Goal: Task Accomplishment & Management: Complete application form

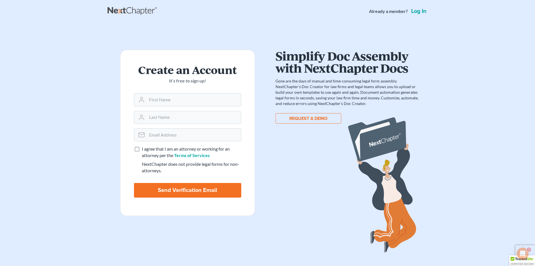
click at [419, 10] on link "Log in" at bounding box center [419, 11] width 18 height 6
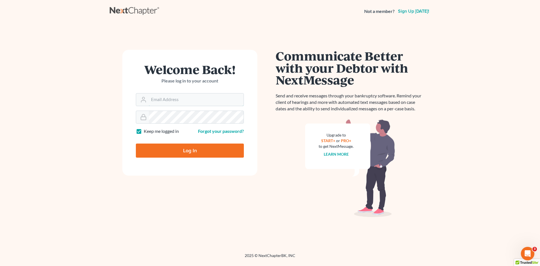
type input "[EMAIL_ADDRESS][DOMAIN_NAME]"
click at [195, 148] on input "Log In" at bounding box center [190, 150] width 108 height 14
type input "Thinking..."
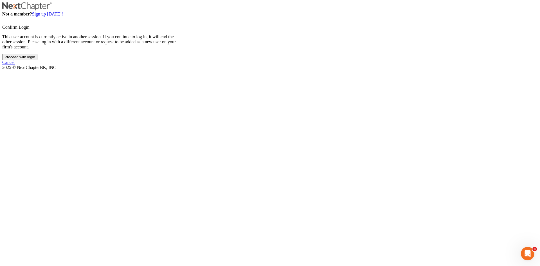
click at [37, 60] on input "Proceed with login" at bounding box center [19, 57] width 35 height 6
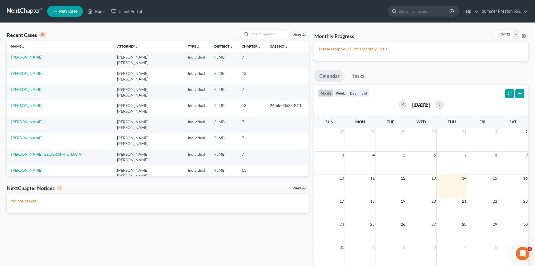
click at [22, 55] on link "[PERSON_NAME]" at bounding box center [26, 57] width 31 height 5
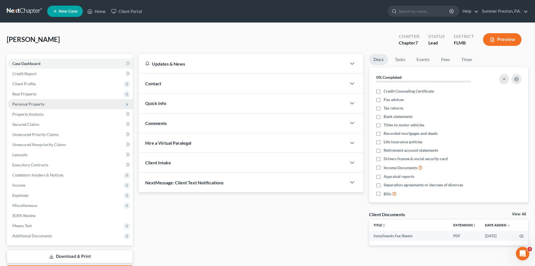
click at [43, 104] on span "Personal Property" at bounding box center [28, 103] width 32 height 5
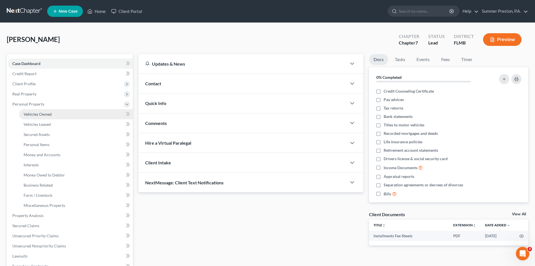
click at [47, 114] on span "Vehicles Owned" at bounding box center [38, 114] width 28 height 5
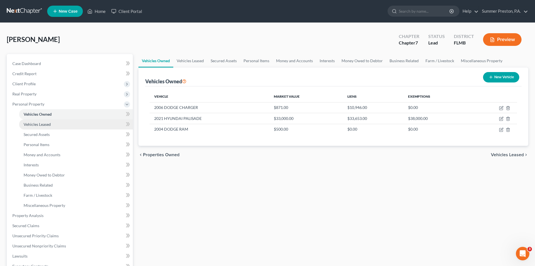
click at [46, 124] on span "Vehicles Leased" at bounding box center [37, 124] width 27 height 5
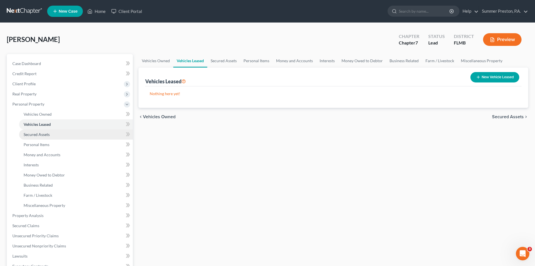
click at [46, 135] on span "Secured Assets" at bounding box center [37, 134] width 26 height 5
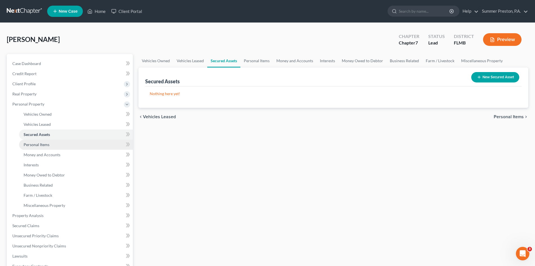
click at [46, 145] on span "Personal Items" at bounding box center [37, 144] width 26 height 5
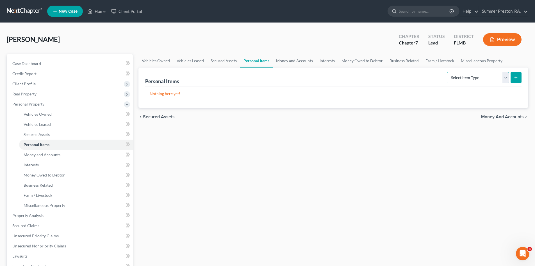
click at [506, 77] on select "Select Item Type Clothing Collectibles Of Value Electronics Firearms Household …" at bounding box center [478, 77] width 62 height 11
select select "clothing"
click at [448, 72] on select "Select Item Type Clothing Collectibles Of Value Electronics Firearms Household …" at bounding box center [478, 77] width 62 height 11
click at [516, 77] on line "submit" at bounding box center [516, 77] width 0 height 3
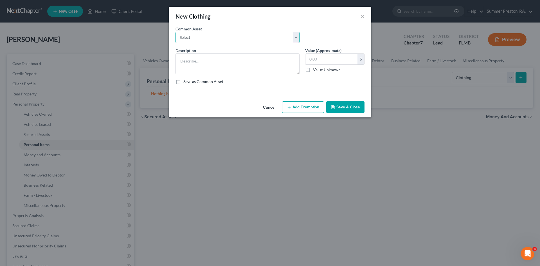
click at [296, 36] on select "Select CLOTHING/SHOES CLOTHING/SHOES HUSBAND'S CLOTHING/SHOES WIFE'S CLOTHING /…" at bounding box center [237, 37] width 124 height 11
select select "0"
click at [175, 32] on select "Select CLOTHING/SHOES CLOTHING/SHOES HUSBAND'S CLOTHING/SHOES WIFE'S CLOTHING /…" at bounding box center [237, 37] width 124 height 11
type textarea "CLOTHING/SHOES"
click at [328, 57] on input "50.00" at bounding box center [331, 59] width 52 height 11
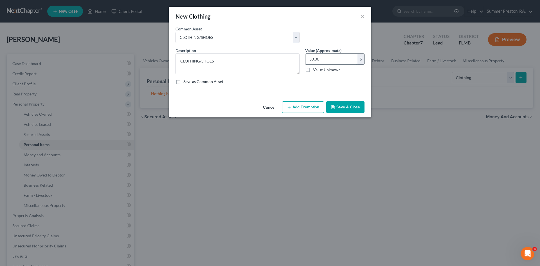
click at [326, 56] on input "50.00" at bounding box center [331, 59] width 52 height 11
type input "5"
type input "100.00"
click at [314, 105] on button "Add Exemption" at bounding box center [303, 107] width 42 height 12
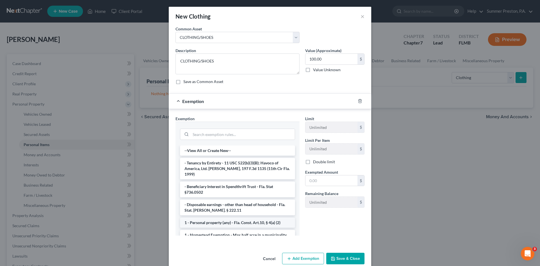
click at [236, 217] on li "1 - Personal property (any) - Fla. Const. Art.10, § 4(a) (2)" at bounding box center [237, 222] width 115 height 10
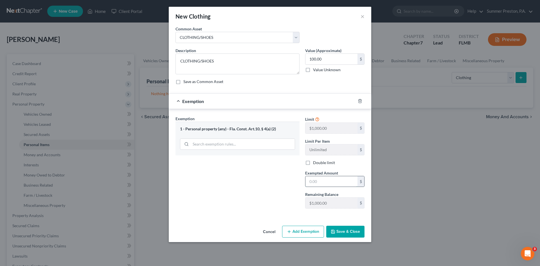
click at [329, 182] on input "text" at bounding box center [331, 181] width 52 height 11
type input "100.00"
drag, startPoint x: 349, startPoint y: 230, endPoint x: 342, endPoint y: 226, distance: 8.3
click at [349, 230] on button "Save & Close" at bounding box center [345, 231] width 38 height 12
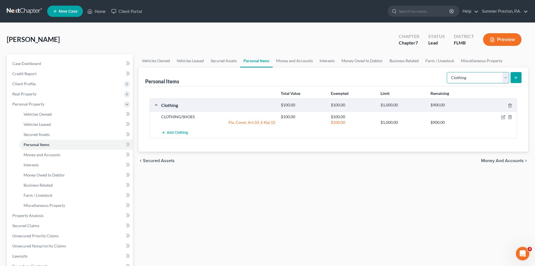
click at [504, 77] on select "Select Item Type Clothing Collectibles Of Value Electronics Firearms Household …" at bounding box center [478, 77] width 62 height 11
select select "household_goods"
click at [448, 72] on select "Select Item Type Clothing Collectibles Of Value Electronics Firearms Household …" at bounding box center [478, 77] width 62 height 11
click at [518, 76] on icon "submit" at bounding box center [516, 77] width 4 height 4
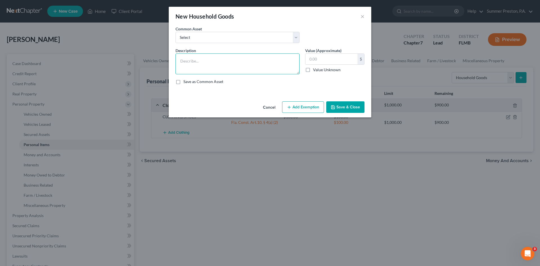
click at [223, 60] on textarea at bounding box center [237, 63] width 124 height 21
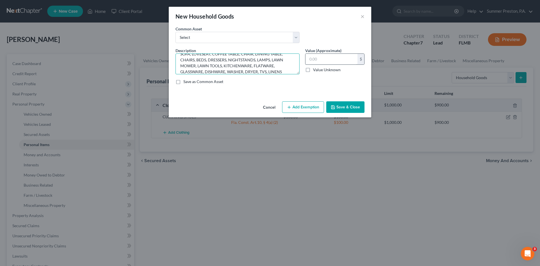
type textarea "SOFA, LOVESEAT, COFFEE TABLE, CHAIR, DINING TABLE, CHAIRS, BEDS, DRESSERS, NIGH…"
click at [331, 59] on input "text" at bounding box center [331, 59] width 52 height 11
type input "330.00"
click at [179, 61] on textarea "SOFA, LOVESEAT, COFFEE TABLE, CHAIR, DINING TABLE, CHAIRS, BEDS, DRESSERS, NIGH…" at bounding box center [237, 63] width 124 height 21
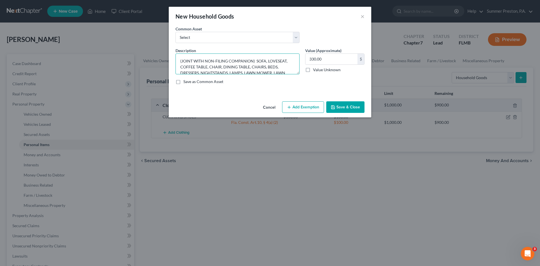
type textarea "(JOINT WITH NON-FILING COMPANION) SOFA, LOVESEAT, COFFEE TABLE, CHAIR, DINING T…"
click at [314, 107] on button "Add Exemption" at bounding box center [303, 107] width 42 height 12
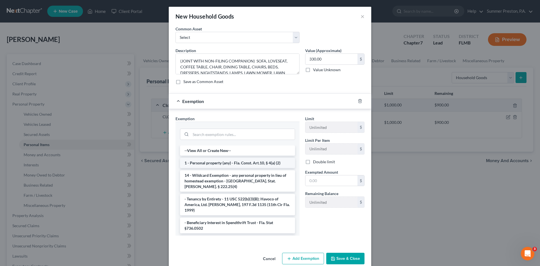
click at [217, 161] on li "1 - Personal property (any) - Fla. Const. Art.10, § 4(a) (2)" at bounding box center [237, 163] width 115 height 10
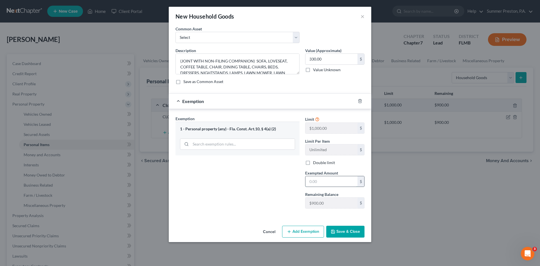
click at [331, 182] on input "text" at bounding box center [331, 181] width 52 height 11
type input "330.00"
click at [335, 232] on icon "button" at bounding box center [333, 231] width 4 height 4
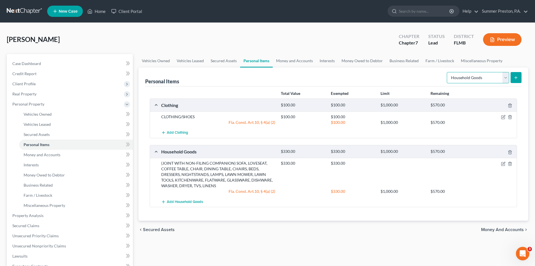
click at [505, 78] on select "Select Item Type Clothing Collectibles Of Value Electronics Firearms Household …" at bounding box center [478, 77] width 62 height 11
select select "firearms"
click at [448, 72] on select "Select Item Type Clothing Collectibles Of Value Electronics Firearms Household …" at bounding box center [478, 77] width 62 height 11
click at [516, 74] on button "submit" at bounding box center [516, 77] width 11 height 11
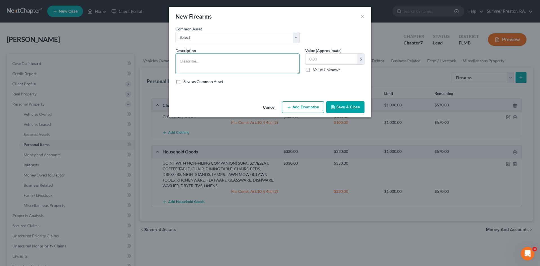
click at [227, 60] on textarea at bounding box center [237, 63] width 124 height 21
type textarea "9MM GLOCK GUN, BIKE, VIDEO GAME"
drag, startPoint x: 178, startPoint y: 82, endPoint x: 233, endPoint y: 78, distance: 55.3
click at [183, 82] on label "Save as Common Asset" at bounding box center [203, 82] width 40 height 6
click at [186, 82] on input "Save as Common Asset" at bounding box center [188, 81] width 4 height 4
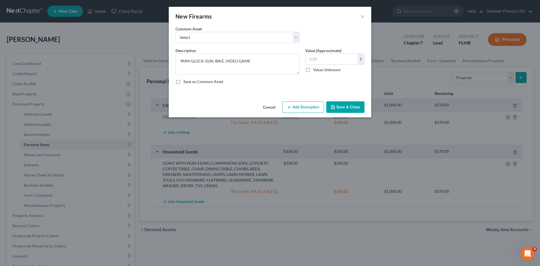
checkbox input "true"
click at [329, 59] on input "text" at bounding box center [331, 59] width 52 height 11
type input "350.00"
click at [307, 107] on button "Add Exemption" at bounding box center [303, 107] width 42 height 12
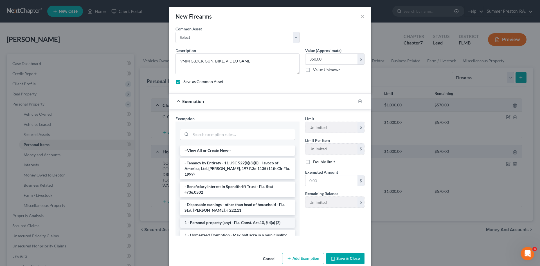
click at [223, 219] on li "1 - Personal property (any) - Fla. Const. Art.10, § 4(a) (2)" at bounding box center [237, 222] width 115 height 10
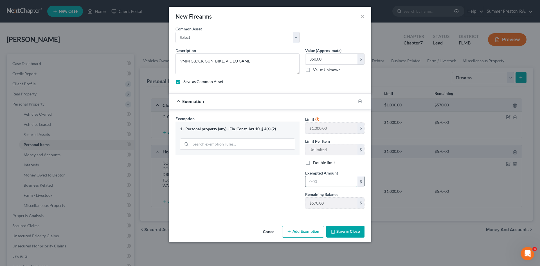
click at [333, 179] on input "text" at bounding box center [331, 181] width 52 height 11
type input "350.00"
click at [348, 231] on button "Save & Close" at bounding box center [345, 231] width 38 height 12
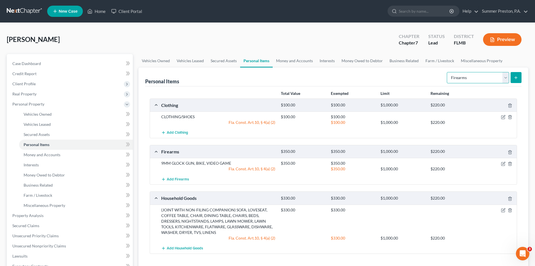
click at [508, 74] on select "Select Item Type Clothing Collectibles Of Value Electronics Firearms Household …" at bounding box center [478, 77] width 62 height 11
select select "pets"
click at [448, 72] on select "Select Item Type Clothing Collectibles Of Value Electronics Firearms Household …" at bounding box center [478, 77] width 62 height 11
click at [517, 76] on icon "submit" at bounding box center [516, 77] width 4 height 4
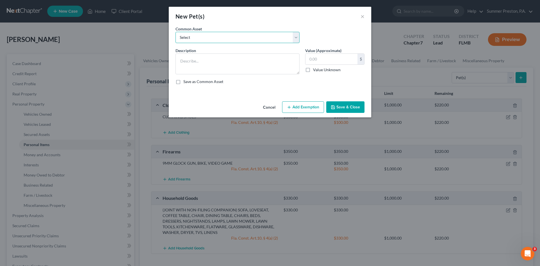
click at [297, 37] on select "Select ONE DOG - HOUSE PET BLACK SERVICE DOG FOR PTSD, ANXIETY, ADHD SERVICE DO…" at bounding box center [237, 37] width 124 height 11
select select "0"
click at [175, 32] on select "Select ONE DOG - HOUSE PET BLACK SERVICE DOG FOR PTSD, ANXIETY, ADHD SERVICE DO…" at bounding box center [237, 37] width 124 height 11
type textarea "ONE DOG - HOUSE PET"
type input "1.00"
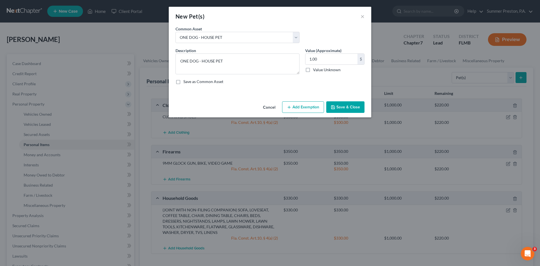
click at [303, 109] on button "Add Exemption" at bounding box center [303, 107] width 42 height 12
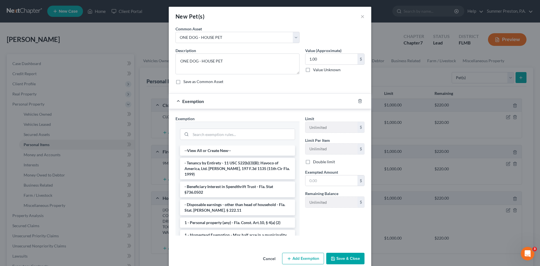
click at [249, 217] on li "1 - Personal property (any) - Fla. Const. Art.10, § 4(a) (2)" at bounding box center [237, 222] width 115 height 10
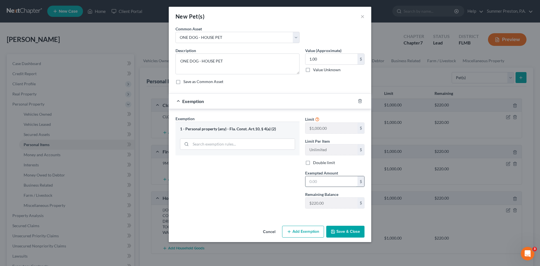
click at [336, 178] on input "text" at bounding box center [331, 181] width 52 height 11
type input "1.00"
click at [342, 232] on button "Save & Close" at bounding box center [345, 231] width 38 height 12
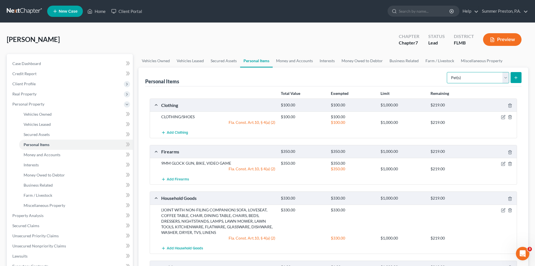
click at [507, 76] on select "Select Item Type Clothing Collectibles Of Value Electronics Firearms Household …" at bounding box center [478, 77] width 62 height 11
select select "jewelry"
click at [448, 72] on select "Select Item Type Clothing Collectibles Of Value Electronics Firearms Household …" at bounding box center [478, 77] width 62 height 11
click at [516, 77] on line "submit" at bounding box center [516, 77] width 0 height 3
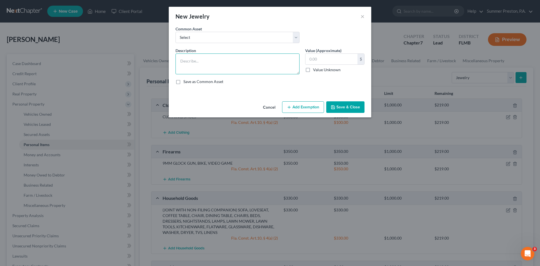
click at [231, 64] on textarea at bounding box center [237, 63] width 124 height 21
type textarea "WATCH, EARRINGS"
click at [340, 57] on input "text" at bounding box center [331, 59] width 52 height 11
type input "30.00"
click at [313, 105] on button "Add Exemption" at bounding box center [303, 107] width 42 height 12
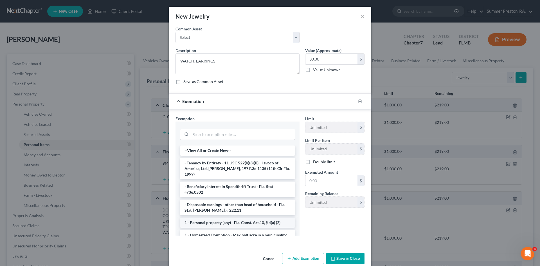
click at [193, 218] on li "1 - Personal property (any) - Fla. Const. Art.10, § 4(a) (2)" at bounding box center [237, 222] width 115 height 10
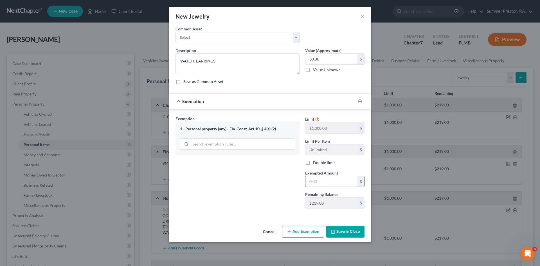
drag, startPoint x: 337, startPoint y: 182, endPoint x: 333, endPoint y: 182, distance: 3.9
click at [337, 182] on input "text" at bounding box center [331, 181] width 52 height 11
type input "30.00"
click at [349, 227] on button "Save & Close" at bounding box center [345, 231] width 38 height 12
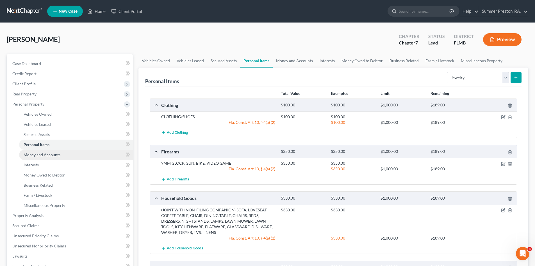
click at [44, 156] on span "Money and Accounts" at bounding box center [42, 154] width 37 height 5
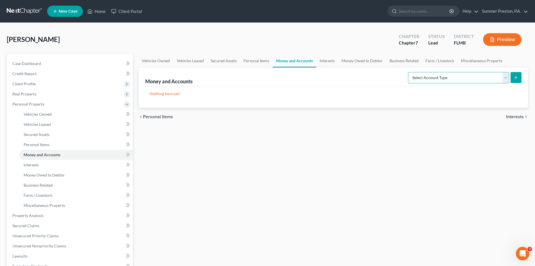
click at [507, 77] on select "Select Account Type Brokerage Cash on Hand Certificates of Deposit Checking Acc…" at bounding box center [458, 77] width 101 height 11
select select "checking"
click at [410, 72] on select "Select Account Type Brokerage Cash on Hand Certificates of Deposit Checking Acc…" at bounding box center [458, 77] width 101 height 11
click at [515, 76] on icon "submit" at bounding box center [516, 77] width 4 height 4
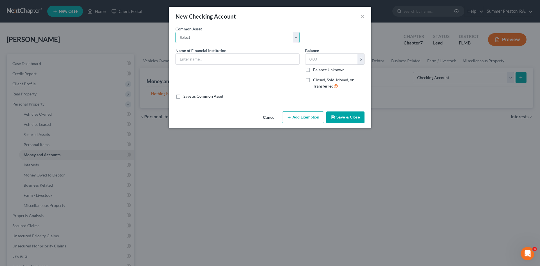
click at [295, 37] on select "Select WELLS FARGO BANK WELLS FARGO BANK CAPITAL ONE CHECKING CHASE BANK CHASE …" at bounding box center [237, 37] width 124 height 11
select select "44"
click at [175, 32] on select "Select WELLS FARGO BANK WELLS FARGO BANK CAPITAL ONE CHECKING CHASE BANK CHASE …" at bounding box center [237, 37] width 124 height 11
type input "GTE CREDIT UNON - SON'S ACCT"
type input "94.06"
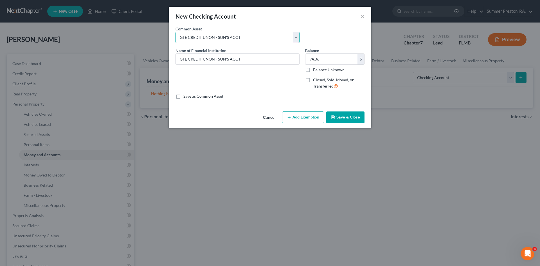
click at [247, 37] on select "Select WELLS FARGO BANK WELLS FARGO BANK CAPITAL ONE CHECKING CHASE BANK CHASE …" at bounding box center [237, 37] width 124 height 11
click at [297, 36] on select "Select WELLS FARGO BANK WELLS FARGO BANK CAPITAL ONE CHECKING CHASE BANK CHASE …" at bounding box center [237, 37] width 124 height 11
click at [277, 33] on select "Select WELLS FARGO BANK WELLS FARGO BANK CAPITAL ONE CHECKING CHASE BANK CHASE …" at bounding box center [237, 37] width 124 height 11
select select
click at [175, 32] on select "Select WELLS FARGO BANK WELLS FARGO BANK CAPITAL ONE CHECKING CHASE BANK CHASE …" at bounding box center [237, 37] width 124 height 11
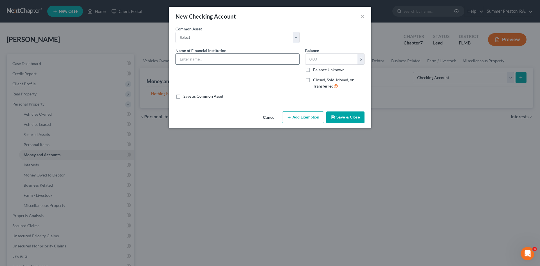
click at [236, 59] on input "text" at bounding box center [237, 59] width 123 height 11
type input "GTE FEDERAL CREDIT UNION"
drag, startPoint x: 178, startPoint y: 96, endPoint x: 183, endPoint y: 95, distance: 4.4
click at [183, 96] on label "Save as Common Asset" at bounding box center [203, 96] width 40 height 6
click at [186, 96] on input "Save as Common Asset" at bounding box center [188, 95] width 4 height 4
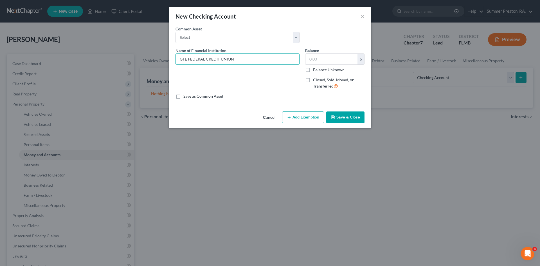
checkbox input "true"
click at [328, 61] on input "text" at bounding box center [331, 59] width 52 height 11
type input "10.00"
click at [304, 117] on button "Add Exemption" at bounding box center [303, 117] width 42 height 12
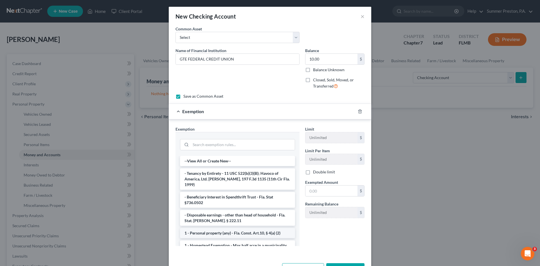
click at [236, 228] on li "1 - Personal property (any) - Fla. Const. Art.10, § 4(a) (2)" at bounding box center [237, 233] width 115 height 10
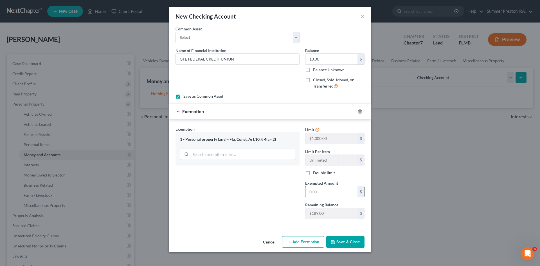
drag, startPoint x: 323, startPoint y: 191, endPoint x: 319, endPoint y: 191, distance: 3.4
click at [322, 191] on input "text" at bounding box center [331, 191] width 52 height 11
type input "10.00"
click at [338, 235] on div "Cancel Add Exemption Save & Close" at bounding box center [270, 243] width 202 height 19
click at [337, 243] on button "Save & Close" at bounding box center [345, 242] width 38 height 12
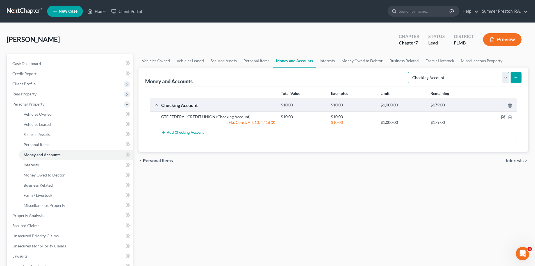
click at [507, 76] on select "Select Account Type Brokerage Cash on Hand Certificates of Deposit Checking Acc…" at bounding box center [458, 77] width 101 height 11
drag, startPoint x: 505, startPoint y: 76, endPoint x: 509, endPoint y: 79, distance: 5.4
click at [507, 79] on select "Select Account Type Brokerage Cash on Hand Certificates of Deposit Checking Acc…" at bounding box center [458, 77] width 101 height 11
click at [505, 79] on select "Select Account Type Brokerage Cash on Hand Certificates of Deposit Checking Acc…" at bounding box center [458, 77] width 101 height 11
select select "savings"
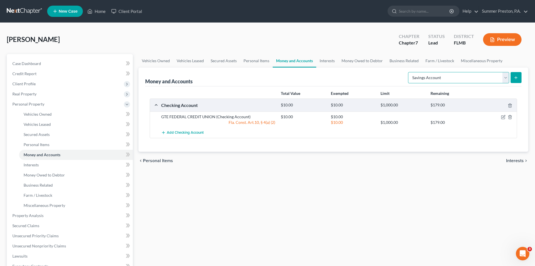
click at [410, 72] on select "Select Account Type Brokerage Cash on Hand Certificates of Deposit Checking Acc…" at bounding box center [458, 77] width 101 height 11
click at [516, 79] on icon "submit" at bounding box center [516, 77] width 4 height 4
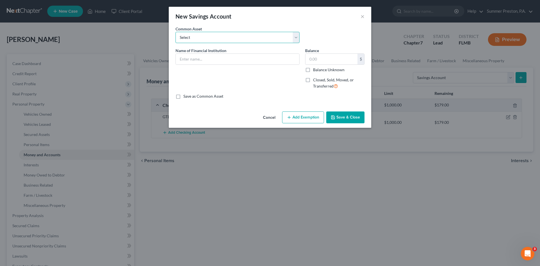
click at [298, 36] on select "Select REGIONS BANK CHASE BANK SUNCOAST CREDIT UNION REGIONS BANK FLORIDA CREDI…" at bounding box center [237, 37] width 124 height 11
click at [175, 32] on select "Select REGIONS BANK CHASE BANK SUNCOAST CREDIT UNION REGIONS BANK FLORIDA CREDI…" at bounding box center [237, 37] width 124 height 11
click at [224, 59] on input "text" at bounding box center [237, 59] width 123 height 11
type input "GTE FEDERAL CREDIT UNION"
click at [336, 57] on input "text" at bounding box center [331, 59] width 52 height 11
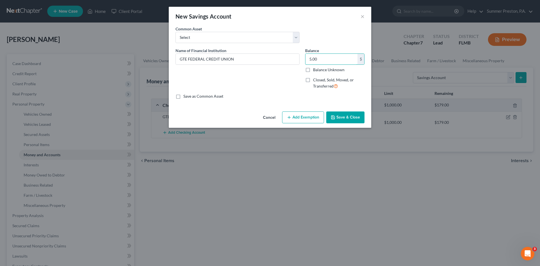
type input "5.00"
click at [183, 95] on label "Save as Common Asset" at bounding box center [203, 96] width 40 height 6
click at [186, 95] on input "Save as Common Asset" at bounding box center [188, 95] width 4 height 4
checkbox input "true"
click at [314, 117] on button "Add Exemption" at bounding box center [303, 117] width 42 height 12
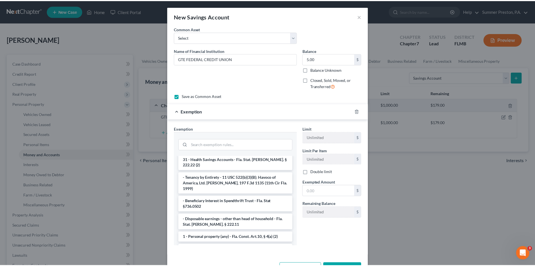
scroll to position [42, 0]
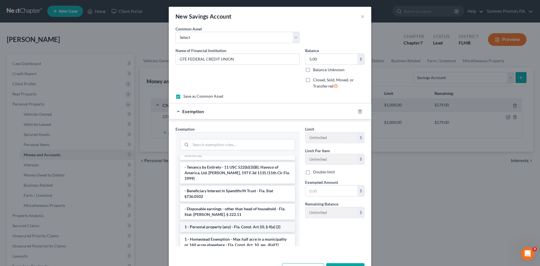
click at [238, 222] on li "1 - Personal property (any) - Fla. Const. Art.10, § 4(a) (2)" at bounding box center [237, 227] width 115 height 10
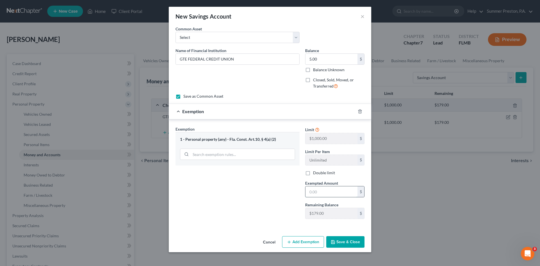
click at [328, 190] on input "text" at bounding box center [331, 191] width 52 height 11
type input "5.00"
click at [345, 240] on button "Save & Close" at bounding box center [345, 242] width 38 height 12
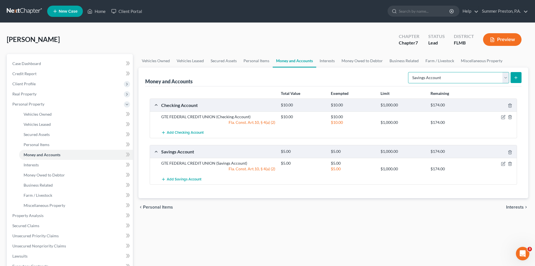
click at [506, 76] on select "Select Account Type Brokerage Cash on Hand Certificates of Deposit Checking Acc…" at bounding box center [458, 77] width 101 height 11
select select "checking"
click at [410, 72] on select "Select Account Type Brokerage Cash on Hand Certificates of Deposit Checking Acc…" at bounding box center [458, 77] width 101 height 11
click at [517, 75] on icon "submit" at bounding box center [516, 77] width 4 height 4
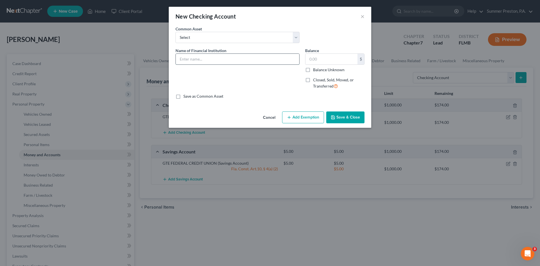
click at [231, 57] on input "text" at bounding box center [237, 59] width 123 height 11
type input "GROW FINANCIAL CU (NEGATIVE BALANCE"
click at [335, 59] on input "text" at bounding box center [331, 59] width 52 height 11
type input "0"
click at [183, 95] on label "Save as Common Asset" at bounding box center [203, 96] width 40 height 6
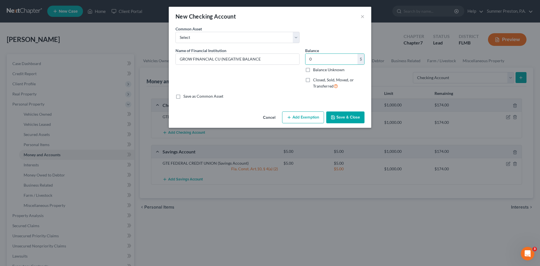
click at [186, 95] on input "Save as Common Asset" at bounding box center [188, 95] width 4 height 4
checkbox input "true"
click at [350, 117] on button "Save & Close" at bounding box center [345, 117] width 38 height 12
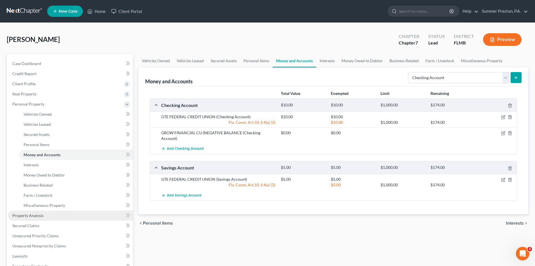
click at [40, 216] on span "Property Analysis" at bounding box center [27, 215] width 31 height 5
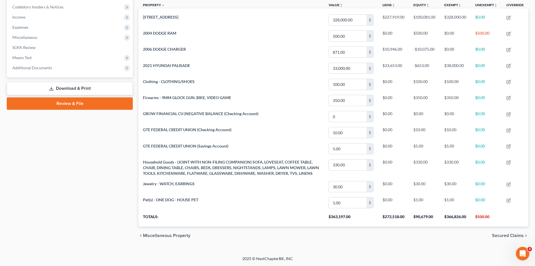
scroll to position [45, 0]
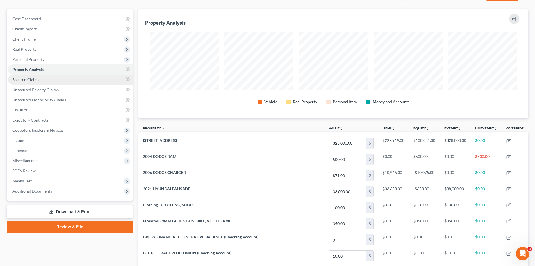
click at [36, 80] on span "Secured Claims" at bounding box center [25, 79] width 27 height 5
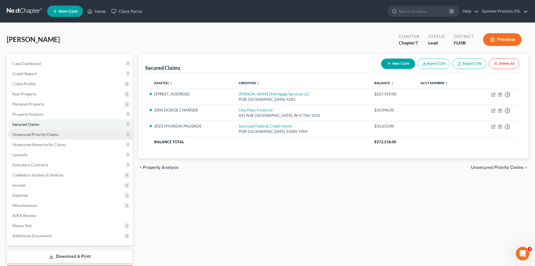
click at [34, 135] on span "Unsecured Priority Claims" at bounding box center [35, 134] width 46 height 5
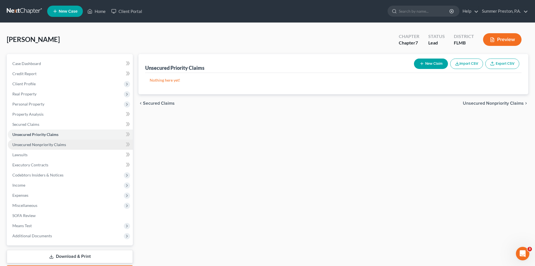
click at [39, 143] on span "Unsecured Nonpriority Claims" at bounding box center [39, 144] width 54 height 5
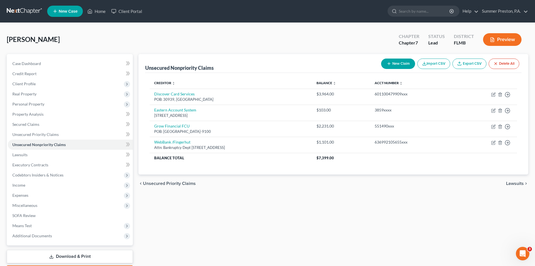
click at [400, 62] on button "New Claim" at bounding box center [398, 63] width 34 height 10
select select "0"
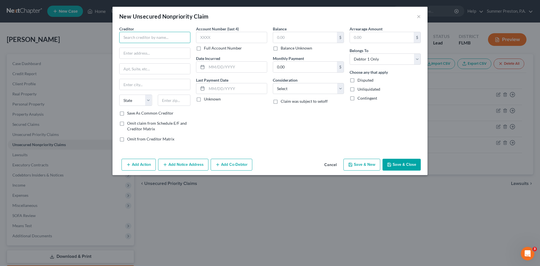
click at [175, 37] on input "text" at bounding box center [154, 37] width 71 height 11
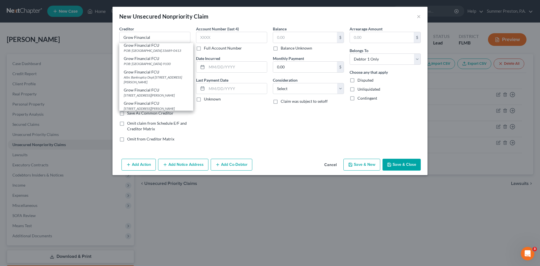
scroll to position [57, 0]
click at [160, 37] on input "Grow Financial" at bounding box center [154, 37] width 71 height 11
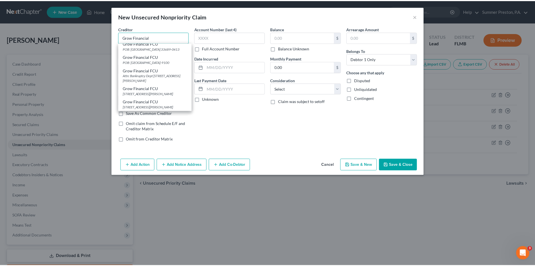
scroll to position [0, 0]
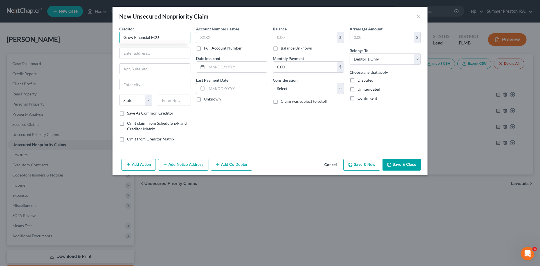
type input "Grow Financial FCU"
type input "POB: 89909"
type input "Tampa"
select select "9"
type input "33689-0415"
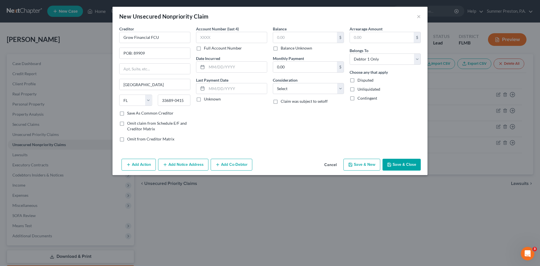
click at [127, 112] on label "Save As Common Creditor" at bounding box center [150, 113] width 46 height 6
click at [129, 112] on input "Save As Common Creditor" at bounding box center [131, 112] width 4 height 4
checkbox input "true"
drag, startPoint x: 200, startPoint y: 100, endPoint x: 217, endPoint y: 82, distance: 24.9
click at [204, 97] on label "Unknown" at bounding box center [212, 99] width 17 height 6
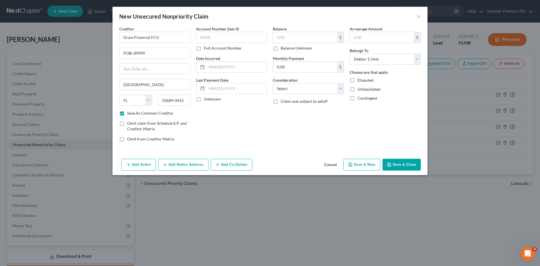
click at [206, 97] on input "Unknown" at bounding box center [208, 98] width 4 height 4
checkbox input "true"
click at [299, 34] on input "text" at bounding box center [305, 37] width 64 height 11
type input "260.00"
click at [375, 35] on input "text" at bounding box center [382, 37] width 64 height 11
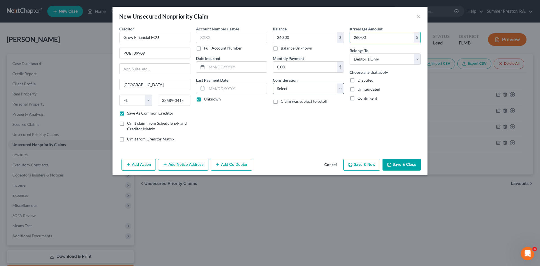
type input "260.00"
click at [342, 86] on select "Select Cable / Satellite Services Collection Agency Credit Card Debt Debt Couns…" at bounding box center [308, 88] width 71 height 11
select select "4"
click at [273, 83] on select "Select Cable / Satellite Services Collection Agency Credit Card Debt Debt Couns…" at bounding box center [308, 88] width 71 height 11
click at [396, 164] on button "Save & Close" at bounding box center [401, 165] width 38 height 12
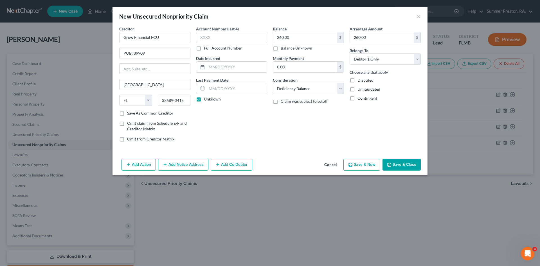
checkbox input "false"
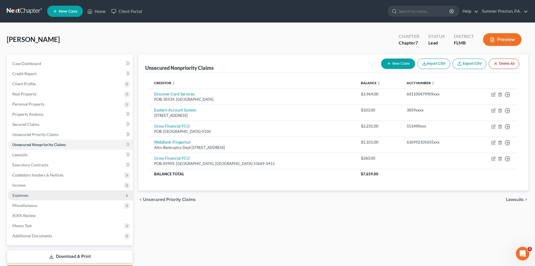
click at [22, 196] on span "Expenses" at bounding box center [20, 195] width 16 height 5
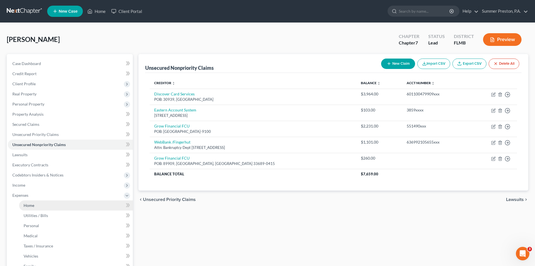
click at [40, 206] on link "Home" at bounding box center [76, 205] width 114 height 10
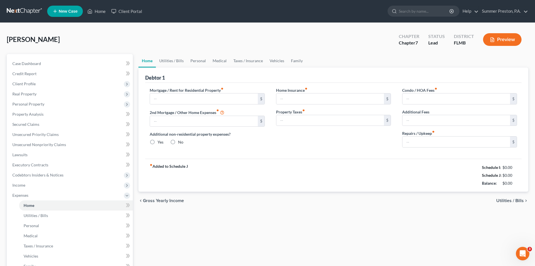
type input "0.00"
radio input "true"
type input "0.00"
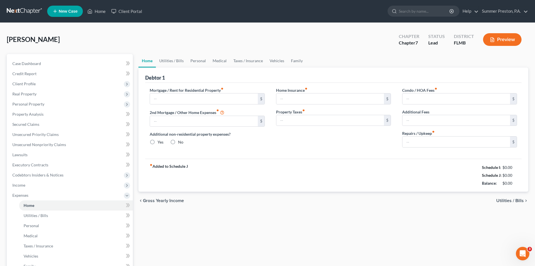
type input "0.00"
click at [239, 99] on input "text" at bounding box center [204, 98] width 108 height 11
type input "1,913.50"
click at [168, 61] on link "Utilities / Bills" at bounding box center [171, 60] width 31 height 13
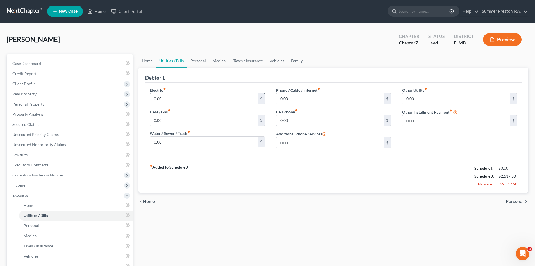
click at [180, 101] on input "0.00" at bounding box center [204, 98] width 108 height 11
type input "500.00"
click at [181, 143] on input "0.00" at bounding box center [204, 141] width 108 height 11
type input "199.00"
click at [197, 60] on link "Personal" at bounding box center [198, 60] width 22 height 13
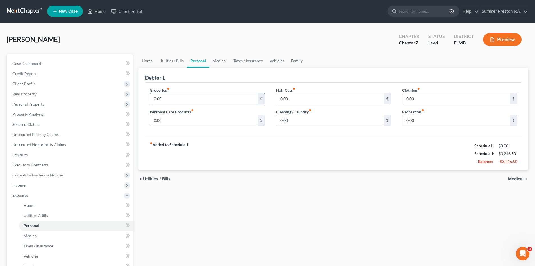
click at [180, 100] on input "0.00" at bounding box center [204, 98] width 108 height 11
type input "1,200.00"
click at [218, 61] on link "Medical" at bounding box center [219, 60] width 21 height 13
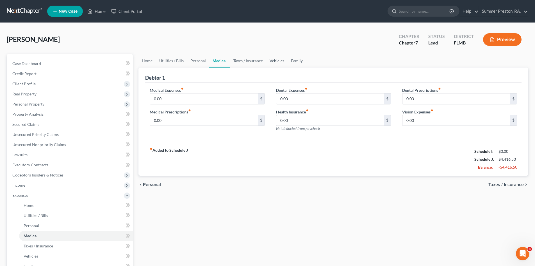
click at [275, 61] on link "Vehicles" at bounding box center [276, 60] width 21 height 13
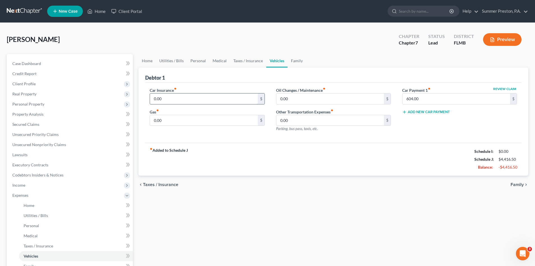
click at [183, 98] on input "0.00" at bounding box center [204, 98] width 108 height 11
type input "293.00"
click at [171, 123] on input "0.00" at bounding box center [204, 120] width 108 height 11
type input "400.00"
drag, startPoint x: 295, startPoint y: 100, endPoint x: 220, endPoint y: 99, distance: 75.6
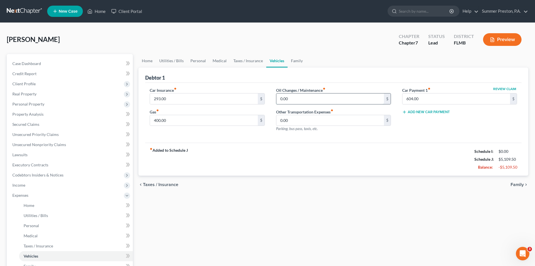
click at [295, 100] on input "0.00" at bounding box center [331, 98] width 108 height 11
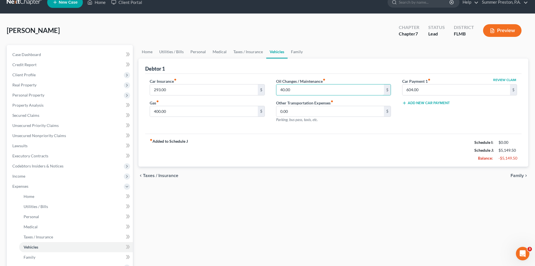
scroll to position [6, 0]
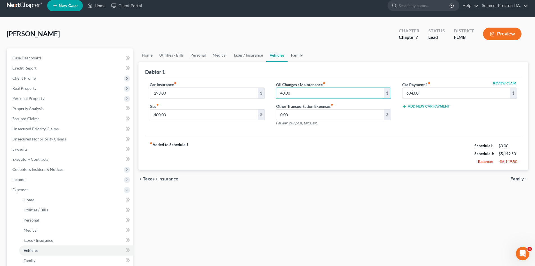
type input "40.00"
click at [296, 53] on link "Family" at bounding box center [297, 54] width 19 height 13
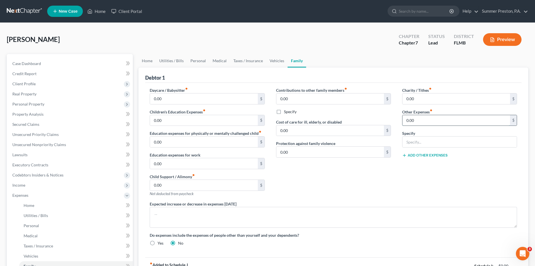
click at [431, 116] on input "0.00" at bounding box center [457, 120] width 108 height 11
type input "0"
drag, startPoint x: 206, startPoint y: 30, endPoint x: 193, endPoint y: 29, distance: 13.5
click at [206, 30] on div "Moore, David Upgraded Chapter Chapter 7 Status Lead District FLMB Preview Petit…" at bounding box center [267, 191] width 535 height 337
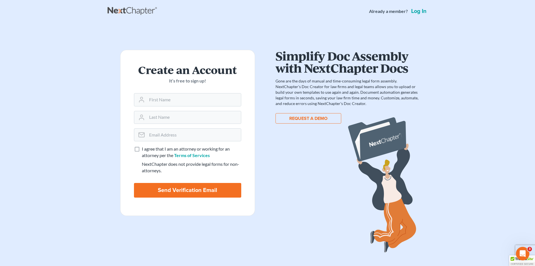
click at [419, 12] on link "Log in" at bounding box center [419, 11] width 18 height 6
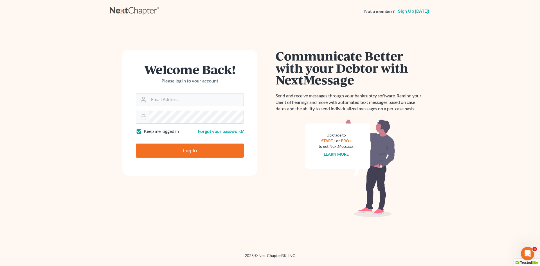
type input "[EMAIL_ADDRESS][DOMAIN_NAME]"
click at [188, 153] on input "Log In" at bounding box center [190, 150] width 108 height 14
type input "Thinking..."
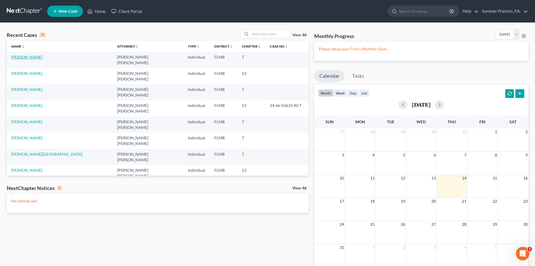
click at [29, 58] on link "[PERSON_NAME]" at bounding box center [26, 57] width 31 height 5
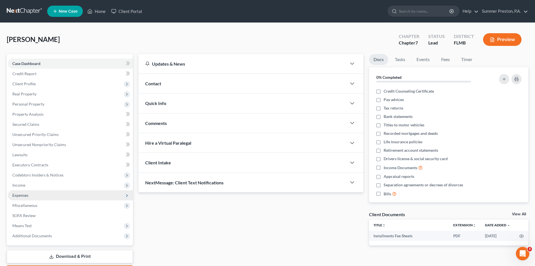
click at [24, 196] on span "Expenses" at bounding box center [20, 195] width 16 height 5
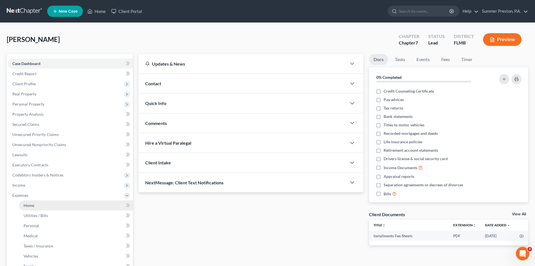
click at [29, 207] on span "Home" at bounding box center [29, 205] width 11 height 5
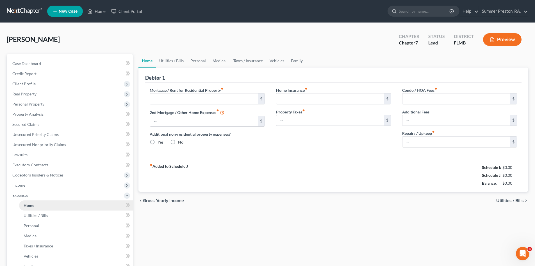
type input "0.00"
radio input "true"
type input "0.00"
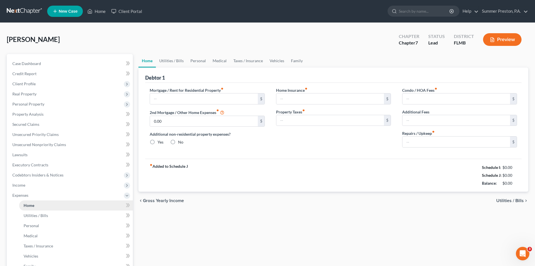
type input "0.00"
click at [219, 96] on input "text" at bounding box center [204, 98] width 108 height 11
type input "1,913.50"
click at [169, 61] on link "Utilities / Bills" at bounding box center [171, 60] width 31 height 13
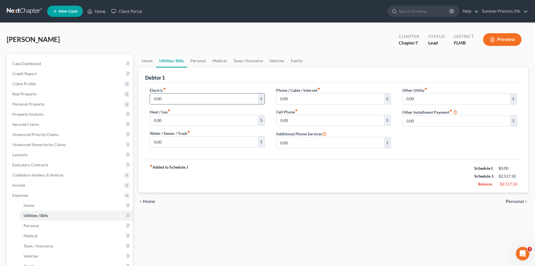
click at [191, 101] on input "0.00" at bounding box center [204, 98] width 108 height 11
type input "500.00"
click at [199, 59] on link "Personal" at bounding box center [198, 60] width 22 height 13
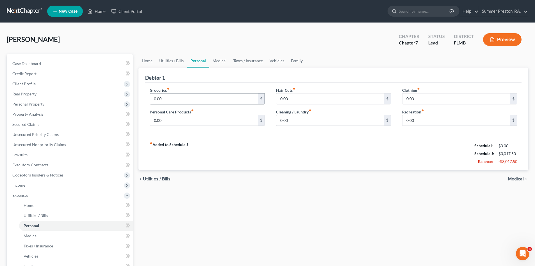
click at [175, 100] on input "0.00" at bounding box center [204, 98] width 108 height 11
type input "1,200.00"
click at [170, 63] on link "Utilities / Bills" at bounding box center [171, 60] width 31 height 13
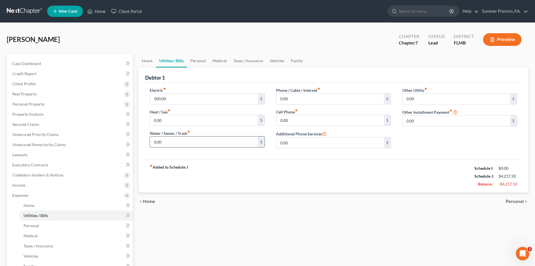
click at [174, 142] on input "0.00" at bounding box center [204, 141] width 108 height 11
type input "199.00"
click at [276, 59] on link "Vehicles" at bounding box center [276, 60] width 21 height 13
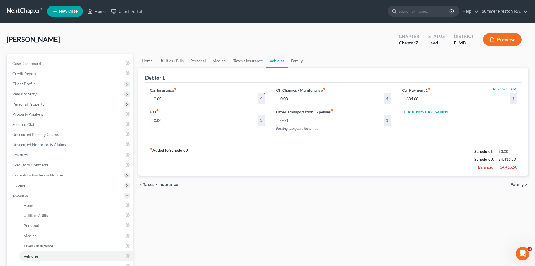
click at [189, 98] on input "0.00" at bounding box center [204, 98] width 108 height 11
type input "293.00"
type input "400.00"
click at [303, 97] on input "0.00" at bounding box center [331, 98] width 108 height 11
type input "1"
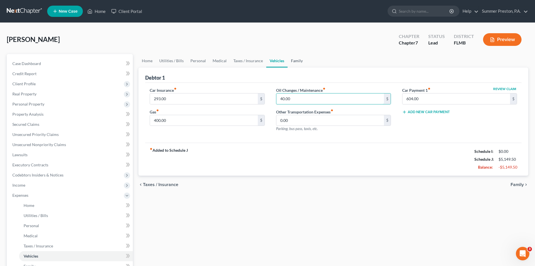
type input "40.00"
click at [295, 60] on link "Family" at bounding box center [297, 60] width 19 height 13
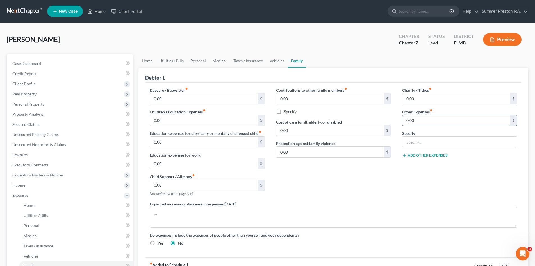
click at [437, 119] on input "0.00" at bounding box center [457, 120] width 108 height 11
type input "190.00"
click at [431, 142] on input "text" at bounding box center [460, 141] width 114 height 11
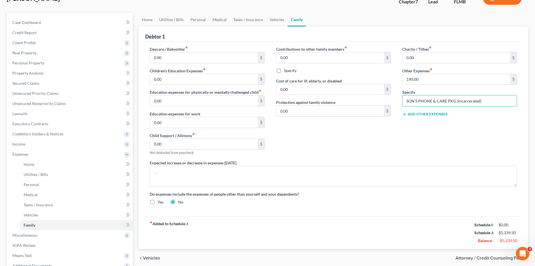
scroll to position [45, 0]
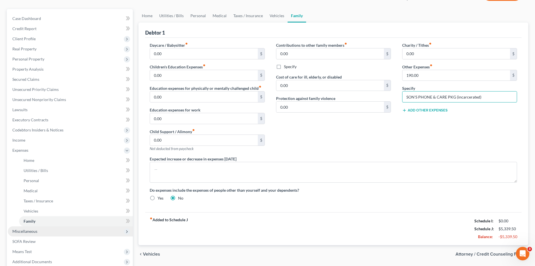
type input "SON'S PHONE & CARE PKG (incarcerated)"
click at [25, 231] on span "Miscellaneous" at bounding box center [24, 231] width 25 height 5
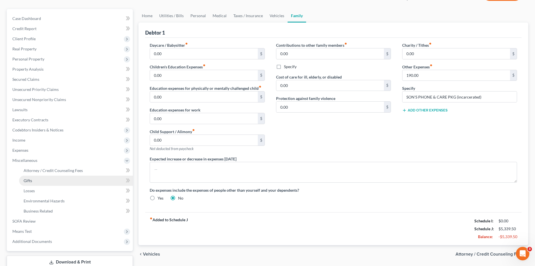
click at [23, 182] on link "Gifts" at bounding box center [76, 180] width 114 height 10
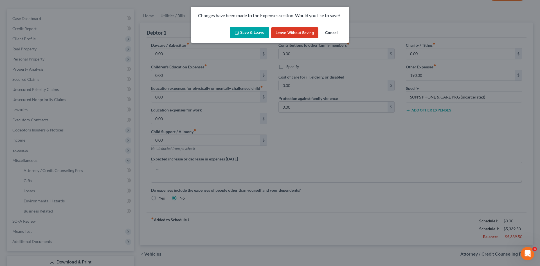
click at [243, 31] on button "Save & Leave" at bounding box center [249, 33] width 39 height 12
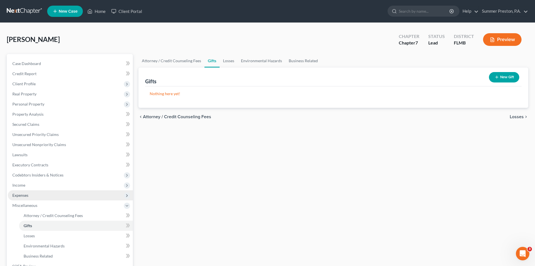
click at [30, 195] on span "Expenses" at bounding box center [70, 195] width 125 height 10
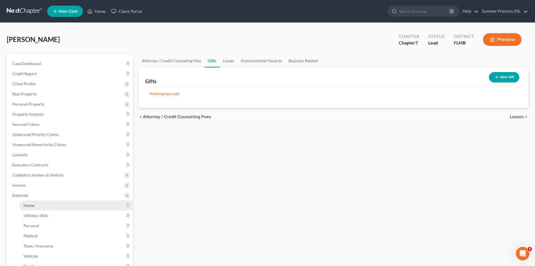
click at [28, 203] on span "Home" at bounding box center [29, 205] width 11 height 5
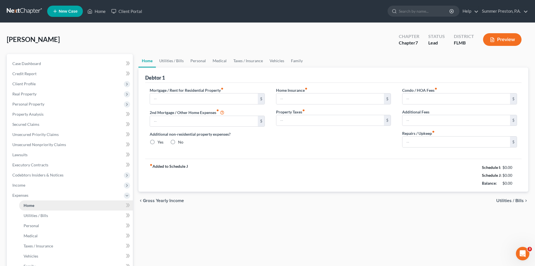
type input "1,913.50"
type input "0.00"
radio input "true"
type input "0.00"
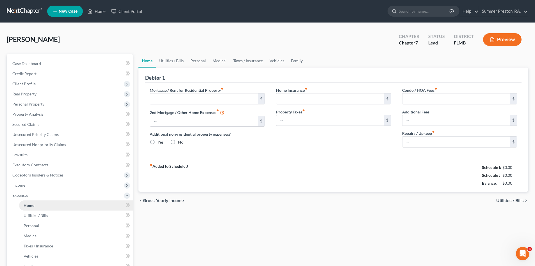
type input "0.00"
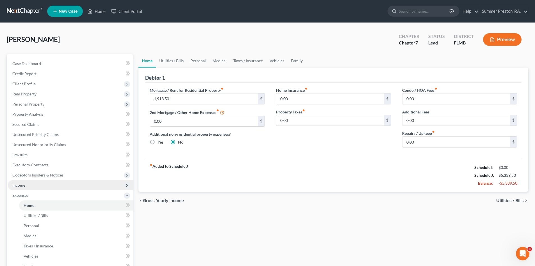
click at [29, 185] on span "Income" at bounding box center [70, 185] width 125 height 10
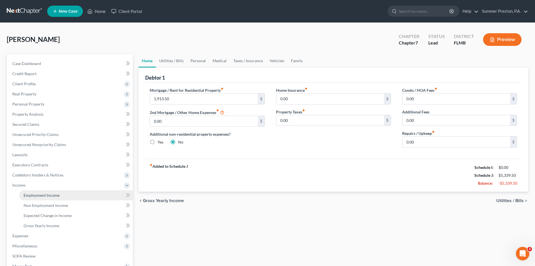
click at [62, 194] on link "Employment Income" at bounding box center [76, 195] width 114 height 10
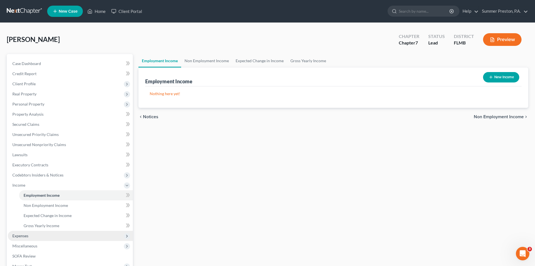
click at [25, 237] on span "Expenses" at bounding box center [20, 235] width 16 height 5
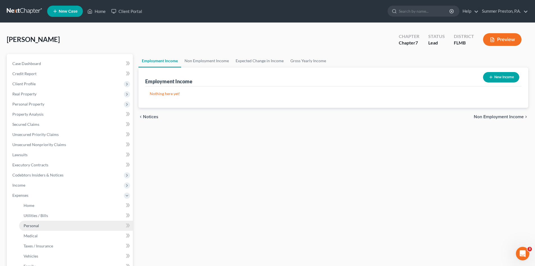
click at [30, 223] on span "Personal" at bounding box center [31, 225] width 15 height 5
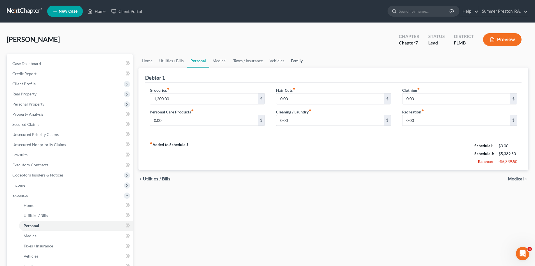
click at [297, 63] on link "Family" at bounding box center [297, 60] width 19 height 13
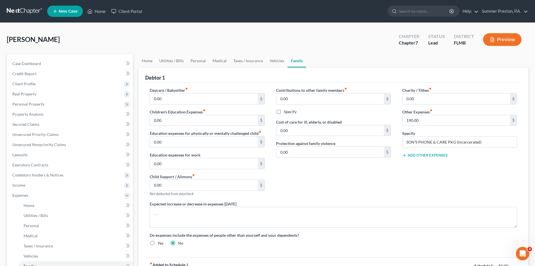
click at [424, 154] on button "Add Other Expenses" at bounding box center [426, 155] width 46 height 4
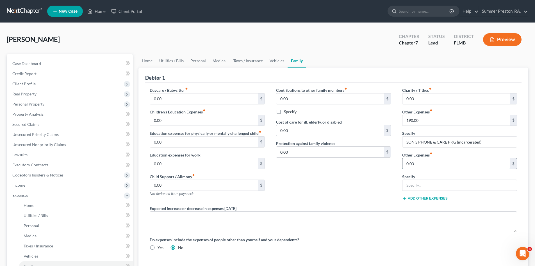
click at [431, 162] on input "0.00" at bounding box center [457, 163] width 108 height 11
type input "500.00"
click at [425, 184] on input "text" at bounding box center [460, 185] width 114 height 11
type input "s"
drag, startPoint x: 443, startPoint y: 185, endPoint x: 435, endPoint y: 181, distance: 8.7
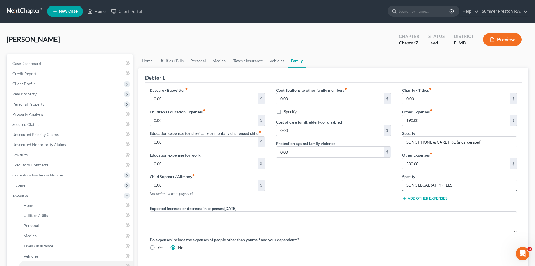
click at [443, 185] on input "SON'S LEGAL (ATTY) FEES" at bounding box center [460, 185] width 114 height 11
type input "SON'S LEGAL /ATTY FEES"
click at [40, 225] on link "Personal" at bounding box center [76, 225] width 114 height 10
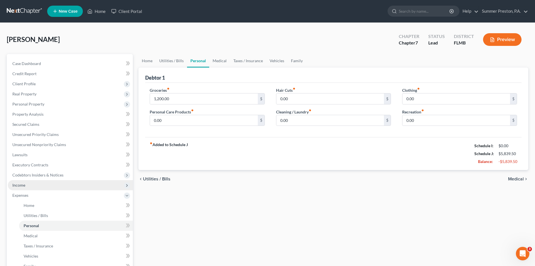
click at [27, 183] on span "Income" at bounding box center [70, 185] width 125 height 10
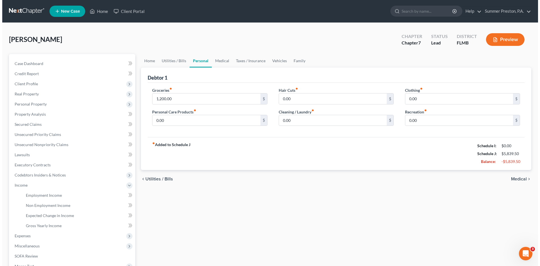
scroll to position [30, 0]
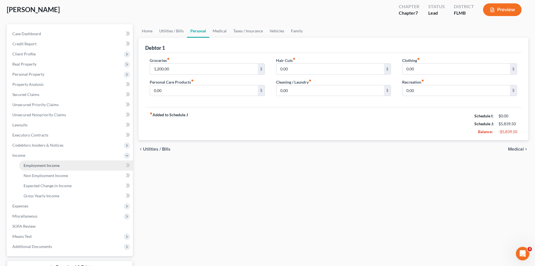
click at [46, 164] on span "Employment Income" at bounding box center [42, 165] width 36 height 5
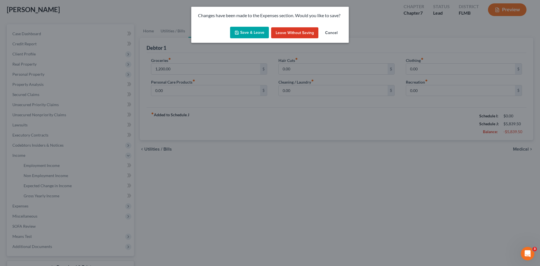
click at [259, 30] on button "Save & Leave" at bounding box center [249, 33] width 39 height 12
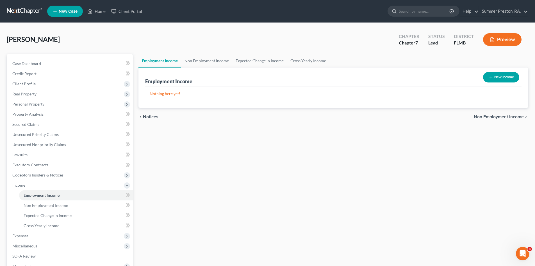
click at [499, 75] on button "New Income" at bounding box center [501, 77] width 36 height 10
select select "0"
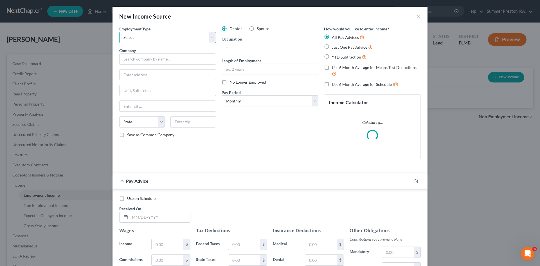
click at [212, 37] on select "Select Full or [DEMOGRAPHIC_DATA] Employment Self Employment" at bounding box center [167, 37] width 97 height 11
select select "0"
click at [119, 32] on select "Select Full or [DEMOGRAPHIC_DATA] Employment Self Employment" at bounding box center [167, 37] width 97 height 11
click at [158, 57] on input "text" at bounding box center [167, 58] width 97 height 11
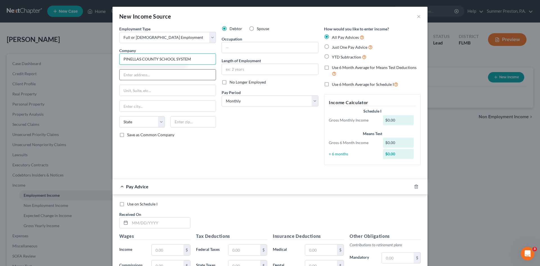
type input "PINELLAS COUNTY SCHOOL SYSTEM"
click at [170, 77] on input "text" at bounding box center [167, 74] width 96 height 11
type input "[STREET_ADDRESS] S."
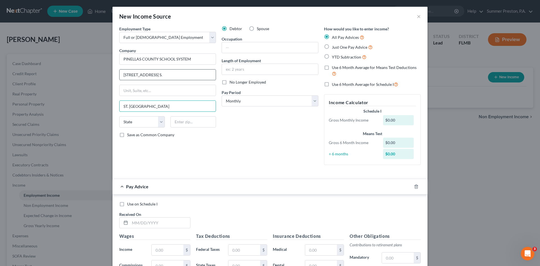
type input "ST. [GEOGRAPHIC_DATA]"
select select "9"
click at [185, 121] on input "22" at bounding box center [193, 121] width 46 height 11
drag, startPoint x: 184, startPoint y: 119, endPoint x: 148, endPoint y: 121, distance: 36.0
click at [153, 121] on div "State [US_STATE] AK AR AZ CA CO CT DE DC [GEOGRAPHIC_DATA] [GEOGRAPHIC_DATA] GU…" at bounding box center [167, 124] width 102 height 16
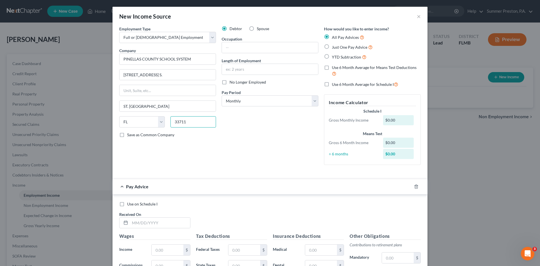
type input "33711"
type input "[GEOGRAPHIC_DATA]"
drag, startPoint x: 119, startPoint y: 134, endPoint x: 177, endPoint y: 108, distance: 63.0
click at [127, 133] on label "Save as Common Company" at bounding box center [150, 135] width 47 height 6
click at [129, 133] on input "Save as Common Company" at bounding box center [131, 134] width 4 height 4
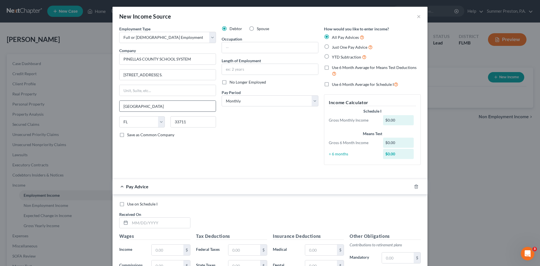
checkbox input "true"
click at [251, 44] on input "text" at bounding box center [270, 47] width 96 height 11
type input "HEAD PLANT OPERATOR"
drag, startPoint x: 252, startPoint y: 68, endPoint x: 247, endPoint y: 69, distance: 4.9
click at [250, 69] on input "text" at bounding box center [270, 69] width 96 height 11
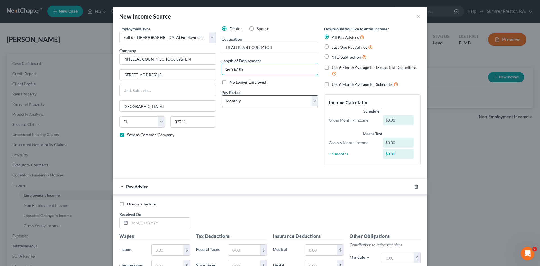
type input "26 YEARS"
click at [313, 100] on select "Select Monthly Twice Monthly Every Other Week Weekly" at bounding box center [270, 100] width 97 height 11
select select "2"
click at [222, 95] on select "Select Monthly Twice Monthly Every Other Week Weekly" at bounding box center [270, 100] width 97 height 11
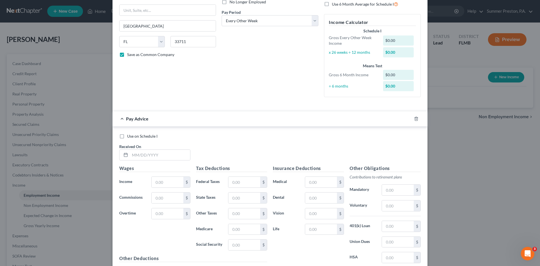
scroll to position [81, 0]
click at [169, 153] on input "text" at bounding box center [160, 154] width 60 height 11
type input "[DATE]"
click at [172, 182] on input "text" at bounding box center [168, 181] width 32 height 11
type input "1,818.22"
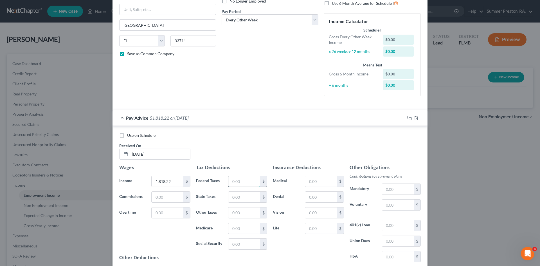
click at [251, 181] on input "text" at bounding box center [244, 181] width 32 height 11
type input "151.34"
click at [241, 227] on input "text" at bounding box center [244, 228] width 32 height 11
type input "24.55"
click at [241, 243] on input "text" at bounding box center [244, 243] width 32 height 11
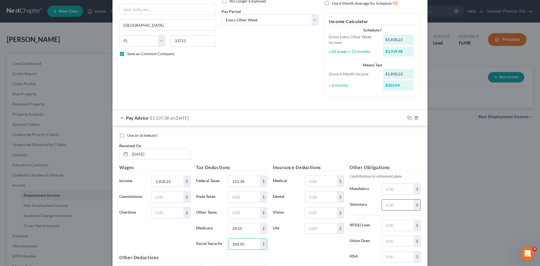
type input "104.95"
click at [407, 201] on input "text" at bounding box center [398, 204] width 32 height 11
type input "109.10"
click at [317, 181] on input "text" at bounding box center [321, 181] width 32 height 11
type input "101.00"
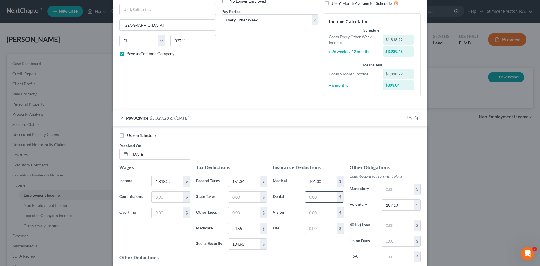
click at [318, 196] on input "text" at bounding box center [321, 196] width 32 height 11
type input "14.56"
drag, startPoint x: 325, startPoint y: 229, endPoint x: 320, endPoint y: 230, distance: 5.1
click at [325, 229] on input "text" at bounding box center [321, 228] width 32 height 11
type input "2.10"
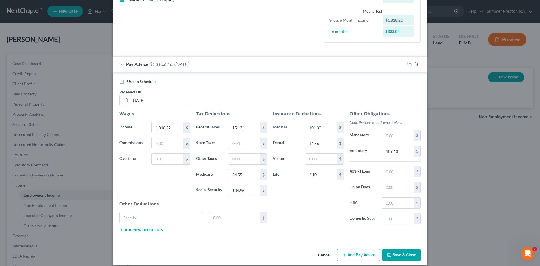
scroll to position [141, 0]
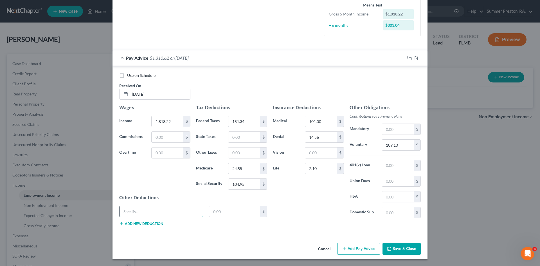
click at [146, 212] on input "text" at bounding box center [160, 211] width 83 height 11
type input "AD& D"
type input "1.20"
click at [134, 223] on button "Add new deduction" at bounding box center [141, 223] width 44 height 4
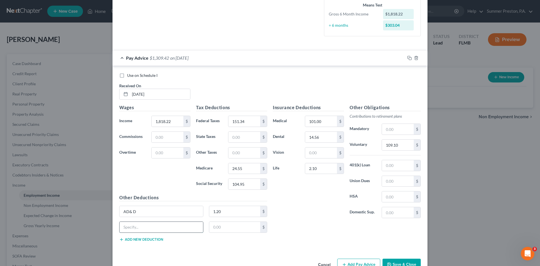
click at [139, 226] on input "text" at bounding box center [160, 227] width 83 height 11
type input "DISABILITY"
type input "8.71"
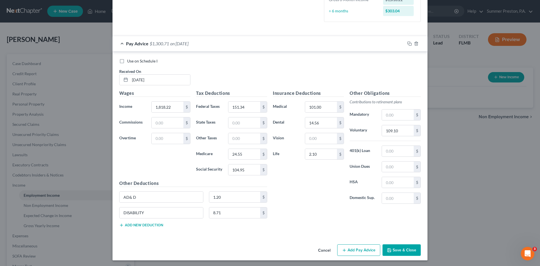
scroll to position [156, 0]
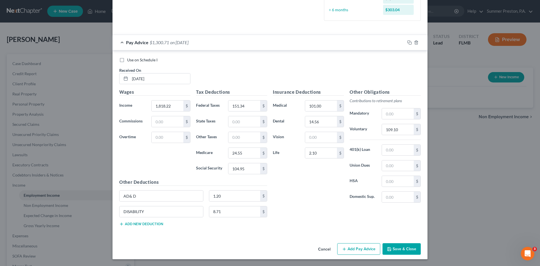
click at [401, 247] on button "Save & Close" at bounding box center [401, 249] width 38 height 12
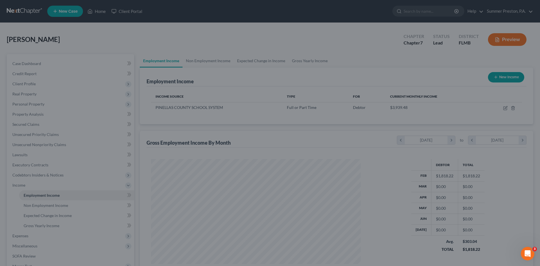
scroll to position [280990, 280874]
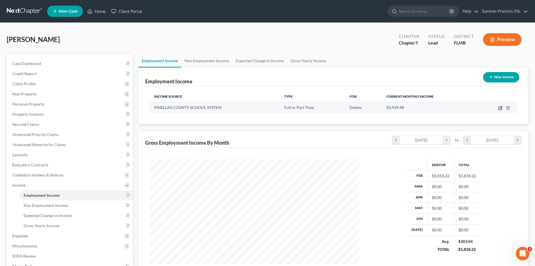
click at [501, 107] on icon "button" at bounding box center [501, 108] width 4 height 4
select select "0"
select select "9"
select select "2"
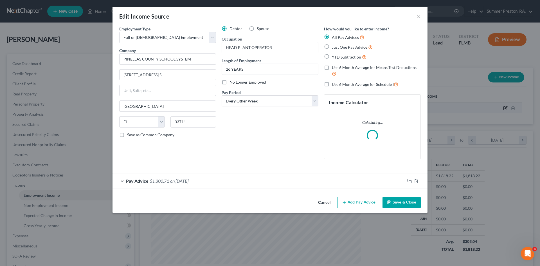
scroll to position [106, 223]
click at [361, 202] on button "Add Pay Advice" at bounding box center [358, 202] width 43 height 12
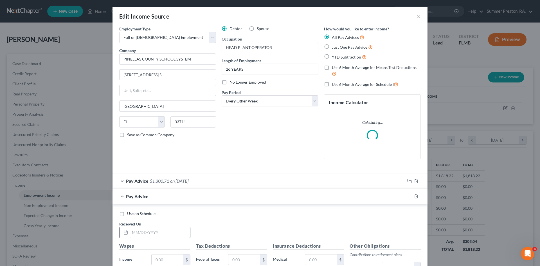
click at [166, 231] on div "Use on Schedule I Received On *" at bounding box center [269, 227] width 307 height 32
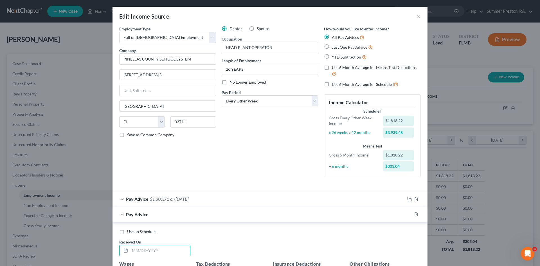
click at [245, 195] on div "Pay Advice $1,300.71 on [DATE]" at bounding box center [258, 198] width 292 height 15
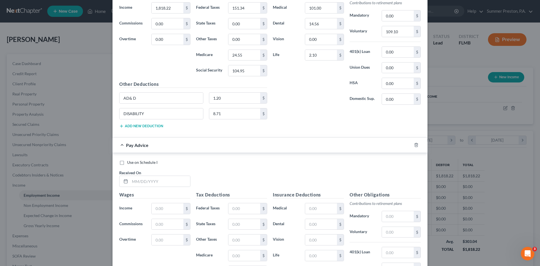
scroll to position [256, 0]
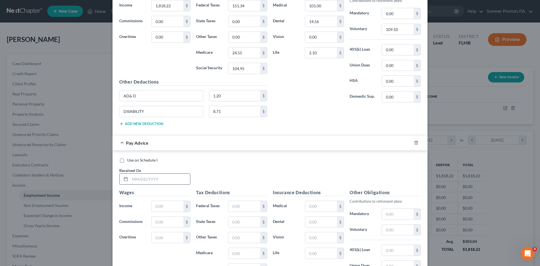
click at [159, 179] on input "text" at bounding box center [160, 178] width 60 height 11
type input "[DATE]"
click at [165, 204] on input "text" at bounding box center [168, 206] width 32 height 11
type input "1,818.22"
click at [248, 207] on input "text" at bounding box center [244, 206] width 32 height 11
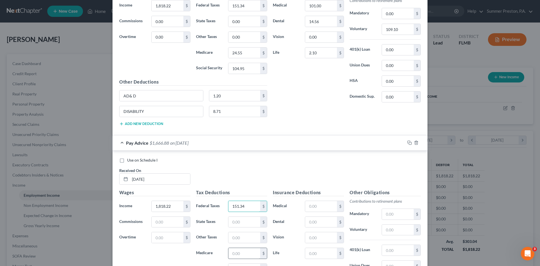
type input "151.34"
click at [243, 254] on input "text" at bounding box center [244, 253] width 32 height 11
type input "24.54"
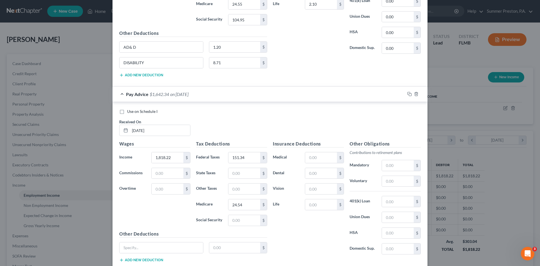
scroll to position [309, 0]
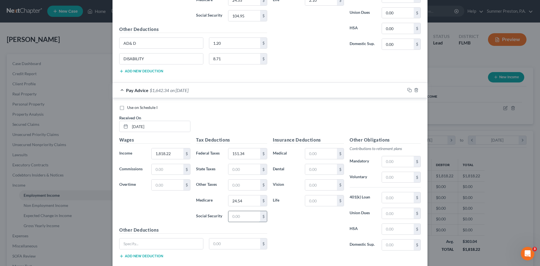
click at [244, 216] on input "text" at bounding box center [244, 216] width 32 height 11
type input "104.95"
click at [325, 153] on input "text" at bounding box center [321, 153] width 32 height 11
type input "101.00"
click at [323, 171] on input "text" at bounding box center [321, 169] width 32 height 11
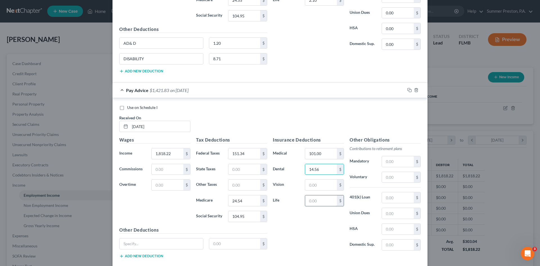
type input "14.56"
click at [320, 202] on input "text" at bounding box center [321, 200] width 32 height 11
type input "210.00"
click at [394, 176] on input "text" at bounding box center [398, 177] width 32 height 11
type input "109.10"
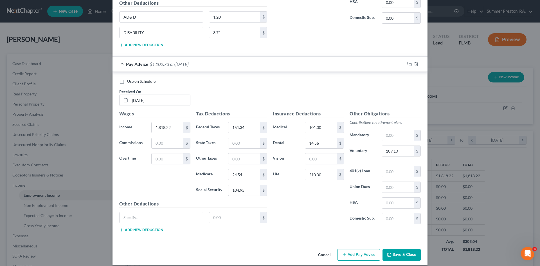
scroll to position [341, 0]
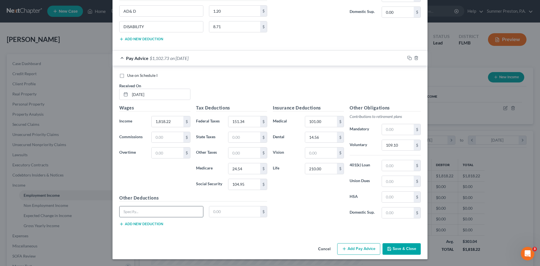
drag, startPoint x: 149, startPoint y: 214, endPoint x: 144, endPoint y: 216, distance: 5.7
click at [148, 214] on input "text" at bounding box center [160, 211] width 83 height 11
type input "AD&D"
type input "1.20"
click at [132, 223] on button "Add new deduction" at bounding box center [141, 224] width 44 height 4
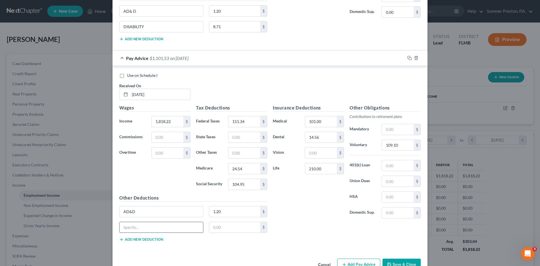
click at [140, 226] on input "text" at bounding box center [160, 227] width 83 height 11
type input "DISABILITY"
type input "8.71"
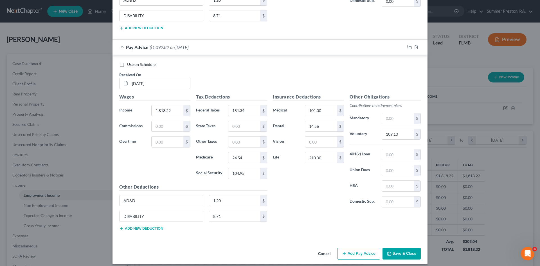
scroll to position [357, 0]
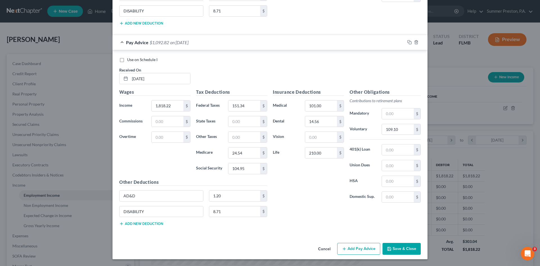
click at [358, 248] on button "Add Pay Advice" at bounding box center [358, 249] width 43 height 12
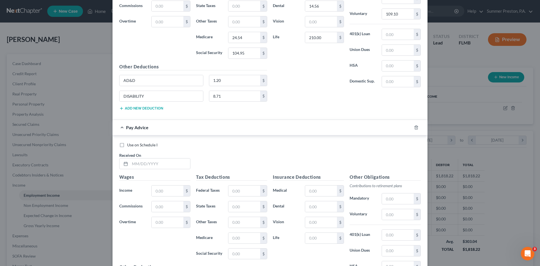
scroll to position [476, 0]
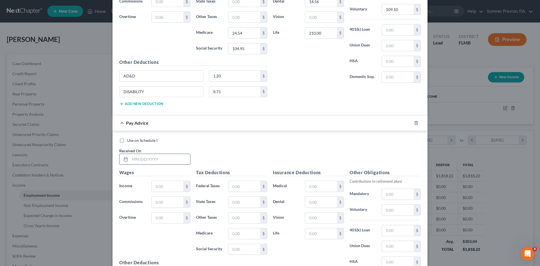
click at [161, 155] on input "text" at bounding box center [160, 159] width 60 height 11
type input "[DATE]"
click at [168, 187] on input "text" at bounding box center [168, 186] width 32 height 11
type input "1,818.22"
click at [251, 182] on input "text" at bounding box center [244, 186] width 32 height 11
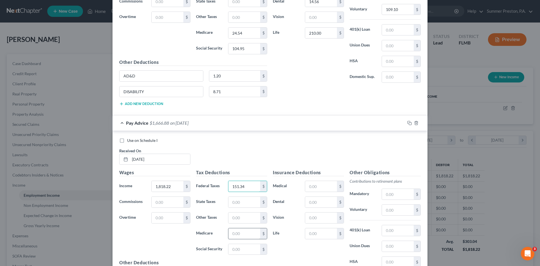
type input "151.34"
click at [244, 235] on input "text" at bounding box center [244, 233] width 32 height 11
type input "24.55"
click at [242, 251] on input "text" at bounding box center [244, 249] width 32 height 11
type input "104.95"
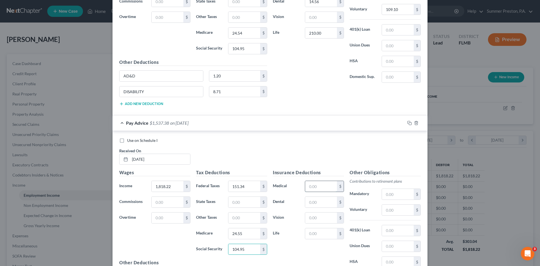
click at [323, 186] on input "text" at bounding box center [321, 186] width 32 height 11
type input "101.00"
click at [316, 199] on input "text" at bounding box center [321, 201] width 32 height 11
type input "14.56"
click at [321, 233] on input "text" at bounding box center [321, 233] width 32 height 11
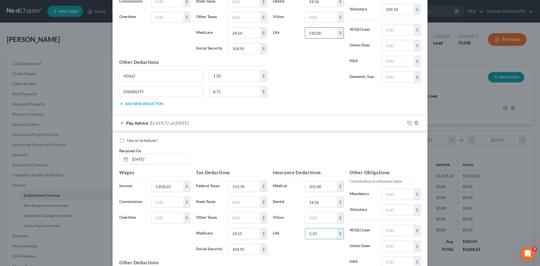
type input "2.10"
click at [315, 33] on input "210.00" at bounding box center [321, 33] width 32 height 11
type input "2.10"
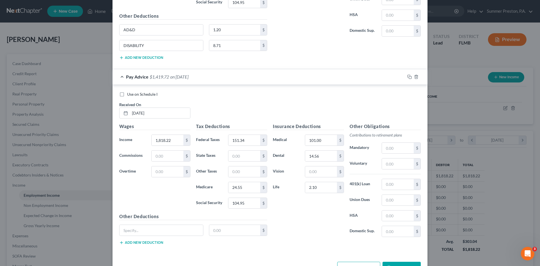
scroll to position [541, 0]
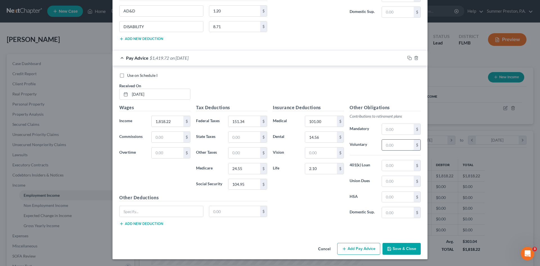
click at [398, 144] on input "text" at bounding box center [398, 144] width 32 height 11
type input "109.10"
click at [146, 211] on input "text" at bounding box center [160, 211] width 83 height 11
type input "AD&D"
click at [237, 208] on input "text" at bounding box center [234, 211] width 51 height 11
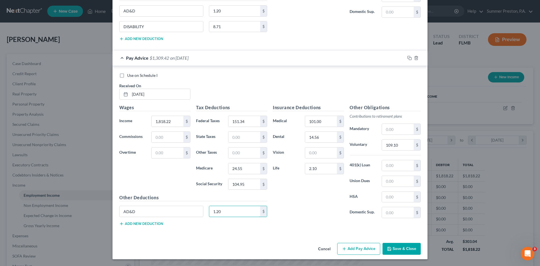
type input "1.20"
click at [142, 222] on button "Add new deduction" at bounding box center [141, 223] width 44 height 4
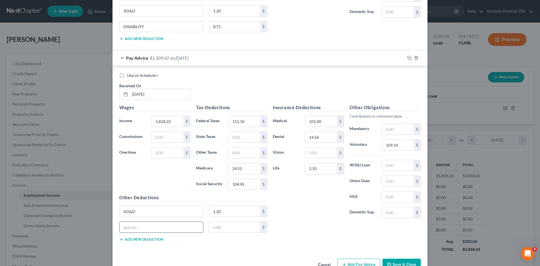
click at [137, 226] on input "text" at bounding box center [160, 227] width 83 height 11
type input "F"
type input "DISABILITY"
type input "8.71"
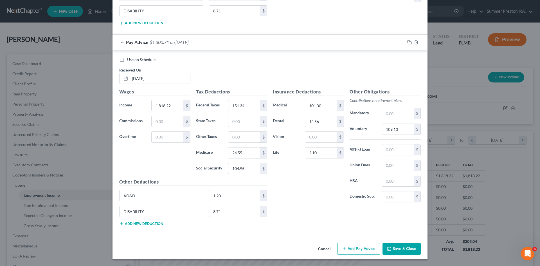
click at [356, 248] on button "Add Pay Advice" at bounding box center [358, 249] width 43 height 12
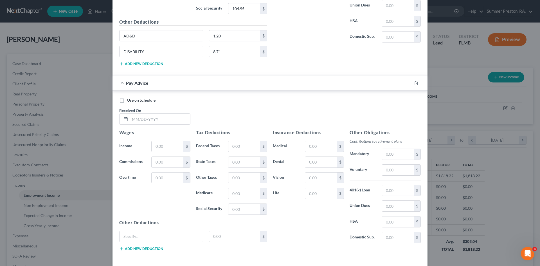
scroll to position [742, 0]
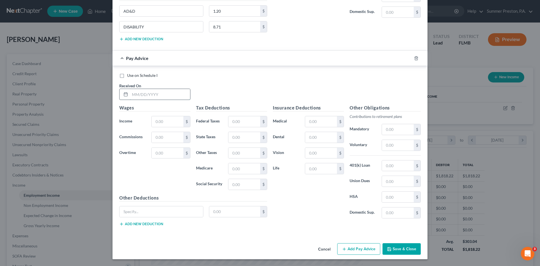
click at [172, 91] on input "text" at bounding box center [160, 94] width 60 height 11
type input "[DATE]"
click at [174, 123] on input "text" at bounding box center [168, 121] width 32 height 11
type input "1,818.22"
click at [242, 120] on input "text" at bounding box center [244, 121] width 32 height 11
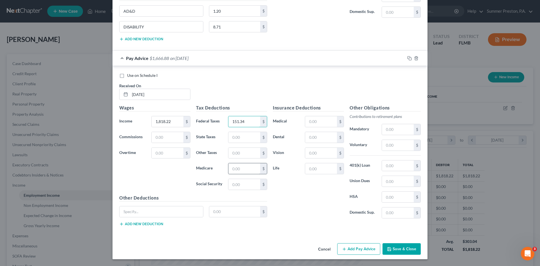
type input "151.34"
click at [245, 171] on input "text" at bounding box center [244, 168] width 32 height 11
type input "24.54"
drag, startPoint x: 245, startPoint y: 185, endPoint x: 241, endPoint y: 184, distance: 3.8
click at [245, 185] on input "text" at bounding box center [244, 184] width 32 height 11
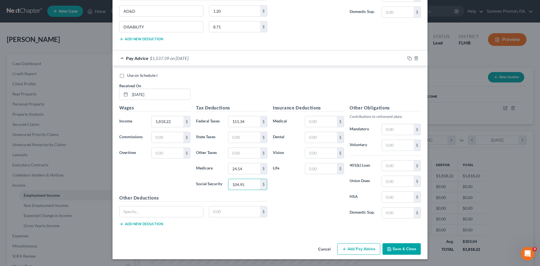
type input "104.95"
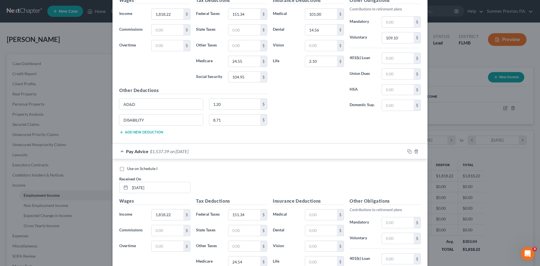
scroll to position [659, 0]
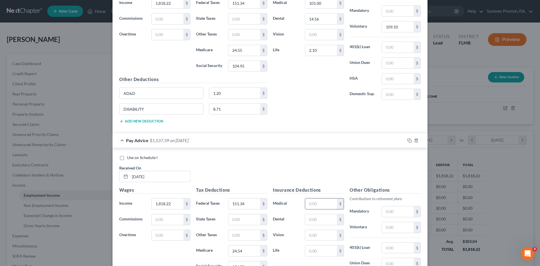
drag, startPoint x: 326, startPoint y: 205, endPoint x: 315, endPoint y: 207, distance: 11.1
click at [324, 206] on input "text" at bounding box center [321, 203] width 32 height 11
type input "101.00"
drag, startPoint x: 403, startPoint y: 229, endPoint x: 399, endPoint y: 228, distance: 3.9
click at [402, 228] on input "text" at bounding box center [398, 227] width 32 height 11
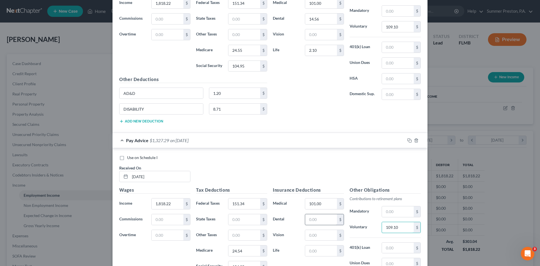
type input "109.10"
click at [319, 221] on input "text" at bounding box center [321, 219] width 32 height 11
type input "14.56"
click at [316, 250] on input "text" at bounding box center [321, 250] width 32 height 11
type input "2.10"
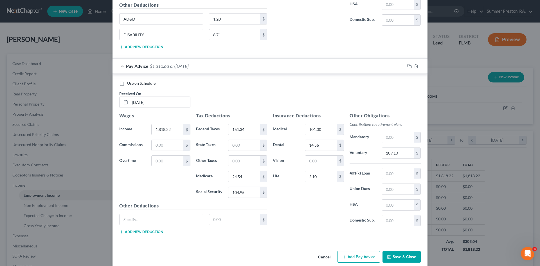
scroll to position [742, 0]
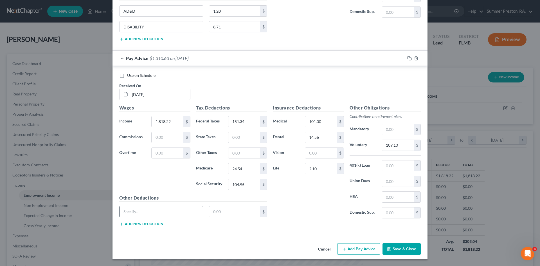
click at [178, 210] on input "text" at bounding box center [160, 211] width 83 height 11
type input "AD&D"
type input "1.20"
click at [143, 223] on button "Add new deduction" at bounding box center [141, 224] width 44 height 4
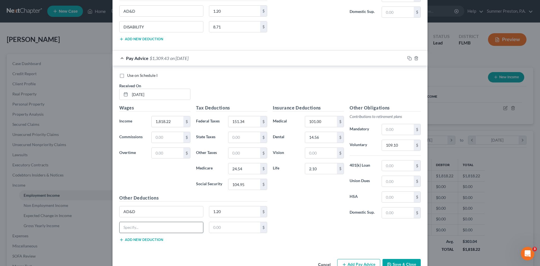
click at [149, 224] on input "text" at bounding box center [160, 227] width 83 height 11
type input "DISABILITY"
type input "8.71"
click at [352, 261] on button "Add Pay Advice" at bounding box center [358, 265] width 43 height 12
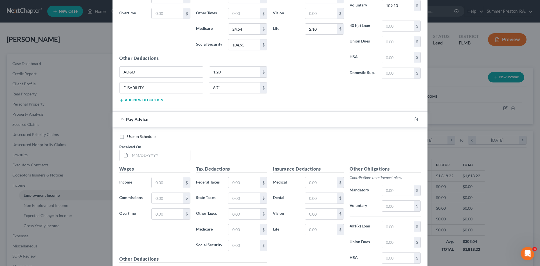
scroll to position [942, 0]
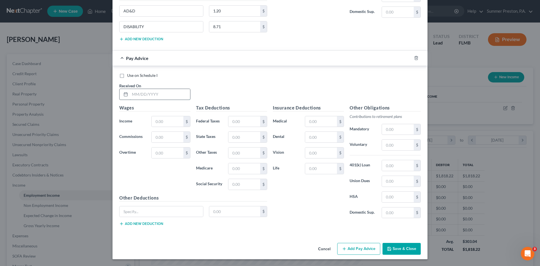
click at [166, 95] on input "text" at bounding box center [160, 94] width 60 height 11
type input "[DATE]"
click at [168, 124] on input "text" at bounding box center [168, 121] width 32 height 11
type input "1,818.22"
click at [243, 124] on input "text" at bounding box center [244, 121] width 32 height 11
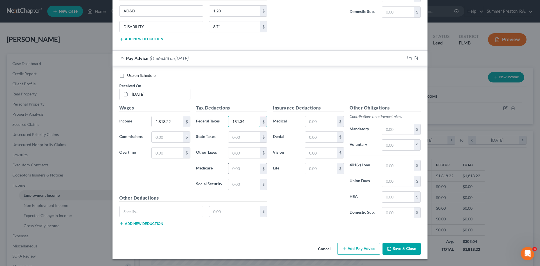
type input "151.34"
drag, startPoint x: 238, startPoint y: 166, endPoint x: 225, endPoint y: 167, distance: 12.9
click at [234, 167] on input "text" at bounding box center [244, 168] width 32 height 11
type input "24.55"
drag, startPoint x: 248, startPoint y: 181, endPoint x: 238, endPoint y: 177, distance: 11.4
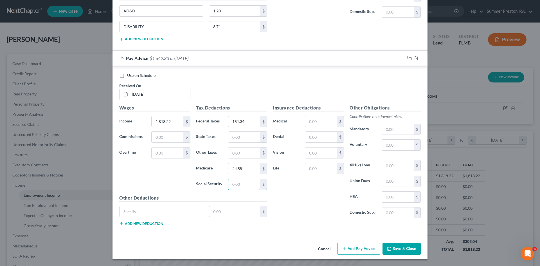
click at [247, 181] on input "text" at bounding box center [244, 184] width 32 height 11
type input "104.95"
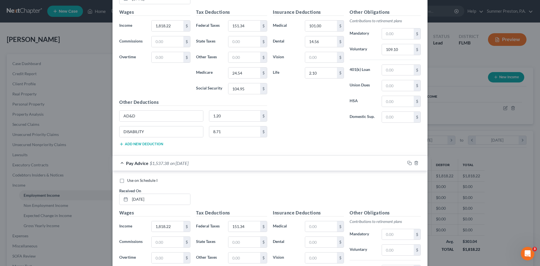
scroll to position [854, 0]
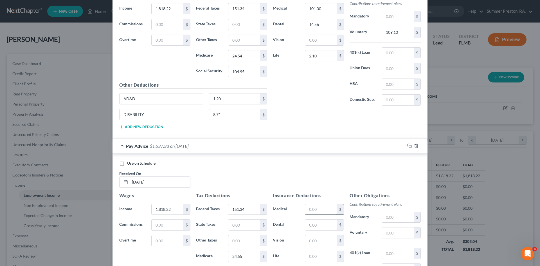
drag, startPoint x: 324, startPoint y: 209, endPoint x: 318, endPoint y: 213, distance: 7.1
click at [323, 211] on input "text" at bounding box center [321, 209] width 32 height 11
type input "101.00"
click at [328, 225] on input "text" at bounding box center [321, 224] width 32 height 11
type input "14.56"
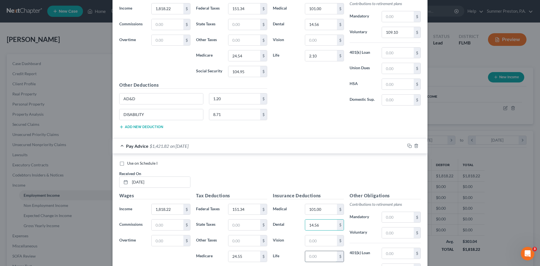
click at [320, 258] on input "text" at bounding box center [321, 256] width 32 height 11
type input "2.10"
drag, startPoint x: 394, startPoint y: 238, endPoint x: 385, endPoint y: 234, distance: 10.1
click at [394, 239] on div "Other Obligations Contributions to retirement plans Mandatory $ Voluntary $ 401…" at bounding box center [385, 251] width 77 height 118
click at [398, 231] on input "text" at bounding box center [398, 232] width 32 height 11
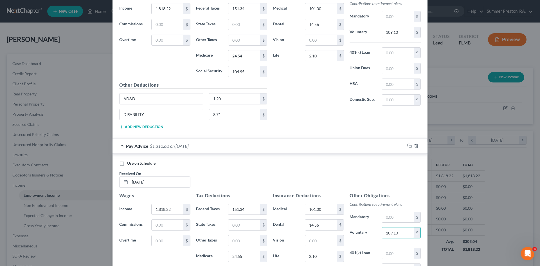
type input "109.10"
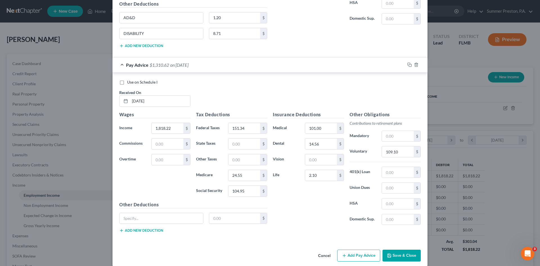
scroll to position [942, 0]
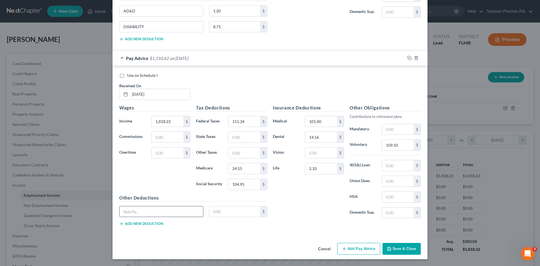
drag, startPoint x: 151, startPoint y: 214, endPoint x: 142, endPoint y: 209, distance: 9.6
click at [150, 214] on input "text" at bounding box center [160, 211] width 83 height 11
type input "AD&D"
type input "1.20"
drag, startPoint x: 134, startPoint y: 222, endPoint x: 130, endPoint y: 219, distance: 5.5
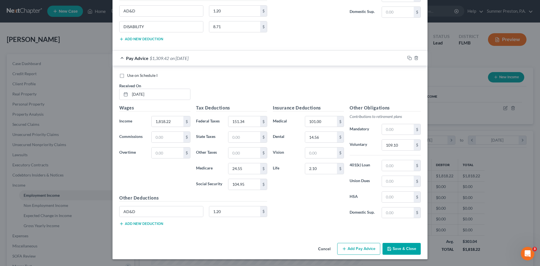
click at [134, 222] on button "Add new deduction" at bounding box center [141, 223] width 44 height 4
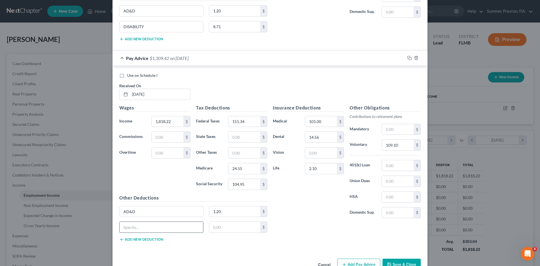
click at [138, 227] on input "text" at bounding box center [160, 227] width 83 height 11
type input "DISABILITY"
type input "8.71"
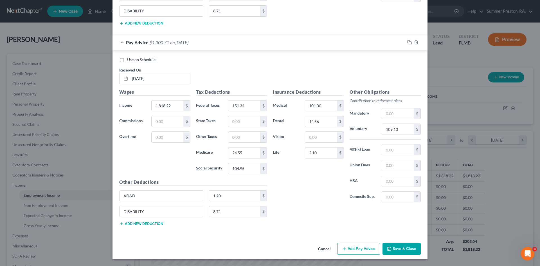
click at [356, 248] on button "Add Pay Advice" at bounding box center [358, 249] width 43 height 12
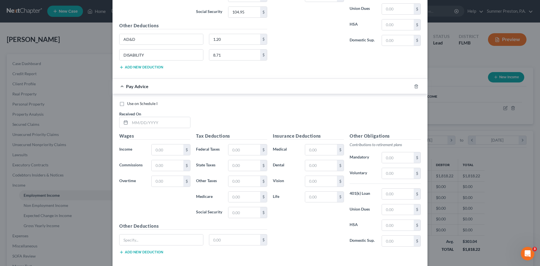
scroll to position [1122, 0]
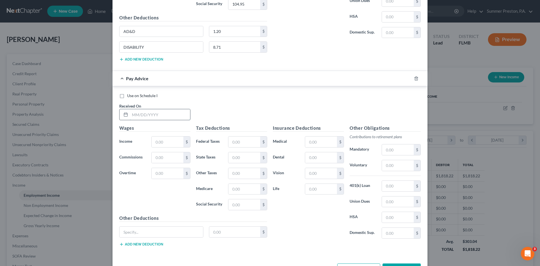
click at [173, 113] on input "text" at bounding box center [160, 114] width 60 height 11
type input "[DATE]"
click at [163, 141] on input "text" at bounding box center [168, 141] width 32 height 11
type input "1,818.22"
click at [265, 139] on div "$" at bounding box center [247, 141] width 45 height 11
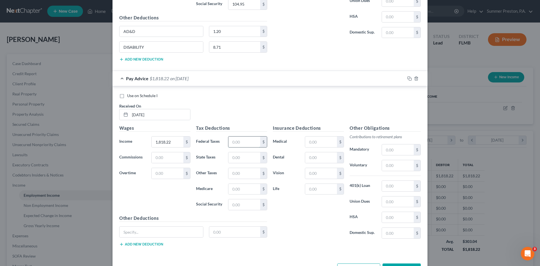
click at [244, 141] on input "text" at bounding box center [244, 141] width 32 height 11
type input "151.34"
click at [240, 189] on input "text" at bounding box center [244, 189] width 32 height 11
type input "24.54"
click at [241, 206] on input "text" at bounding box center [244, 204] width 32 height 11
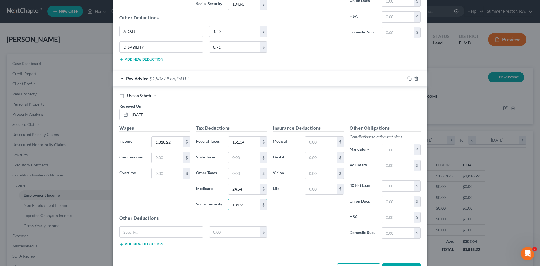
type input "104.95"
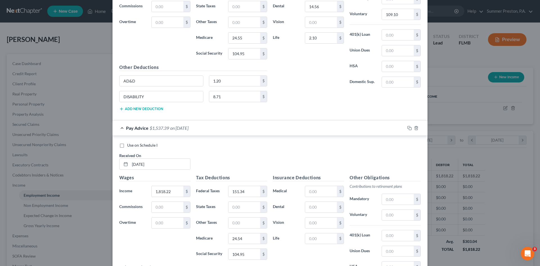
scroll to position [1071, 0]
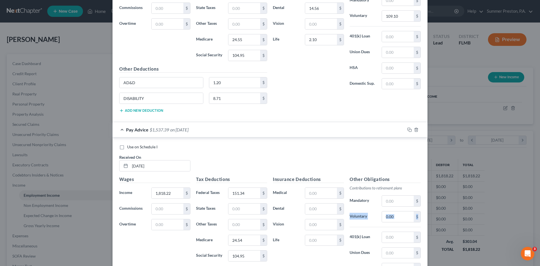
drag, startPoint x: 535, startPoint y: 207, endPoint x: 536, endPoint y: 202, distance: 4.9
click at [536, 202] on div "Edit Income Source × Employment Type * Select Full or [DEMOGRAPHIC_DATA] Employ…" at bounding box center [270, 133] width 540 height 266
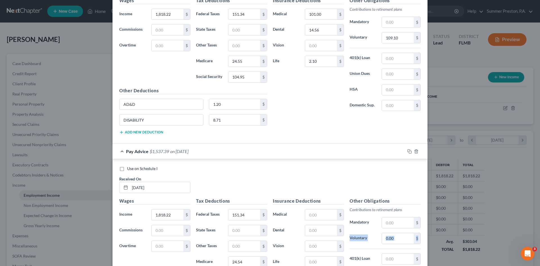
scroll to position [1046, 0]
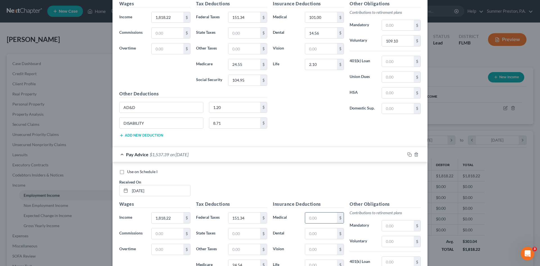
click at [327, 216] on input "text" at bounding box center [321, 217] width 32 height 11
type input "101.00"
click at [321, 234] on input "text" at bounding box center [321, 233] width 32 height 11
type input "14.56"
click at [393, 239] on input "text" at bounding box center [398, 241] width 32 height 11
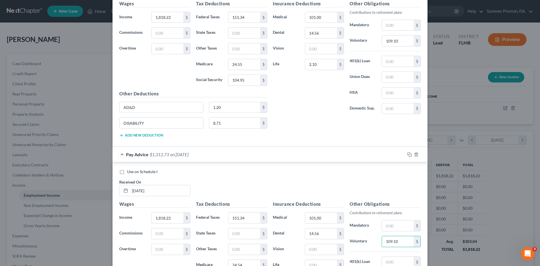
type input "109.10"
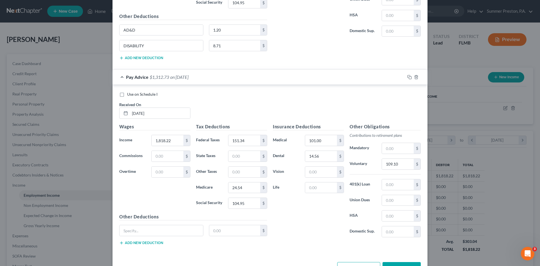
scroll to position [1139, 0]
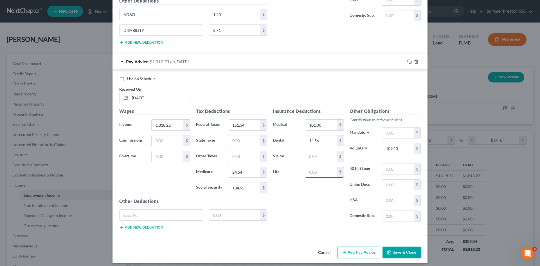
drag, startPoint x: 319, startPoint y: 172, endPoint x: 316, endPoint y: 171, distance: 3.2
click at [319, 172] on input "text" at bounding box center [321, 172] width 32 height 11
type input "2.10"
click at [157, 213] on input "text" at bounding box center [160, 214] width 83 height 11
type input "AD&D"
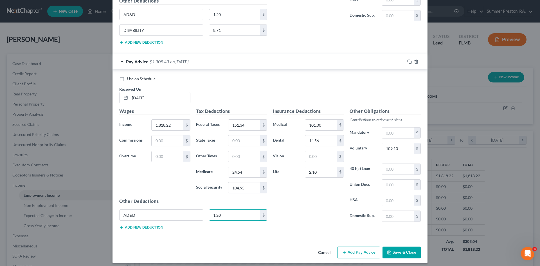
type input "1.20"
click at [137, 227] on button "Add new deduction" at bounding box center [141, 227] width 44 height 4
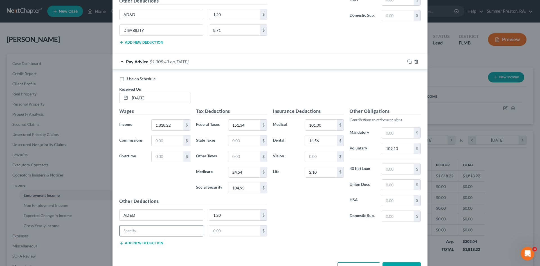
click at [134, 227] on input "text" at bounding box center [160, 230] width 83 height 11
type input "DISABILITY"
type input "8.71"
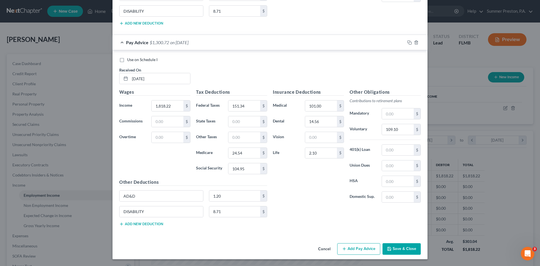
click at [356, 248] on button "Add Pay Advice" at bounding box center [358, 249] width 43 height 12
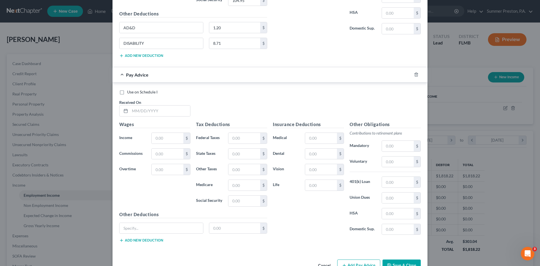
scroll to position [1343, 0]
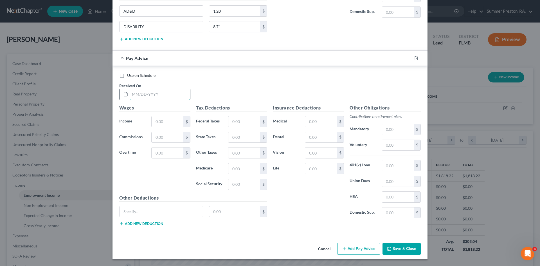
click at [168, 91] on input "text" at bounding box center [160, 94] width 60 height 11
type input "[DATE]"
click at [171, 121] on input "text" at bounding box center [168, 121] width 32 height 11
type input "1,818.22"
click at [249, 118] on input "text" at bounding box center [244, 121] width 32 height 11
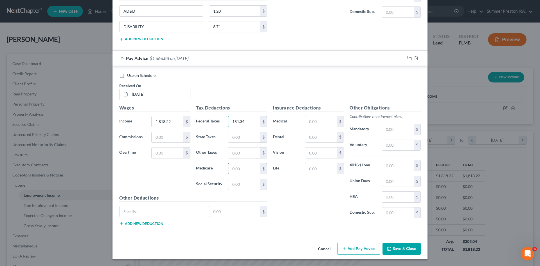
type input "151.34"
click at [239, 168] on input "text" at bounding box center [244, 168] width 32 height 11
type input "24.55"
click at [240, 186] on input "text" at bounding box center [244, 184] width 32 height 11
type input "104.96"
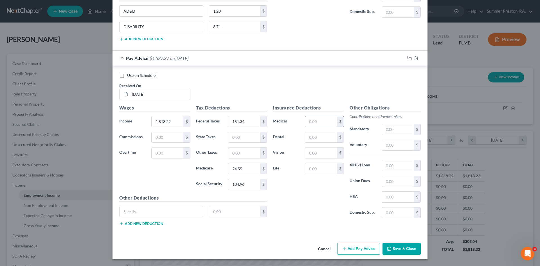
click at [319, 121] on input "text" at bounding box center [321, 121] width 32 height 11
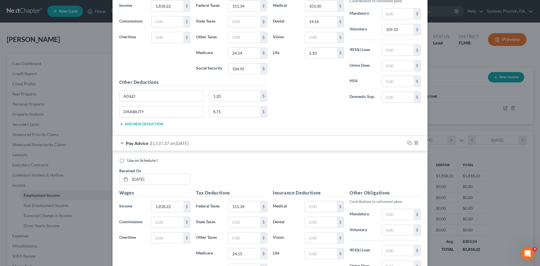
scroll to position [1252, 0]
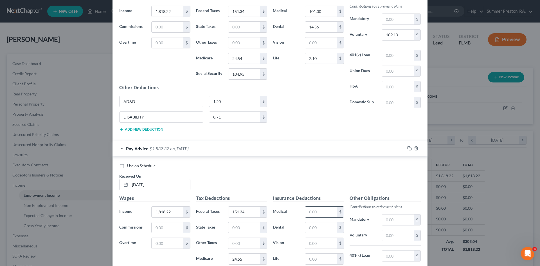
drag, startPoint x: 320, startPoint y: 211, endPoint x: 305, endPoint y: 210, distance: 14.6
click at [318, 210] on input "text" at bounding box center [321, 211] width 32 height 11
type input "101.00"
click at [322, 229] on input "text" at bounding box center [321, 227] width 32 height 11
type input "14.56"
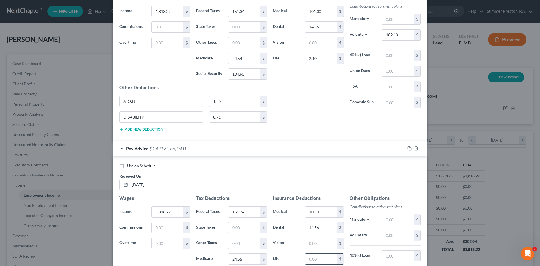
click at [319, 260] on input "text" at bounding box center [321, 258] width 32 height 11
type input "2.10"
drag, startPoint x: 395, startPoint y: 234, endPoint x: 390, endPoint y: 235, distance: 4.6
click at [395, 234] on input "text" at bounding box center [398, 235] width 32 height 11
type input "109.10"
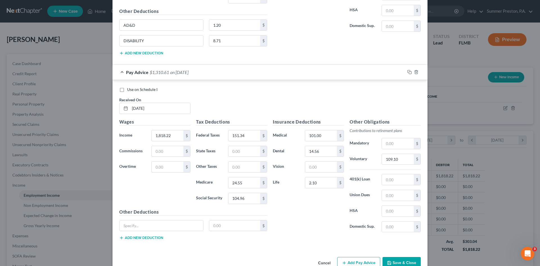
scroll to position [1337, 0]
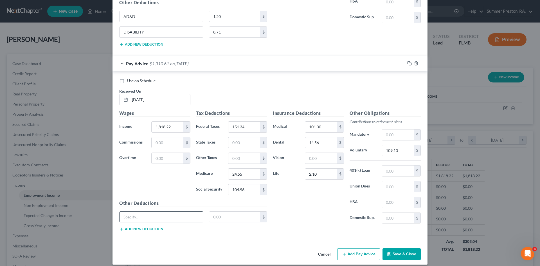
drag, startPoint x: 189, startPoint y: 217, endPoint x: 184, endPoint y: 218, distance: 5.1
click at [189, 217] on input "text" at bounding box center [160, 216] width 83 height 11
type input "AD&D"
type input "1.20"
click at [132, 227] on button "Add new deduction" at bounding box center [141, 229] width 44 height 4
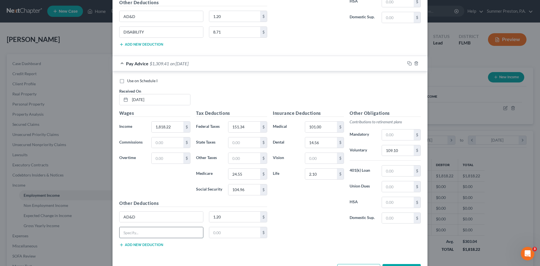
drag, startPoint x: 145, startPoint y: 231, endPoint x: 139, endPoint y: 232, distance: 6.1
click at [144, 232] on input "text" at bounding box center [160, 232] width 83 height 11
type input "DISABILITY"
type input "8.71"
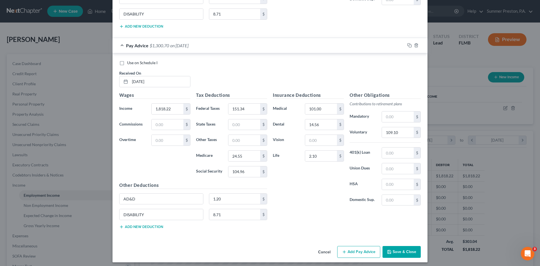
scroll to position [1358, 0]
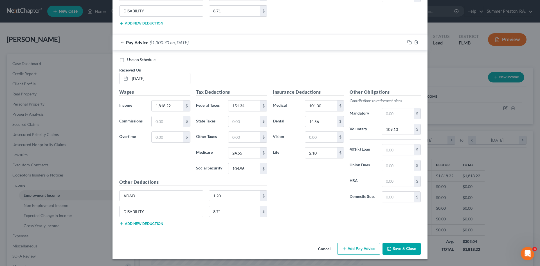
click at [363, 248] on button "Add Pay Advice" at bounding box center [358, 249] width 43 height 12
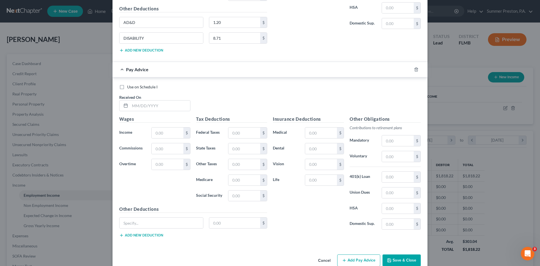
scroll to position [1537, 0]
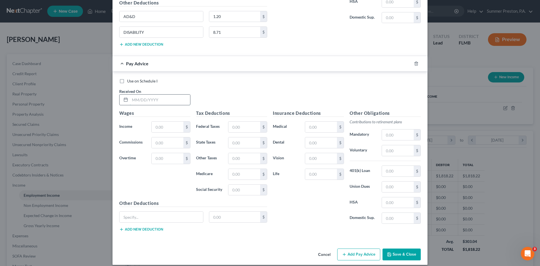
drag, startPoint x: 160, startPoint y: 98, endPoint x: 141, endPoint y: 107, distance: 21.0
click at [159, 98] on input "text" at bounding box center [160, 99] width 60 height 11
type input "[DATE]"
click at [166, 125] on input "text" at bounding box center [168, 126] width 32 height 11
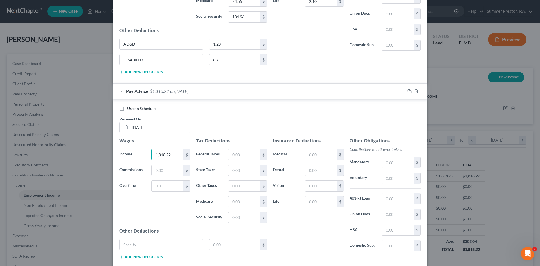
scroll to position [1509, 0]
type input "1,818.22"
click at [241, 155] on input "text" at bounding box center [244, 155] width 32 height 11
type input "151.34"
click at [247, 204] on input "text" at bounding box center [244, 202] width 32 height 11
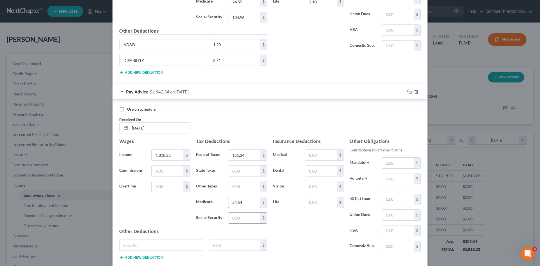
type input "24.54"
drag, startPoint x: 241, startPoint y: 213, endPoint x: 242, endPoint y: 217, distance: 4.8
click at [241, 216] on input "text" at bounding box center [244, 218] width 32 height 11
type input "104.95"
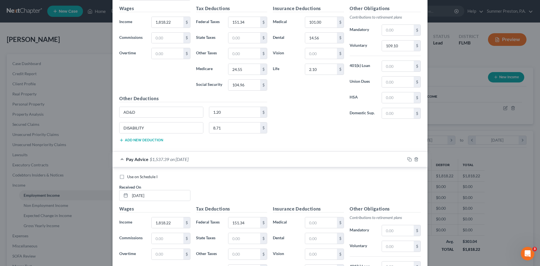
scroll to position [1459, 0]
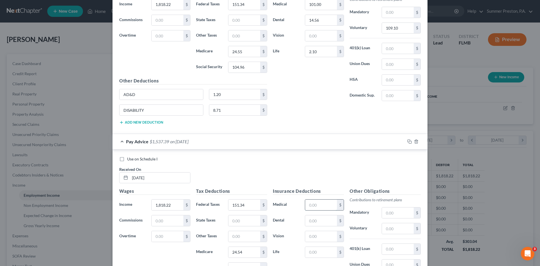
drag, startPoint x: 317, startPoint y: 205, endPoint x: 318, endPoint y: 210, distance: 5.6
click at [318, 205] on input "text" at bounding box center [321, 204] width 32 height 11
type input "101.00"
drag, startPoint x: 318, startPoint y: 221, endPoint x: 314, endPoint y: 221, distance: 4.3
click at [318, 221] on input "text" at bounding box center [321, 220] width 32 height 11
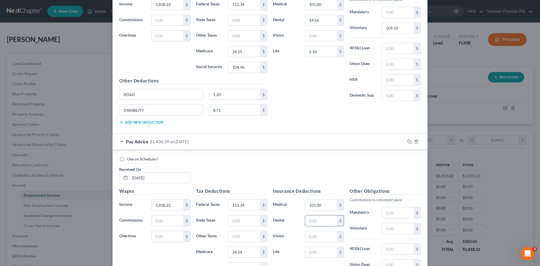
type input "0"
type input "14.56"
click at [320, 255] on input "text" at bounding box center [321, 252] width 32 height 11
type input "2.10"
click at [399, 229] on input "text" at bounding box center [398, 228] width 32 height 11
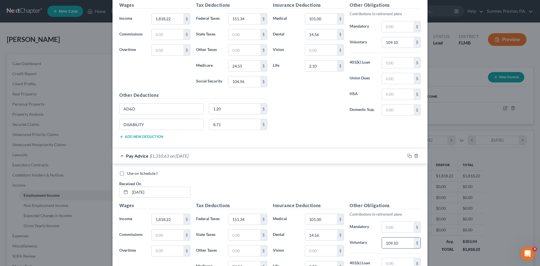
scroll to position [1431, 0]
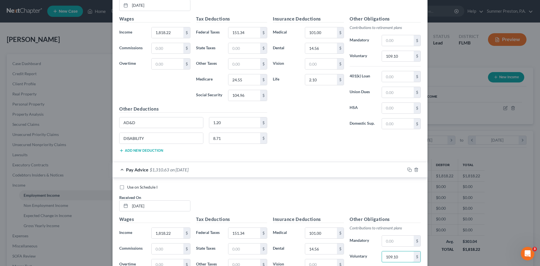
type input "109.10"
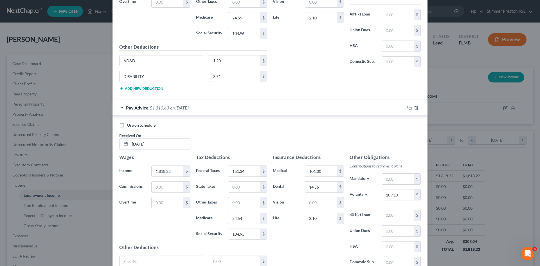
scroll to position [1543, 0]
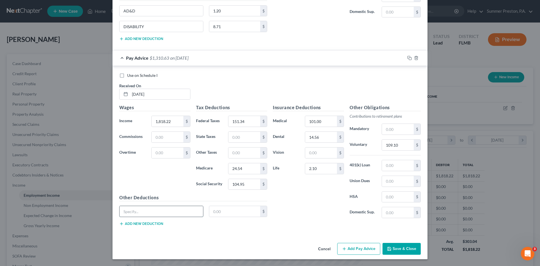
drag, startPoint x: 177, startPoint y: 210, endPoint x: 162, endPoint y: 211, distance: 14.9
click at [175, 210] on input "text" at bounding box center [160, 211] width 83 height 11
type input "AD&D"
type input "1.20"
click at [141, 222] on button "Add new deduction" at bounding box center [141, 223] width 44 height 4
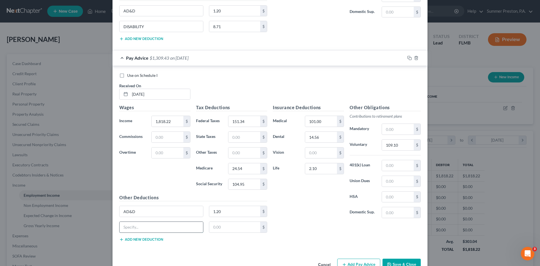
click at [137, 224] on input "text" at bounding box center [160, 227] width 83 height 11
type input "DISABILITY"
type input "8.71"
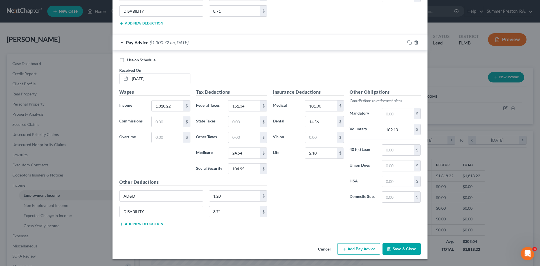
click at [358, 249] on button "Add Pay Advice" at bounding box center [358, 249] width 43 height 12
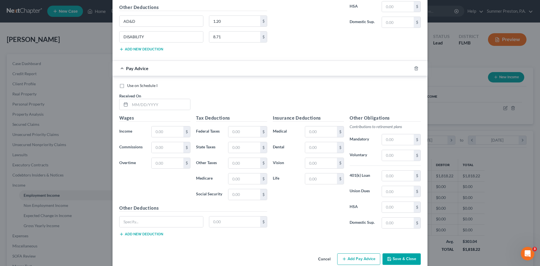
scroll to position [1742, 0]
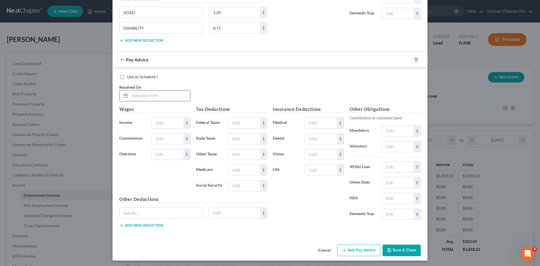
click at [168, 92] on input "text" at bounding box center [160, 95] width 60 height 11
type input "[DATE]"
click at [168, 119] on input "text" at bounding box center [168, 122] width 32 height 11
type input "1,818.22"
click at [251, 123] on input "text" at bounding box center [244, 122] width 32 height 11
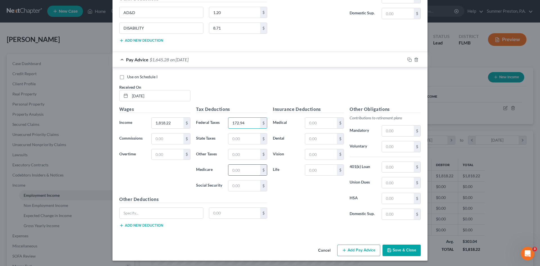
type input "172.94"
click at [247, 167] on input "text" at bounding box center [244, 169] width 32 height 11
type input "26.37"
click at [248, 182] on input "text" at bounding box center [244, 185] width 32 height 11
type input "112.73"
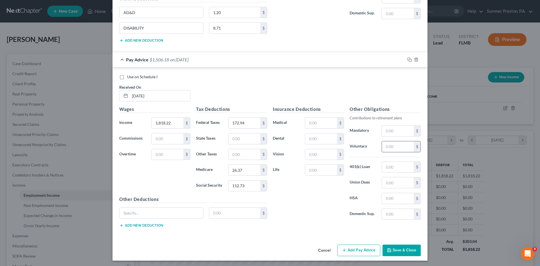
click at [410, 147] on input "text" at bounding box center [398, 146] width 32 height 11
type input "54.55"
click at [355, 250] on button "Add Pay Advice" at bounding box center [358, 250] width 43 height 12
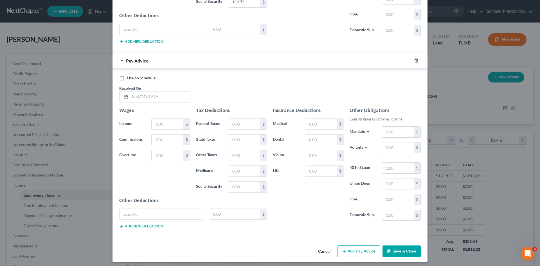
scroll to position [1927, 0]
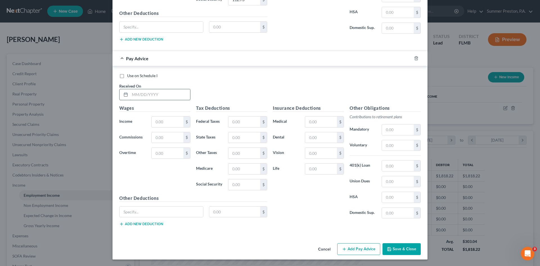
drag, startPoint x: 164, startPoint y: 96, endPoint x: 150, endPoint y: 93, distance: 13.9
click at [164, 96] on input "text" at bounding box center [160, 94] width 60 height 11
type input "[DATE]"
drag, startPoint x: 166, startPoint y: 125, endPoint x: 162, endPoint y: 123, distance: 4.7
click at [166, 125] on input "text" at bounding box center [168, 121] width 32 height 11
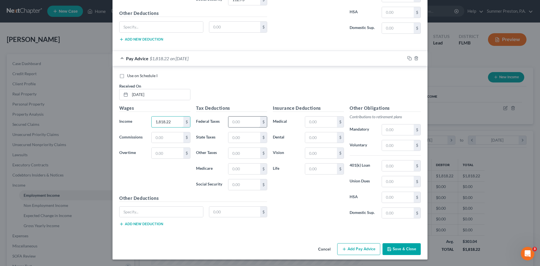
type input "1,818.22"
click at [251, 125] on input "text" at bounding box center [244, 121] width 32 height 11
type input "172.94"
click at [250, 169] on input "text" at bounding box center [244, 168] width 32 height 11
type input "26.36"
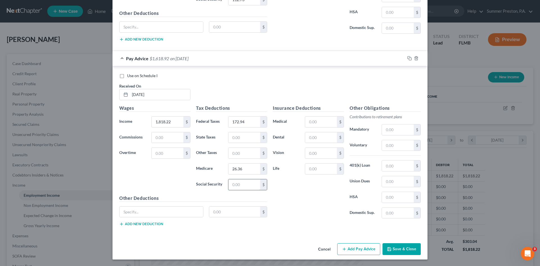
click at [246, 184] on input "text" at bounding box center [244, 184] width 32 height 11
type input "112.72"
click at [396, 144] on input "text" at bounding box center [398, 145] width 32 height 11
type input "54.55"
click at [367, 248] on button "Add Pay Advice" at bounding box center [358, 249] width 43 height 12
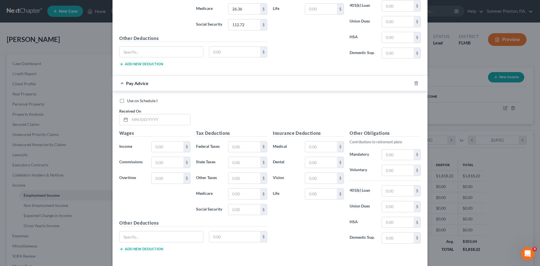
scroll to position [2103, 0]
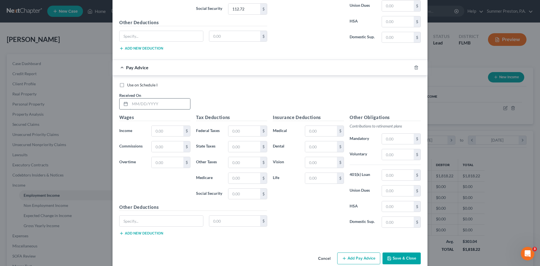
click at [166, 101] on input "text" at bounding box center [160, 103] width 60 height 11
click at [163, 103] on input "text" at bounding box center [160, 103] width 60 height 11
type input "[DATE]"
click at [167, 130] on input "text" at bounding box center [168, 131] width 32 height 11
type input "1,818.22"
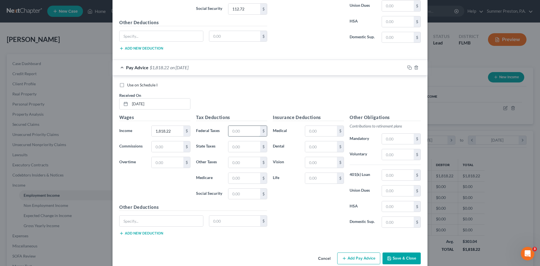
click at [243, 129] on input "text" at bounding box center [244, 131] width 32 height 11
type input "172.94"
drag, startPoint x: 245, startPoint y: 179, endPoint x: 225, endPoint y: 178, distance: 19.7
click at [244, 179] on input "text" at bounding box center [244, 178] width 32 height 11
click at [246, 175] on input "38" at bounding box center [244, 178] width 32 height 11
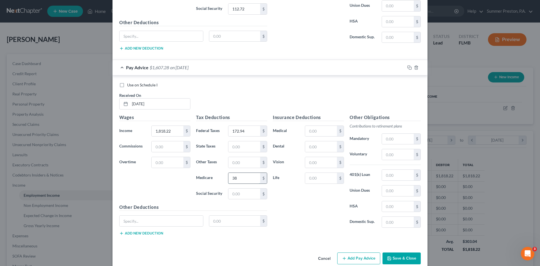
type input "3"
type input "26.37"
drag, startPoint x: 242, startPoint y: 192, endPoint x: 178, endPoint y: 168, distance: 68.2
click at [242, 192] on input "text" at bounding box center [244, 193] width 32 height 11
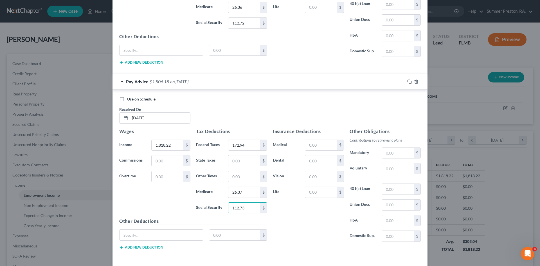
scroll to position [2075, 0]
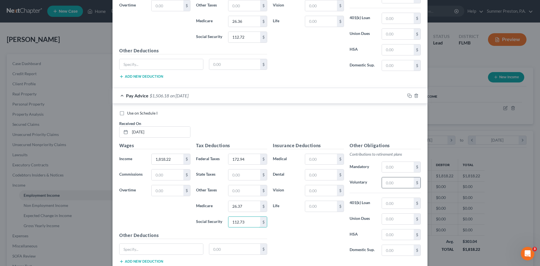
type input "112.73"
drag, startPoint x: 400, startPoint y: 182, endPoint x: 379, endPoint y: 179, distance: 21.0
click at [399, 182] on input "text" at bounding box center [398, 182] width 32 height 11
type input "54.55"
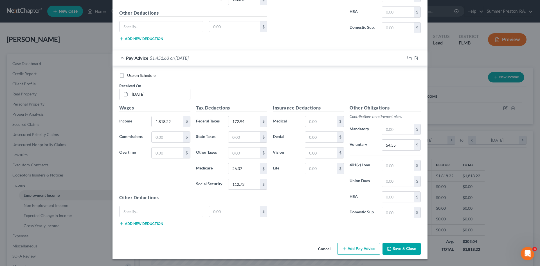
click at [347, 247] on button "Add Pay Advice" at bounding box center [358, 249] width 43 height 12
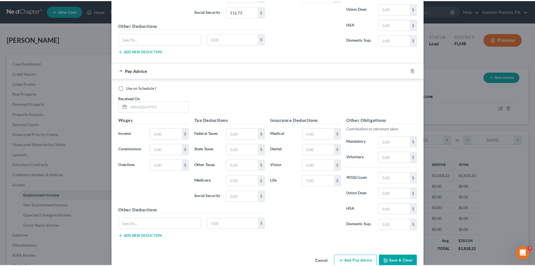
scroll to position [2297, 0]
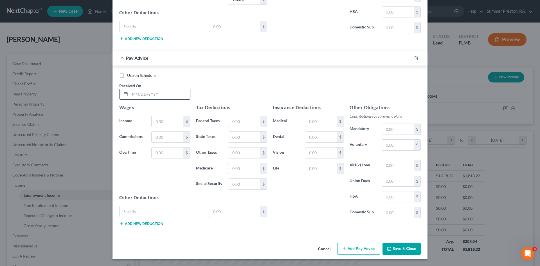
drag, startPoint x: 169, startPoint y: 96, endPoint x: 156, endPoint y: 95, distance: 12.7
click at [169, 95] on input "text" at bounding box center [160, 94] width 60 height 11
type input "[DATE]"
click at [164, 121] on input "text" at bounding box center [168, 121] width 32 height 11
type input "1,818.22"
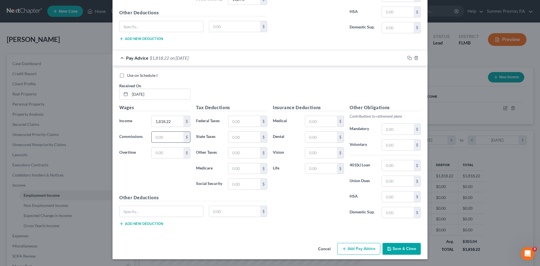
drag, startPoint x: 168, startPoint y: 139, endPoint x: 164, endPoint y: 139, distance: 3.4
click at [168, 139] on input "text" at bounding box center [168, 137] width 32 height 11
type input "100.08"
drag, startPoint x: 249, startPoint y: 118, endPoint x: 245, endPoint y: 119, distance: 3.7
click at [249, 118] on input "text" at bounding box center [244, 121] width 32 height 11
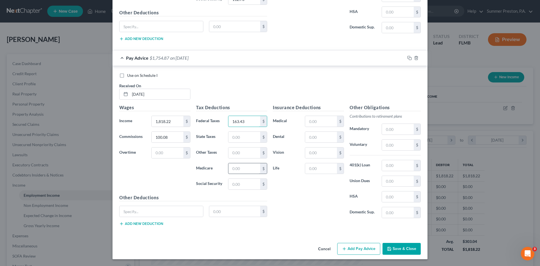
type input "163.43"
click at [243, 169] on input "text" at bounding box center [244, 168] width 32 height 11
type input "27.81"
drag, startPoint x: 241, startPoint y: 185, endPoint x: 224, endPoint y: 186, distance: 16.6
click at [240, 186] on input "text" at bounding box center [244, 183] width 32 height 11
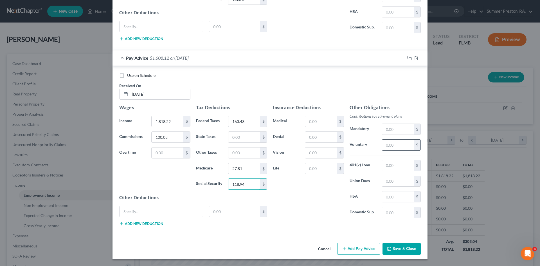
type input "118.94"
drag, startPoint x: 395, startPoint y: 144, endPoint x: 373, endPoint y: 144, distance: 21.9
click at [394, 144] on input "text" at bounding box center [398, 144] width 32 height 11
type input "57.54"
click at [406, 246] on button "Save & Close" at bounding box center [401, 249] width 38 height 12
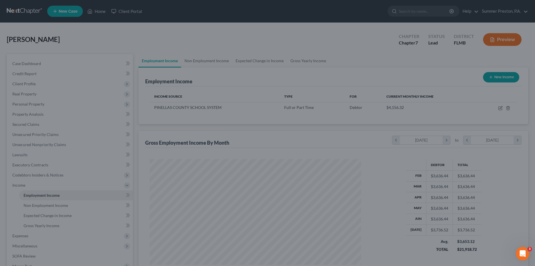
scroll to position [280990, 280874]
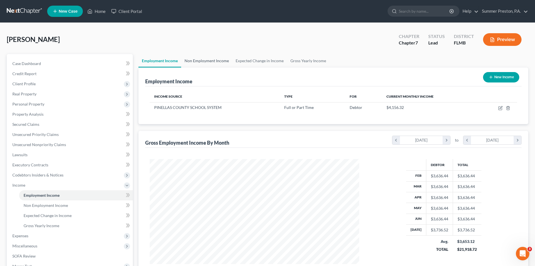
click at [210, 60] on link "Non Employment Income" at bounding box center [206, 60] width 51 height 13
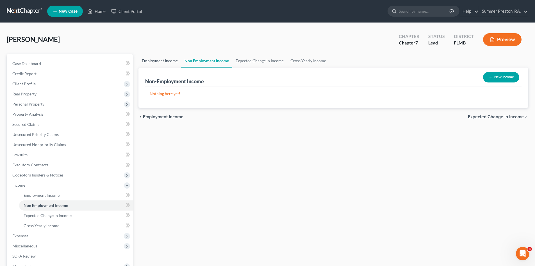
click at [157, 62] on link "Employment Income" at bounding box center [160, 60] width 43 height 13
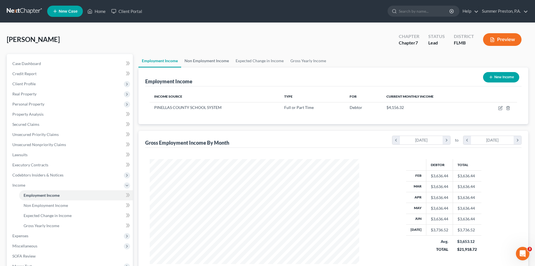
scroll to position [105, 221]
click at [498, 76] on button "New Income" at bounding box center [501, 77] width 36 height 10
select select "0"
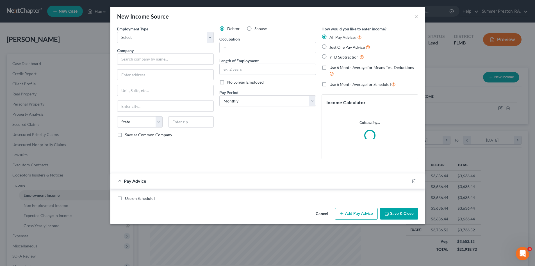
scroll to position [106, 223]
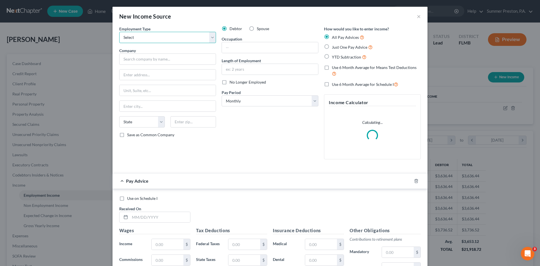
click at [209, 36] on select "Select Full or [DEMOGRAPHIC_DATA] Employment Self Employment" at bounding box center [167, 37] width 97 height 11
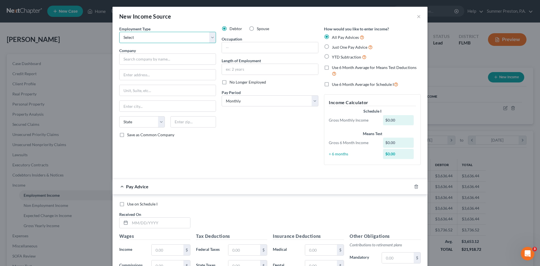
click at [209, 36] on select "Select Full or [DEMOGRAPHIC_DATA] Employment Self Employment" at bounding box center [167, 37] width 97 height 11
click at [418, 17] on button "×" at bounding box center [419, 16] width 4 height 7
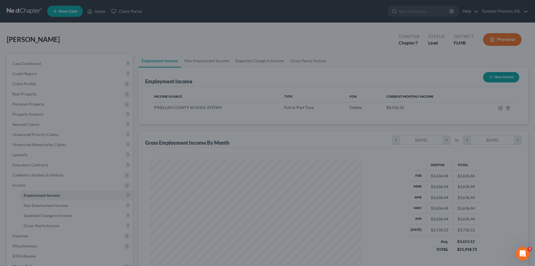
scroll to position [280990, 280874]
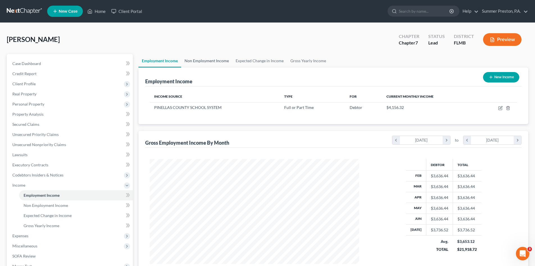
click at [211, 60] on link "Non Employment Income" at bounding box center [206, 60] width 51 height 13
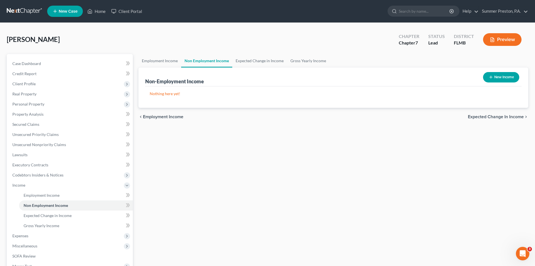
click at [497, 74] on button "New Income" at bounding box center [501, 77] width 36 height 10
select select "0"
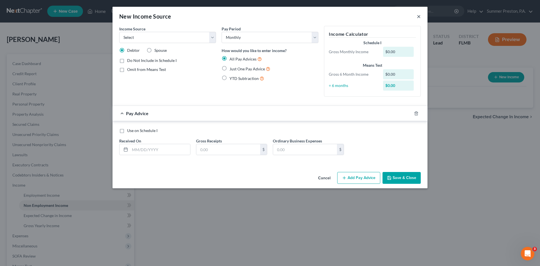
click at [417, 16] on button "×" at bounding box center [419, 16] width 4 height 7
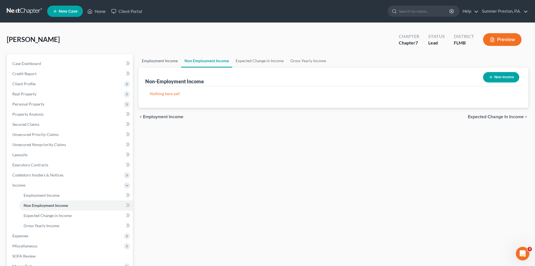
click at [153, 59] on link "Employment Income" at bounding box center [160, 60] width 43 height 13
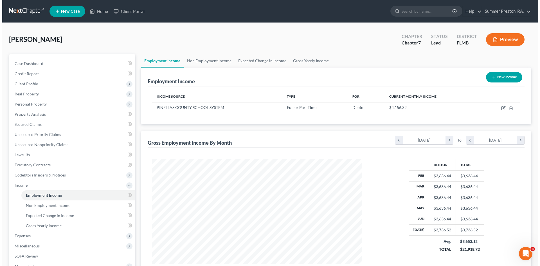
scroll to position [105, 221]
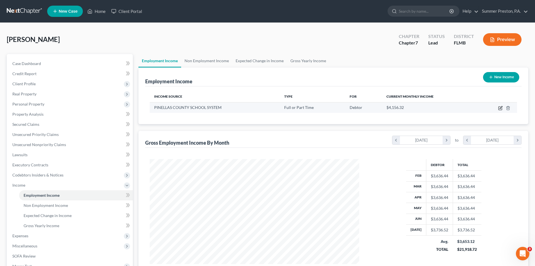
click at [500, 108] on icon "button" at bounding box center [501, 108] width 4 height 4
select select "0"
select select "9"
select select "2"
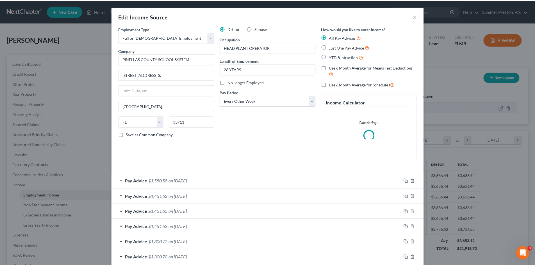
scroll to position [106, 223]
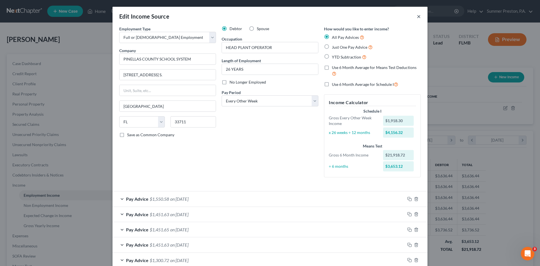
click at [417, 16] on button "×" at bounding box center [419, 16] width 4 height 7
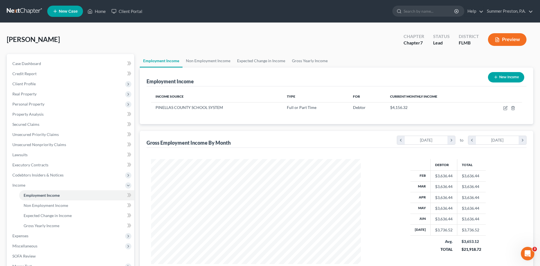
scroll to position [280990, 280874]
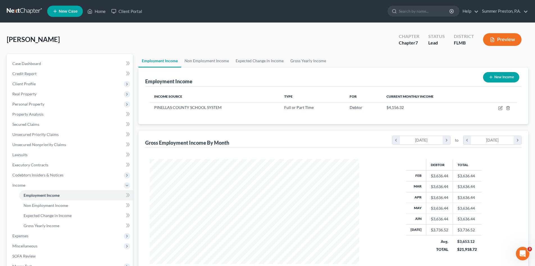
click at [507, 76] on button "New Income" at bounding box center [501, 77] width 36 height 10
select select "0"
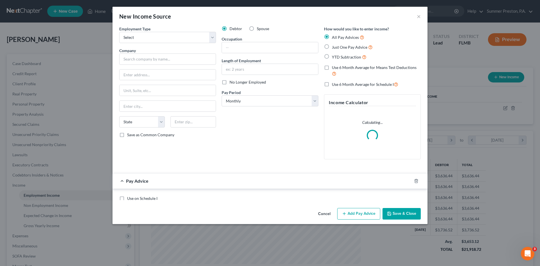
scroll to position [106, 223]
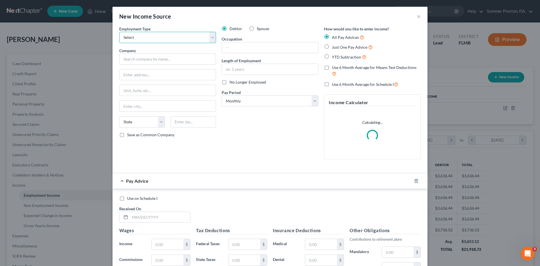
click at [209, 38] on select "Select Full or [DEMOGRAPHIC_DATA] Employment Self Employment" at bounding box center [167, 37] width 97 height 11
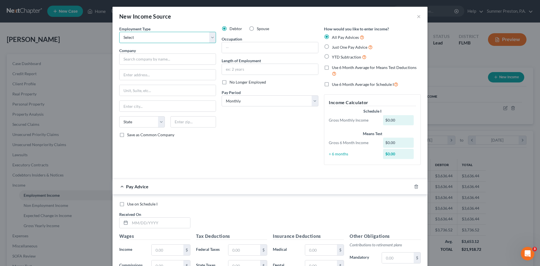
select select "0"
click at [119, 32] on select "Select Full or [DEMOGRAPHIC_DATA] Employment Self Employment" at bounding box center [167, 37] width 97 height 11
click at [257, 28] on label "Spouse" at bounding box center [263, 29] width 12 height 6
click at [259, 28] on input "Spouse" at bounding box center [261, 28] width 4 height 4
radio input "true"
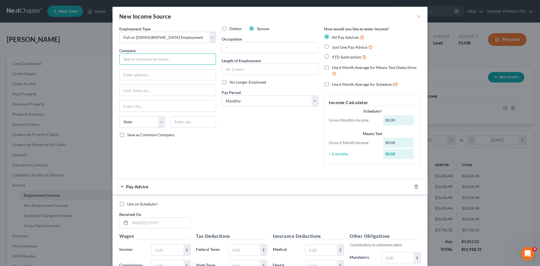
click at [184, 59] on input "text" at bounding box center [167, 58] width 97 height 11
type input "YMCA OF [GEOGRAPHIC_DATA]"
type input "CHILD CARE DIVISION"
type input "ST."
drag, startPoint x: 151, startPoint y: 91, endPoint x: 144, endPoint y: 85, distance: 9.1
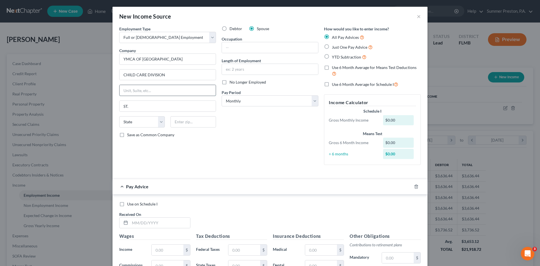
click at [151, 90] on input "text" at bounding box center [167, 90] width 96 height 11
type input "[STREET_ADDRESS]"
type input "ST. [GEOGRAPHIC_DATA]"
select select "9"
type input "33701"
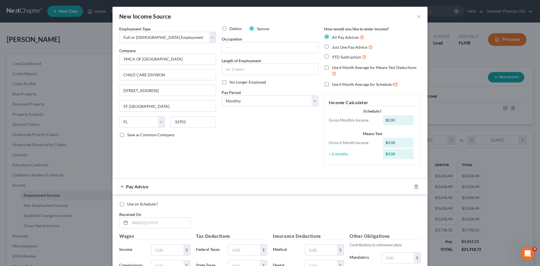
type input "[GEOGRAPHIC_DATA]"
click at [127, 135] on label "Save as Common Company" at bounding box center [150, 135] width 47 height 6
click at [129, 135] on input "Save as Common Company" at bounding box center [131, 134] width 4 height 4
checkbox input "true"
click at [256, 44] on input "text" at bounding box center [270, 47] width 96 height 11
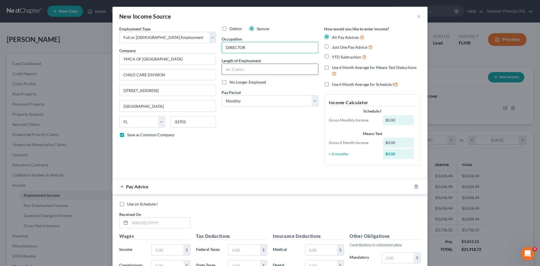
type input "DIRECTOR"
drag, startPoint x: 280, startPoint y: 72, endPoint x: 257, endPoint y: 72, distance: 23.3
click at [280, 72] on input "text" at bounding box center [270, 69] width 96 height 11
type input "25 YEARS"
click at [313, 101] on select "Select Monthly Twice Monthly Every Other Week Weekly" at bounding box center [270, 100] width 97 height 11
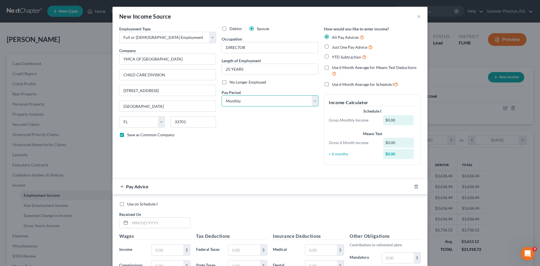
select select "2"
click at [222, 95] on select "Select Monthly Twice Monthly Every Other Week Weekly" at bounding box center [270, 100] width 97 height 11
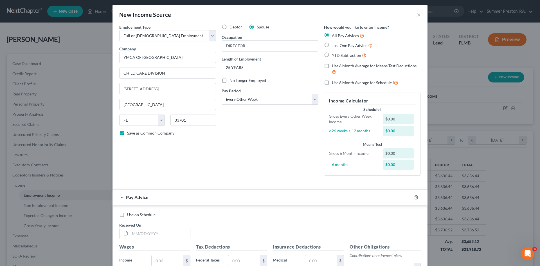
click at [332, 65] on label "Use 6 Month Average for Means Test Deductions" at bounding box center [376, 69] width 89 height 12
click at [334, 65] on input "Use 6 Month Average for Means Test Deductions" at bounding box center [336, 65] width 4 height 4
checkbox input "true"
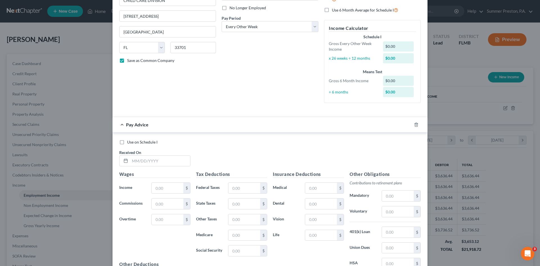
scroll to position [100, 0]
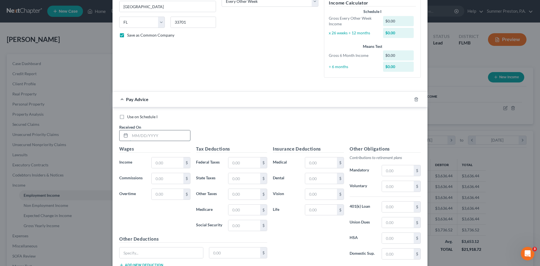
click at [173, 134] on input "text" at bounding box center [160, 135] width 60 height 11
click at [174, 166] on input "text" at bounding box center [168, 162] width 32 height 11
drag, startPoint x: 248, startPoint y: 223, endPoint x: 245, endPoint y: 223, distance: 3.1
click at [248, 224] on input "text" at bounding box center [244, 225] width 32 height 11
drag, startPoint x: 252, startPoint y: 211, endPoint x: 241, endPoint y: 212, distance: 11.6
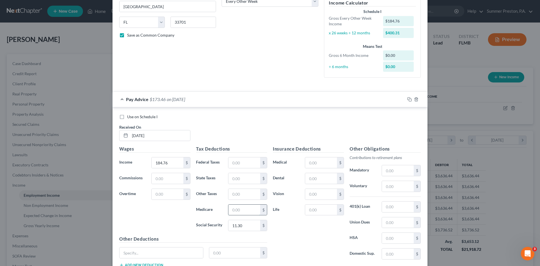
click at [252, 211] on input "text" at bounding box center [244, 209] width 32 height 11
drag, startPoint x: 326, startPoint y: 195, endPoint x: 322, endPoint y: 195, distance: 3.9
click at [326, 195] on input "text" at bounding box center [321, 194] width 32 height 11
drag, startPoint x: 322, startPoint y: 210, endPoint x: 319, endPoint y: 212, distance: 3.9
click at [322, 211] on input "text" at bounding box center [321, 209] width 32 height 11
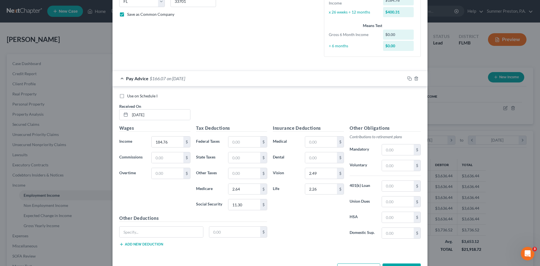
scroll to position [141, 0]
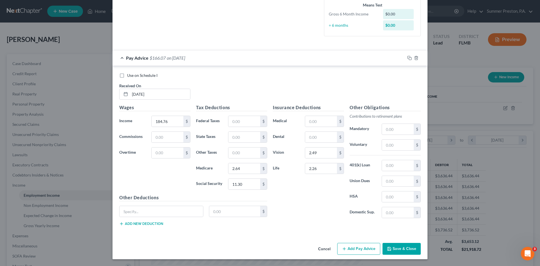
click at [354, 250] on button "Add Pay Advice" at bounding box center [358, 249] width 43 height 12
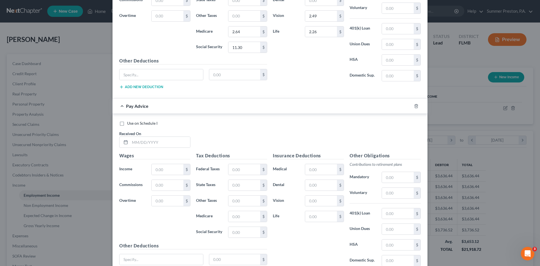
scroll to position [285, 0]
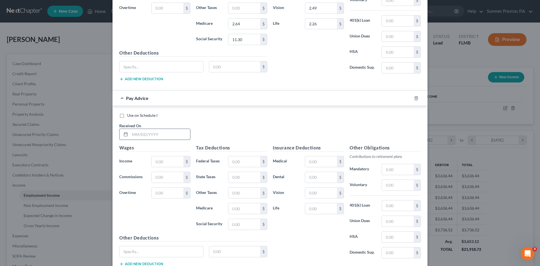
click at [160, 135] on input "text" at bounding box center [160, 134] width 60 height 11
click at [165, 163] on input "text" at bounding box center [168, 161] width 32 height 11
click at [241, 162] on input "text" at bounding box center [244, 161] width 32 height 11
drag, startPoint x: 245, startPoint y: 223, endPoint x: 180, endPoint y: 110, distance: 129.7
click at [243, 223] on input "text" at bounding box center [244, 224] width 32 height 11
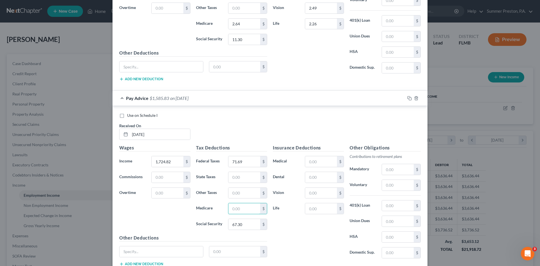
drag, startPoint x: 244, startPoint y: 210, endPoint x: 234, endPoint y: 202, distance: 13.0
click at [243, 209] on input "text" at bounding box center [244, 208] width 32 height 11
drag, startPoint x: 321, startPoint y: 163, endPoint x: 318, endPoint y: 164, distance: 3.1
click at [321, 163] on input "text" at bounding box center [321, 161] width 32 height 11
click at [322, 179] on input "text" at bounding box center [321, 177] width 32 height 11
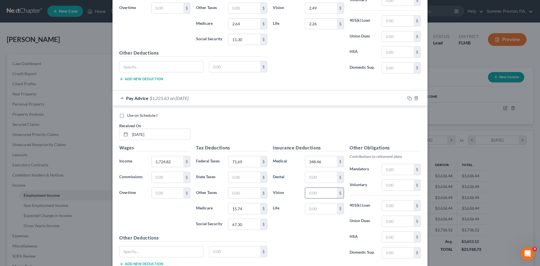
click at [305, 195] on input "text" at bounding box center [321, 192] width 32 height 11
drag, startPoint x: 325, startPoint y: 193, endPoint x: 261, endPoint y: 200, distance: 63.9
click at [273, 193] on div "Vision 2.26 $" at bounding box center [308, 192] width 77 height 11
click at [321, 207] on input "text" at bounding box center [321, 208] width 32 height 11
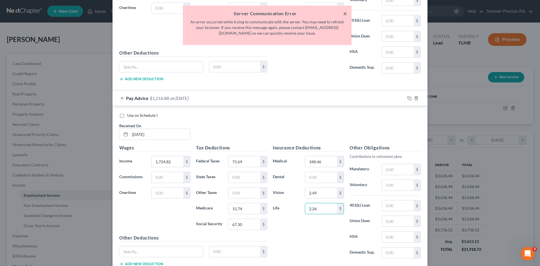
click at [344, 12] on button "×" at bounding box center [345, 13] width 4 height 7
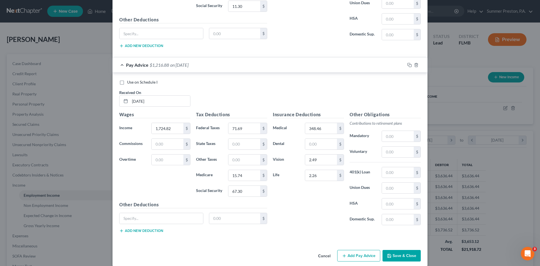
scroll to position [325, 0]
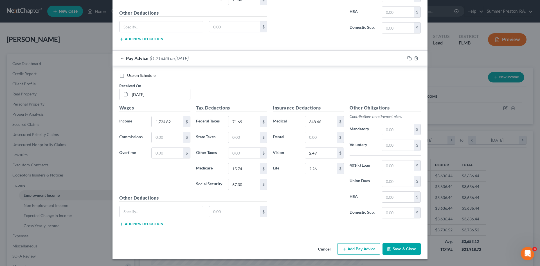
click at [354, 249] on button "Add Pay Advice" at bounding box center [358, 249] width 43 height 12
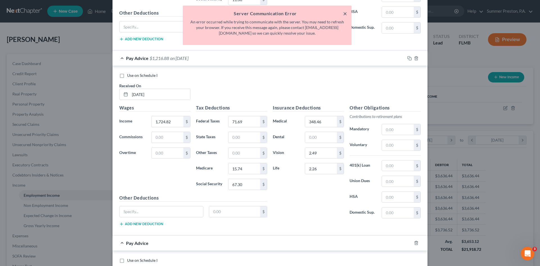
click at [346, 12] on button "×" at bounding box center [345, 13] width 4 height 7
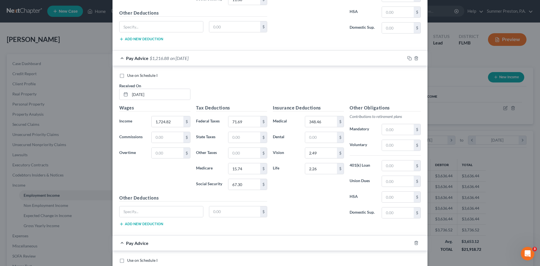
click at [526, 251] on icon "Open Intercom Messenger" at bounding box center [527, 253] width 9 height 9
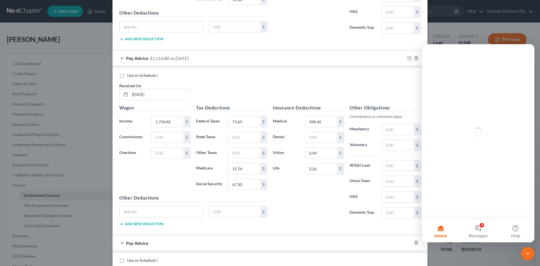
scroll to position [0, 0]
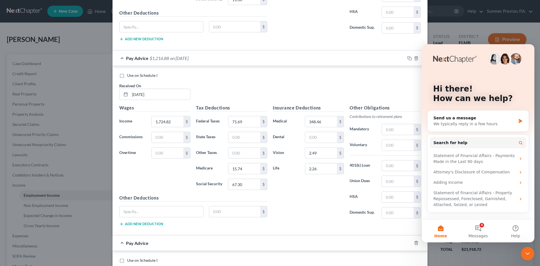
click at [528, 252] on icon "Close Intercom Messenger" at bounding box center [527, 253] width 7 height 7
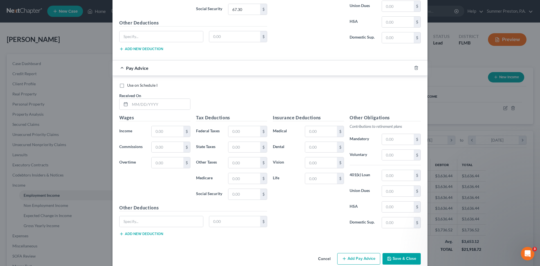
scroll to position [501, 0]
click at [161, 103] on input "text" at bounding box center [160, 103] width 60 height 11
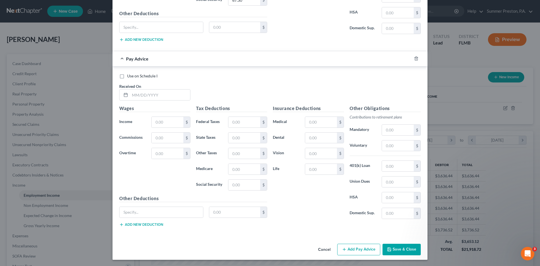
scroll to position [510, 0]
drag, startPoint x: 172, startPoint y: 91, endPoint x: 166, endPoint y: 98, distance: 9.2
click at [172, 91] on input "text" at bounding box center [160, 94] width 60 height 11
drag, startPoint x: 165, startPoint y: 123, endPoint x: 162, endPoint y: 125, distance: 3.7
click at [165, 123] on input "text" at bounding box center [168, 121] width 32 height 11
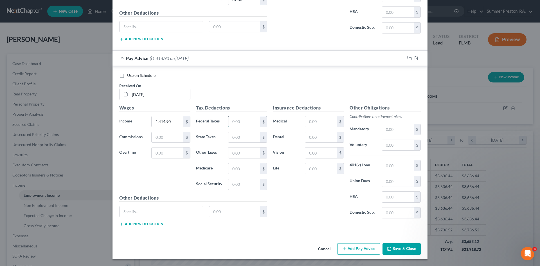
click at [245, 121] on input "text" at bounding box center [244, 121] width 32 height 11
click at [246, 169] on input "text" at bounding box center [244, 168] width 32 height 11
click at [239, 180] on input "text" at bounding box center [244, 184] width 32 height 11
drag, startPoint x: 321, startPoint y: 121, endPoint x: 318, endPoint y: 121, distance: 3.7
click at [321, 121] on input "text" at bounding box center [321, 121] width 32 height 11
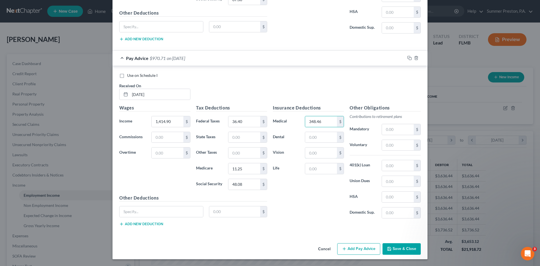
drag, startPoint x: 322, startPoint y: 153, endPoint x: 302, endPoint y: 159, distance: 20.3
click at [322, 153] on input "text" at bounding box center [321, 152] width 32 height 11
drag, startPoint x: 322, startPoint y: 168, endPoint x: 319, endPoint y: 173, distance: 6.2
click at [320, 172] on input "text" at bounding box center [321, 168] width 32 height 11
click at [352, 250] on button "Add Pay Advice" at bounding box center [358, 249] width 43 height 12
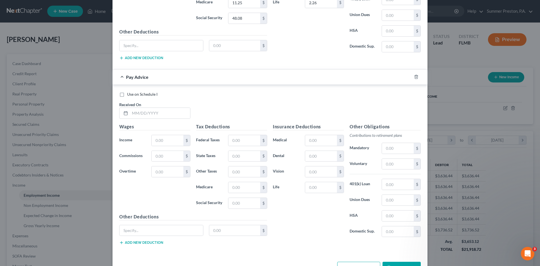
scroll to position [695, 0]
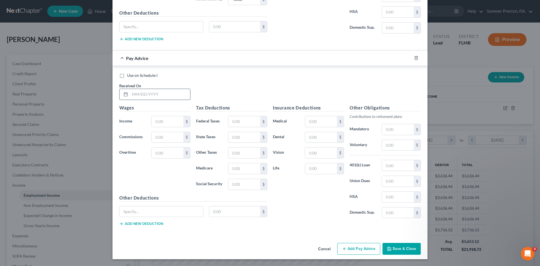
drag, startPoint x: 168, startPoint y: 95, endPoint x: 139, endPoint y: 105, distance: 31.5
click at [168, 95] on input "text" at bounding box center [160, 94] width 60 height 11
click at [171, 121] on input "text" at bounding box center [168, 121] width 32 height 11
drag, startPoint x: 239, startPoint y: 125, endPoint x: 228, endPoint y: 124, distance: 11.5
click at [238, 124] on input "text" at bounding box center [244, 121] width 32 height 11
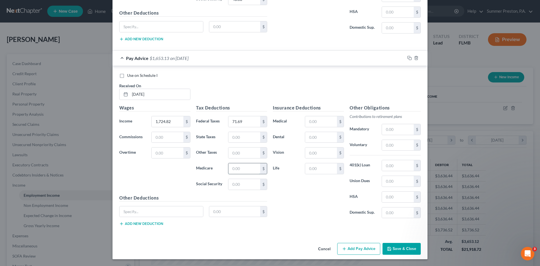
click at [243, 169] on input "text" at bounding box center [244, 168] width 32 height 11
drag, startPoint x: 249, startPoint y: 186, endPoint x: 227, endPoint y: 180, distance: 23.4
click at [249, 186] on input "text" at bounding box center [244, 184] width 32 height 11
drag, startPoint x: 325, startPoint y: 121, endPoint x: 314, endPoint y: 124, distance: 11.3
click at [325, 121] on input "text" at bounding box center [321, 121] width 32 height 11
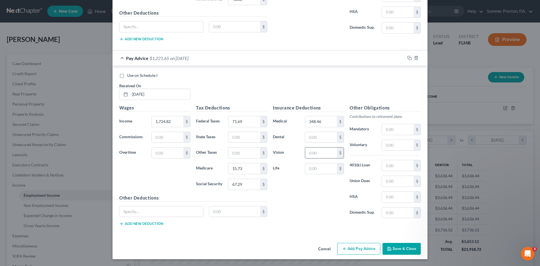
click at [327, 150] on input "text" at bounding box center [321, 152] width 32 height 11
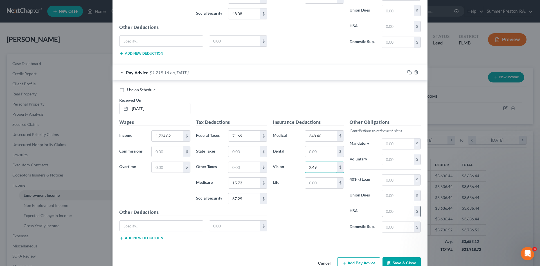
scroll to position [666, 0]
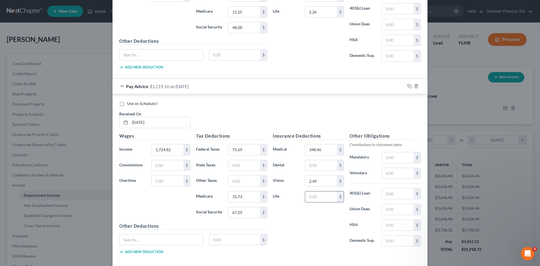
click at [323, 194] on input "text" at bounding box center [321, 196] width 32 height 11
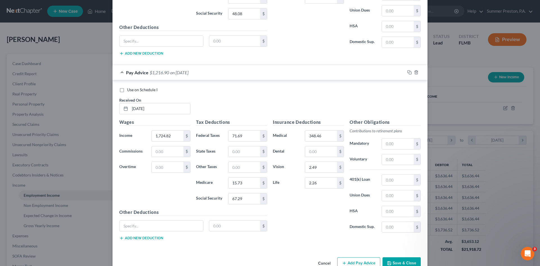
scroll to position [695, 0]
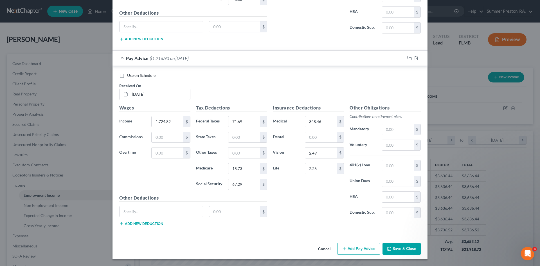
click at [364, 245] on button "Add Pay Advice" at bounding box center [358, 249] width 43 height 12
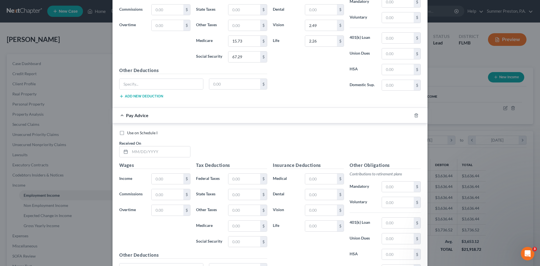
scroll to position [823, 0]
drag, startPoint x: 537, startPoint y: 192, endPoint x: 177, endPoint y: 152, distance: 361.7
click at [177, 152] on input "text" at bounding box center [160, 150] width 60 height 11
drag, startPoint x: 170, startPoint y: 174, endPoint x: 161, endPoint y: 173, distance: 8.5
click at [169, 174] on input "text" at bounding box center [168, 177] width 32 height 11
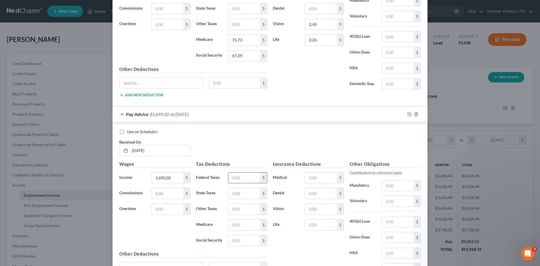
drag, startPoint x: 254, startPoint y: 177, endPoint x: 241, endPoint y: 177, distance: 13.2
click at [253, 177] on input "text" at bounding box center [244, 177] width 32 height 11
drag, startPoint x: 240, startPoint y: 222, endPoint x: 216, endPoint y: 219, distance: 24.7
click at [240, 222] on input "text" at bounding box center [244, 224] width 32 height 11
drag, startPoint x: 243, startPoint y: 240, endPoint x: 237, endPoint y: 239, distance: 6.2
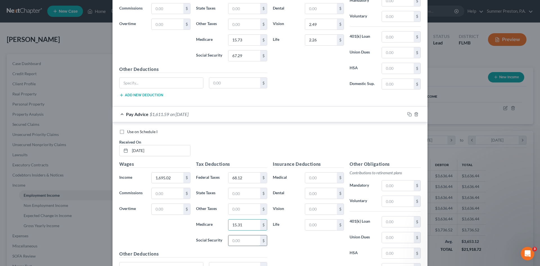
click at [243, 240] on input "text" at bounding box center [244, 240] width 32 height 11
drag, startPoint x: 322, startPoint y: 177, endPoint x: 309, endPoint y: 176, distance: 13.3
click at [322, 178] on input "text" at bounding box center [321, 177] width 32 height 11
click at [318, 208] on input "text" at bounding box center [321, 209] width 32 height 11
drag, startPoint x: 320, startPoint y: 223, endPoint x: 312, endPoint y: 223, distance: 8.4
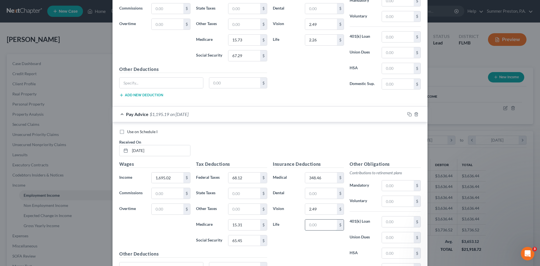
click at [320, 223] on input "text" at bounding box center [321, 224] width 32 height 11
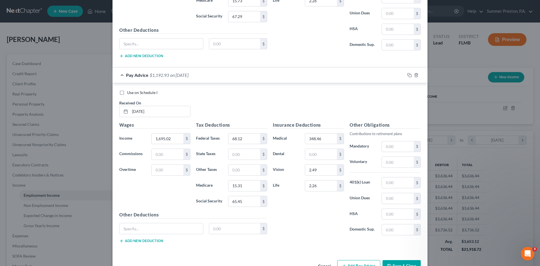
scroll to position [879, 0]
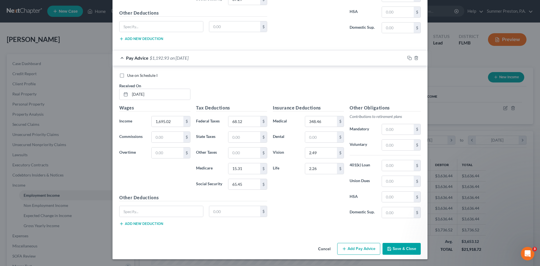
click at [365, 250] on button "Add Pay Advice" at bounding box center [358, 249] width 43 height 12
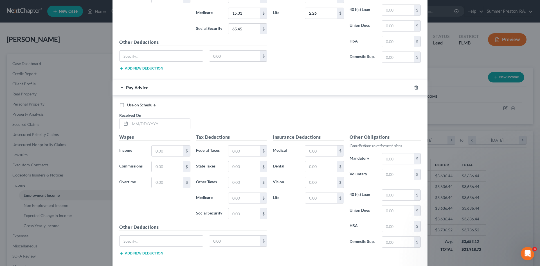
scroll to position [1064, 0]
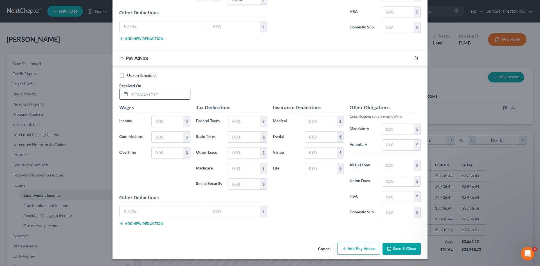
drag, startPoint x: 180, startPoint y: 94, endPoint x: 175, endPoint y: 100, distance: 7.0
click at [179, 96] on input "text" at bounding box center [160, 94] width 60 height 11
click at [165, 123] on input "text" at bounding box center [168, 121] width 32 height 11
click at [245, 124] on input "text" at bounding box center [244, 121] width 32 height 11
click at [239, 168] on input "text" at bounding box center [244, 168] width 32 height 11
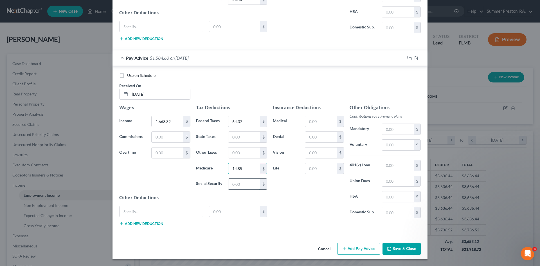
drag, startPoint x: 246, startPoint y: 181, endPoint x: 240, endPoint y: 181, distance: 5.6
click at [246, 181] on input "text" at bounding box center [244, 183] width 32 height 11
click at [329, 118] on input "text" at bounding box center [321, 121] width 32 height 11
click at [317, 156] on input "text" at bounding box center [321, 152] width 32 height 11
click at [318, 170] on input "text" at bounding box center [321, 168] width 32 height 11
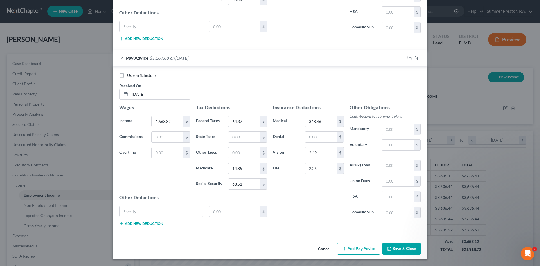
click at [354, 249] on button "Add Pay Advice" at bounding box center [358, 249] width 43 height 12
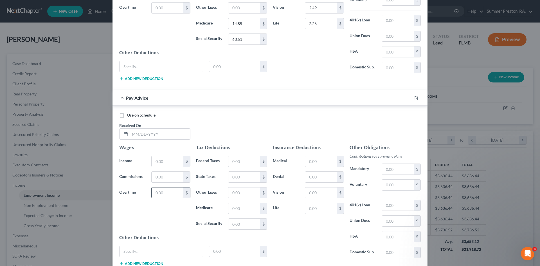
scroll to position [1214, 0]
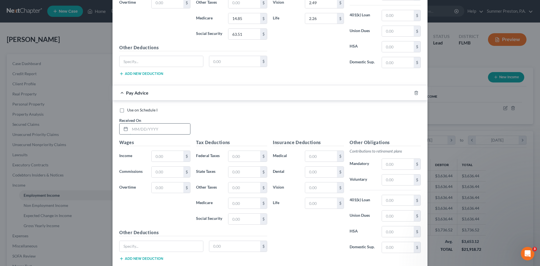
click at [171, 130] on input "text" at bounding box center [160, 128] width 60 height 11
drag, startPoint x: 171, startPoint y: 156, endPoint x: 157, endPoint y: 158, distance: 14.2
click at [170, 157] on input "text" at bounding box center [168, 156] width 32 height 11
click at [247, 157] on input "text" at bounding box center [244, 156] width 32 height 11
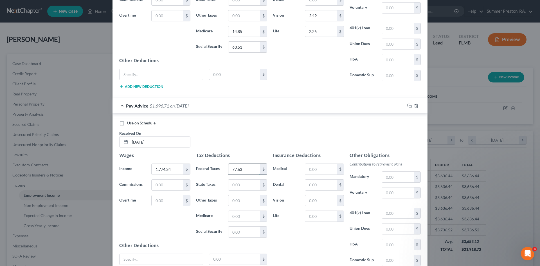
scroll to position [1186, 0]
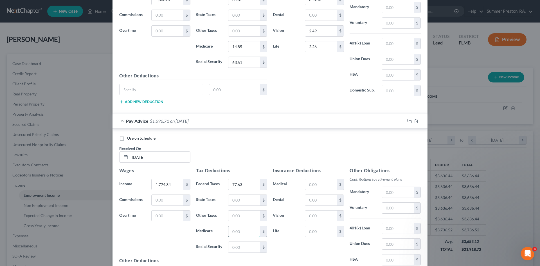
drag, startPoint x: 247, startPoint y: 230, endPoint x: 236, endPoint y: 230, distance: 11.5
click at [247, 230] on input "text" at bounding box center [244, 231] width 32 height 11
drag, startPoint x: 247, startPoint y: 245, endPoint x: 225, endPoint y: 236, distance: 23.9
click at [247, 244] on input "text" at bounding box center [244, 246] width 32 height 11
click at [324, 186] on input "text" at bounding box center [321, 184] width 32 height 11
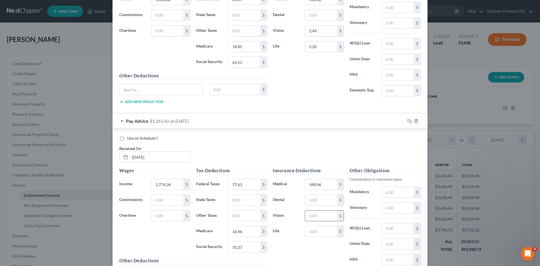
drag, startPoint x: 322, startPoint y: 215, endPoint x: 305, endPoint y: 213, distance: 17.3
click at [322, 214] on input "text" at bounding box center [321, 215] width 32 height 11
click at [325, 230] on input "text" at bounding box center [321, 231] width 32 height 11
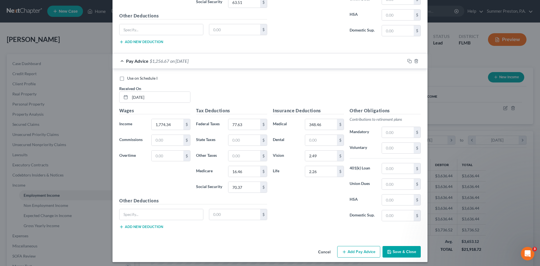
scroll to position [1248, 0]
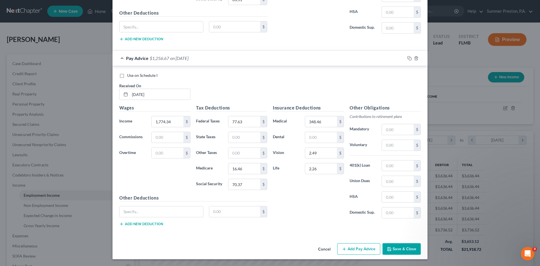
click at [358, 246] on button "Add Pay Advice" at bounding box center [358, 249] width 43 height 12
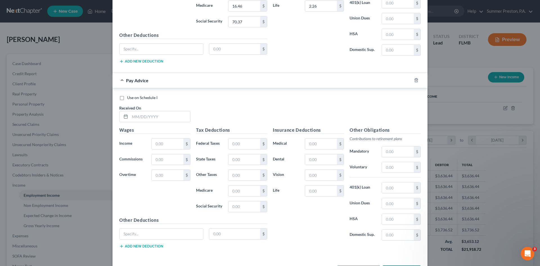
scroll to position [1413, 0]
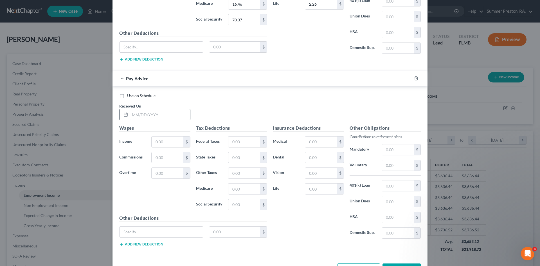
click at [166, 114] on input "text" at bounding box center [160, 114] width 60 height 11
drag, startPoint x: 166, startPoint y: 143, endPoint x: 163, endPoint y: 146, distance: 4.2
click at [166, 143] on input "text" at bounding box center [168, 141] width 32 height 11
click at [240, 141] on input "text" at bounding box center [244, 141] width 32 height 11
click at [251, 189] on input "text" at bounding box center [244, 188] width 32 height 11
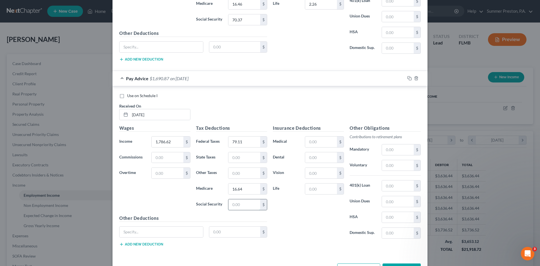
click at [243, 202] on input "text" at bounding box center [244, 204] width 32 height 11
click at [317, 141] on input "text" at bounding box center [321, 141] width 32 height 11
click at [321, 173] on input "text" at bounding box center [321, 173] width 32 height 11
click at [325, 189] on input "text" at bounding box center [321, 188] width 32 height 11
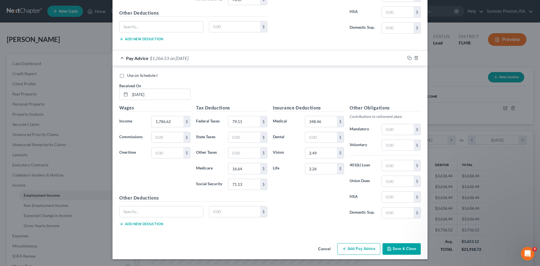
click at [351, 247] on button "Add Pay Advice" at bounding box center [358, 249] width 43 height 12
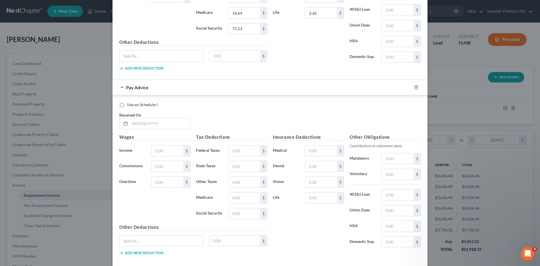
scroll to position [1590, 0]
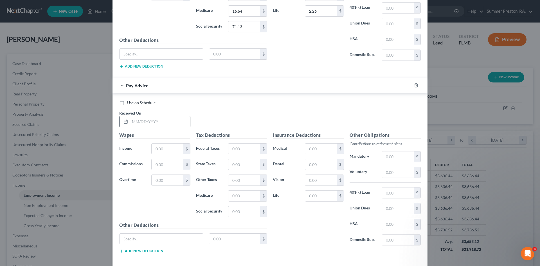
click at [165, 123] on input "text" at bounding box center [160, 121] width 60 height 11
click at [170, 150] on input "text" at bounding box center [168, 148] width 32 height 11
click at [247, 150] on input "text" at bounding box center [244, 148] width 32 height 11
click at [244, 197] on input "text" at bounding box center [244, 195] width 32 height 11
click at [243, 210] on input "text" at bounding box center [244, 211] width 32 height 11
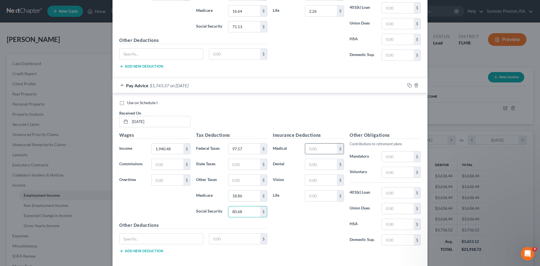
click at [318, 147] on input "text" at bounding box center [321, 148] width 32 height 11
click at [314, 180] on input "text" at bounding box center [321, 180] width 32 height 11
click at [322, 194] on input "text" at bounding box center [321, 195] width 32 height 11
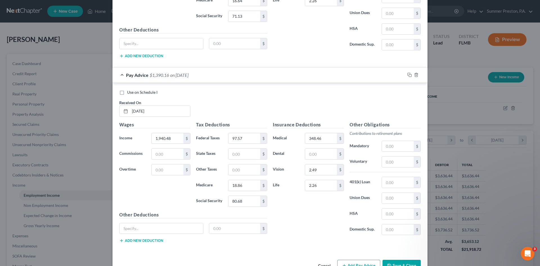
scroll to position [1618, 0]
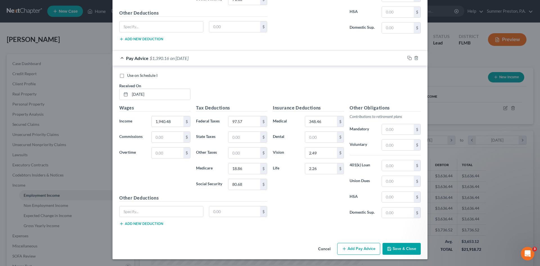
click at [362, 248] on button "Add Pay Advice" at bounding box center [358, 249] width 43 height 12
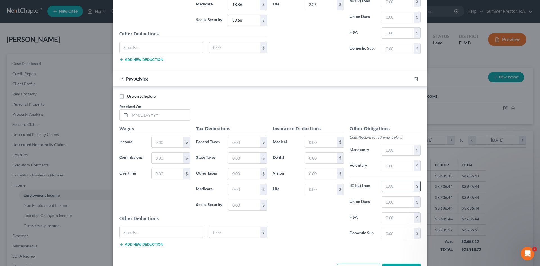
scroll to position [1775, 0]
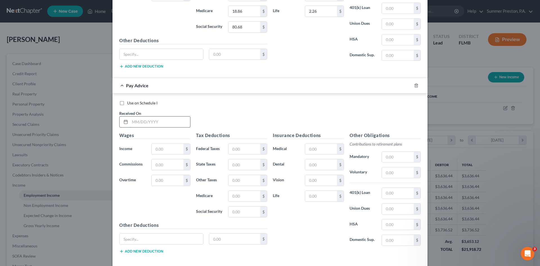
drag, startPoint x: 175, startPoint y: 120, endPoint x: 172, endPoint y: 118, distance: 4.1
click at [175, 120] on input "text" at bounding box center [160, 121] width 60 height 11
click at [171, 150] on input "text" at bounding box center [168, 149] width 32 height 11
click at [243, 148] on input "text" at bounding box center [244, 149] width 32 height 11
click at [242, 195] on input "text" at bounding box center [244, 196] width 32 height 11
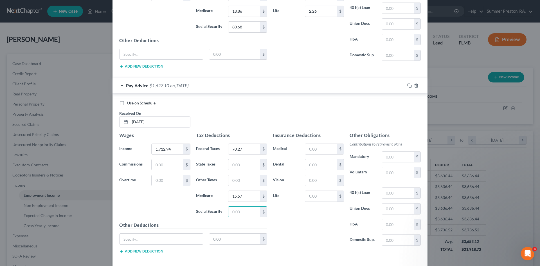
drag, startPoint x: 239, startPoint y: 211, endPoint x: 141, endPoint y: 186, distance: 100.7
click at [233, 208] on input "text" at bounding box center [244, 211] width 32 height 11
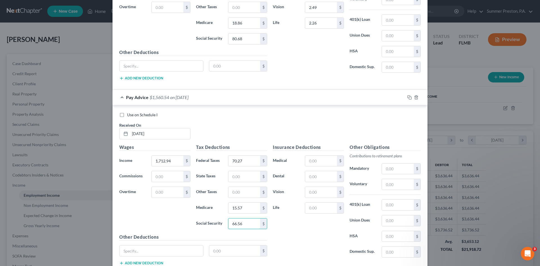
scroll to position [1747, 0]
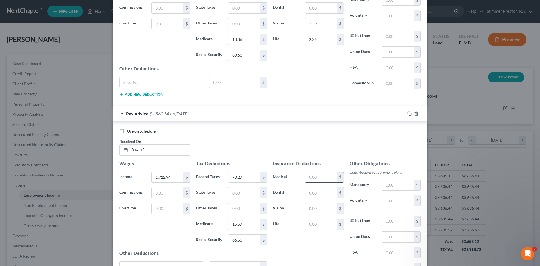
click at [317, 176] on input "text" at bounding box center [321, 177] width 32 height 11
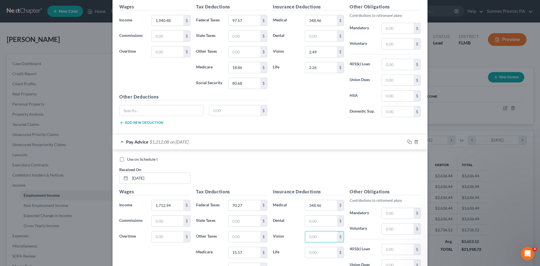
drag, startPoint x: 321, startPoint y: 237, endPoint x: 302, endPoint y: 225, distance: 22.9
click at [320, 234] on input "text" at bounding box center [321, 236] width 32 height 11
drag, startPoint x: 317, startPoint y: 250, endPoint x: 300, endPoint y: 244, distance: 18.4
click at [316, 248] on input "text" at bounding box center [321, 252] width 32 height 11
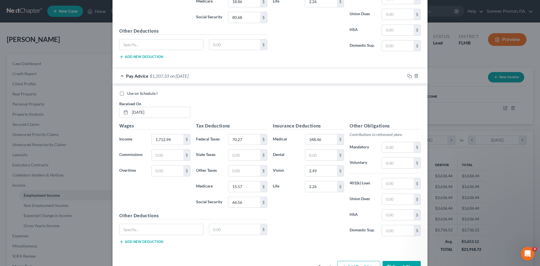
scroll to position [1802, 0]
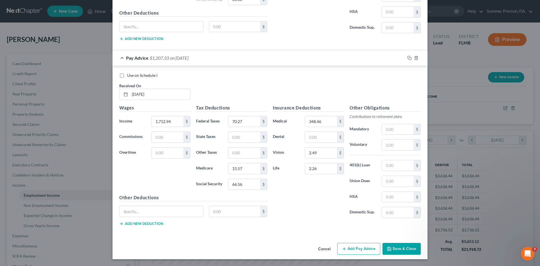
click at [357, 246] on button "Add Pay Advice" at bounding box center [358, 249] width 43 height 12
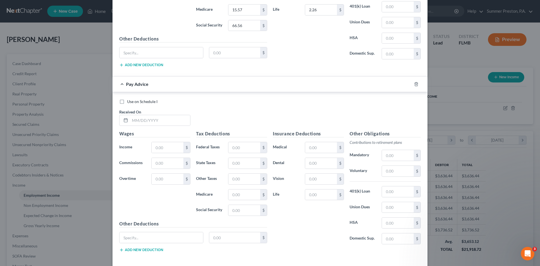
scroll to position [1946, 0]
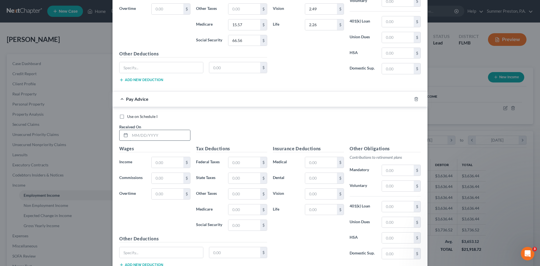
click at [171, 136] on input "text" at bounding box center [160, 135] width 60 height 11
click at [163, 160] on input "text" at bounding box center [168, 162] width 32 height 11
click at [244, 162] on input "text" at bounding box center [244, 162] width 32 height 11
click at [246, 209] on input "text" at bounding box center [244, 209] width 32 height 11
drag, startPoint x: 244, startPoint y: 228, endPoint x: 240, endPoint y: 225, distance: 4.6
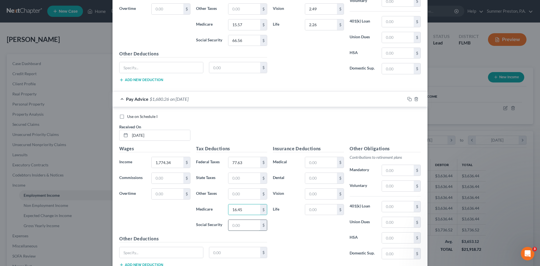
click at [244, 228] on input "text" at bounding box center [244, 225] width 32 height 11
click at [318, 164] on input "text" at bounding box center [321, 162] width 32 height 11
click at [310, 162] on input "38.46" at bounding box center [321, 162] width 32 height 11
drag, startPoint x: 325, startPoint y: 194, endPoint x: 319, endPoint y: 198, distance: 7.5
click at [324, 195] on input "text" at bounding box center [321, 193] width 32 height 11
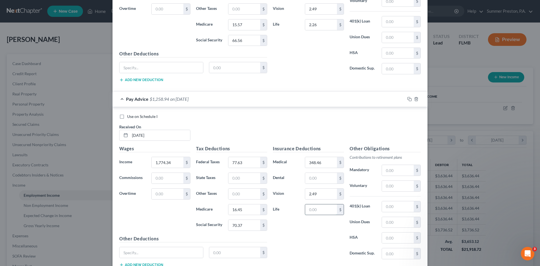
click at [319, 208] on input "text" at bounding box center [321, 209] width 32 height 11
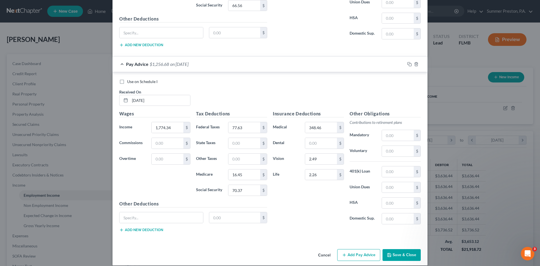
scroll to position [1987, 0]
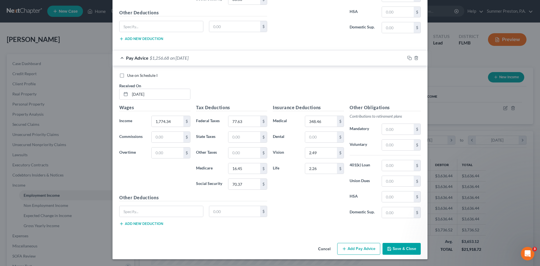
click at [362, 248] on button "Add Pay Advice" at bounding box center [358, 249] width 43 height 12
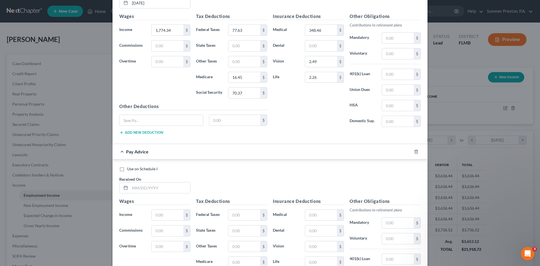
scroll to position [2105, 0]
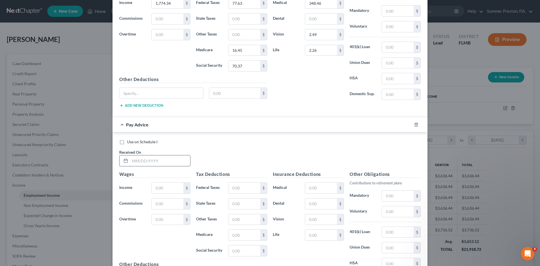
click at [162, 162] on input "text" at bounding box center [160, 160] width 60 height 11
click at [173, 187] on input "text" at bounding box center [168, 187] width 32 height 11
click at [242, 186] on input "text" at bounding box center [244, 187] width 32 height 11
click at [245, 237] on input "text" at bounding box center [244, 234] width 32 height 11
click at [247, 250] on input "text" at bounding box center [244, 250] width 32 height 11
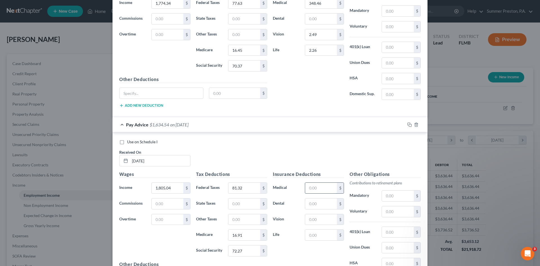
click at [321, 187] on input "text" at bounding box center [321, 187] width 32 height 11
drag, startPoint x: 328, startPoint y: 218, endPoint x: 325, endPoint y: 217, distance: 3.4
click at [328, 218] on input "text" at bounding box center [321, 219] width 32 height 11
drag, startPoint x: 322, startPoint y: 233, endPoint x: 318, endPoint y: 230, distance: 5.2
click at [322, 233] on input "text" at bounding box center [321, 234] width 32 height 11
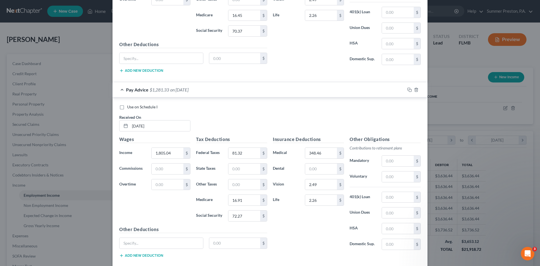
scroll to position [2171, 0]
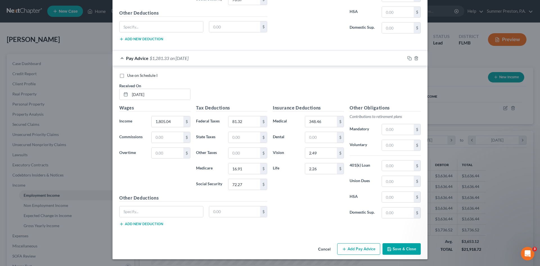
click at [353, 246] on button "Add Pay Advice" at bounding box center [358, 249] width 43 height 12
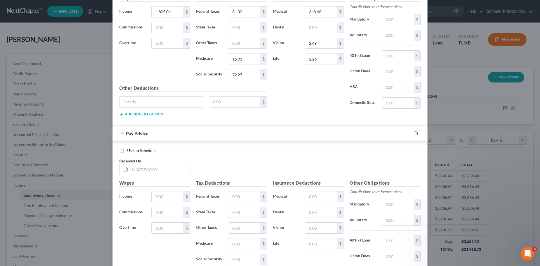
scroll to position [2298, 0]
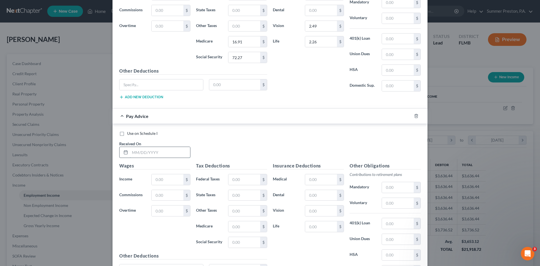
click at [170, 151] on input "text" at bounding box center [160, 152] width 60 height 11
click at [165, 177] on input "text" at bounding box center [168, 179] width 32 height 11
click at [250, 179] on input "text" at bounding box center [244, 179] width 32 height 11
drag, startPoint x: 246, startPoint y: 225, endPoint x: 235, endPoint y: 221, distance: 11.5
click at [246, 225] on input "text" at bounding box center [244, 226] width 32 height 11
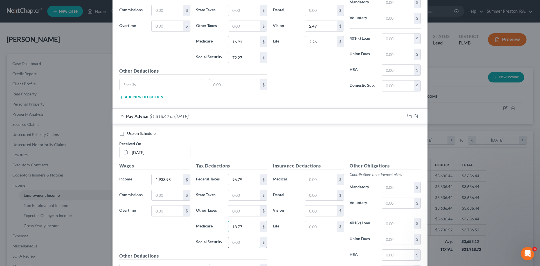
drag, startPoint x: 243, startPoint y: 243, endPoint x: 237, endPoint y: 243, distance: 5.9
click at [243, 243] on input "text" at bounding box center [244, 242] width 32 height 11
drag, startPoint x: 317, startPoint y: 176, endPoint x: 308, endPoint y: 176, distance: 8.7
click at [317, 176] on input "text" at bounding box center [321, 179] width 32 height 11
click at [318, 209] on input "text" at bounding box center [321, 210] width 32 height 11
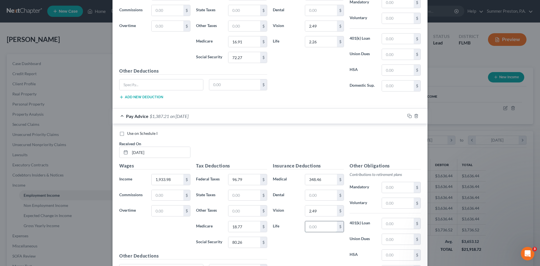
click at [319, 225] on input "text" at bounding box center [321, 226] width 32 height 11
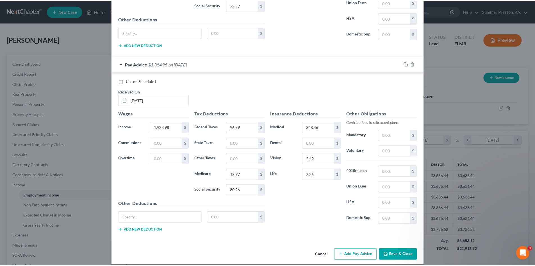
scroll to position [2356, 0]
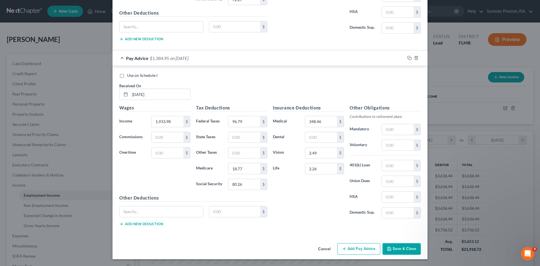
click at [411, 248] on button "Save & Close" at bounding box center [401, 249] width 38 height 12
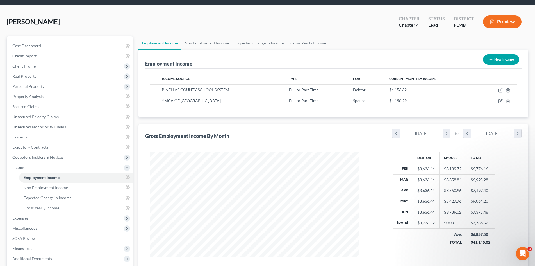
scroll to position [19, 0]
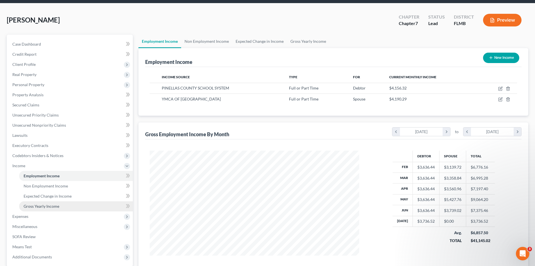
click at [55, 206] on span "Gross Yearly Income" at bounding box center [42, 206] width 36 height 5
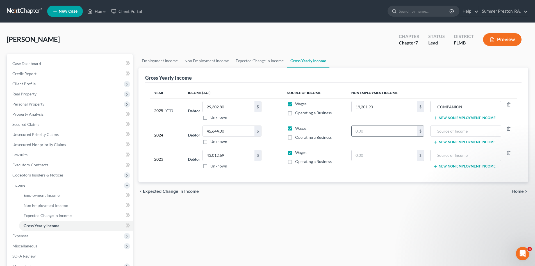
click at [367, 131] on input "text" at bounding box center [384, 131] width 65 height 11
